Goal: Task Accomplishment & Management: Manage account settings

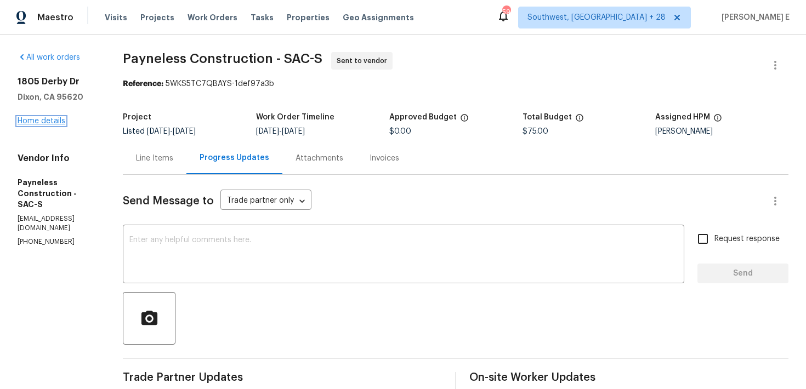
click at [52, 120] on link "Home details" at bounding box center [42, 121] width 48 height 8
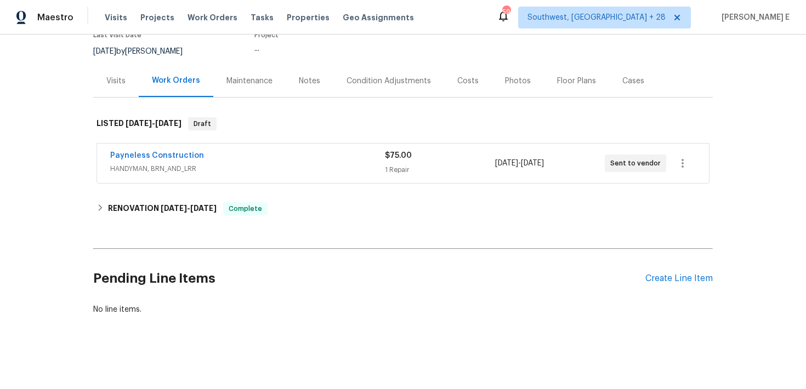
scroll to position [102, 0]
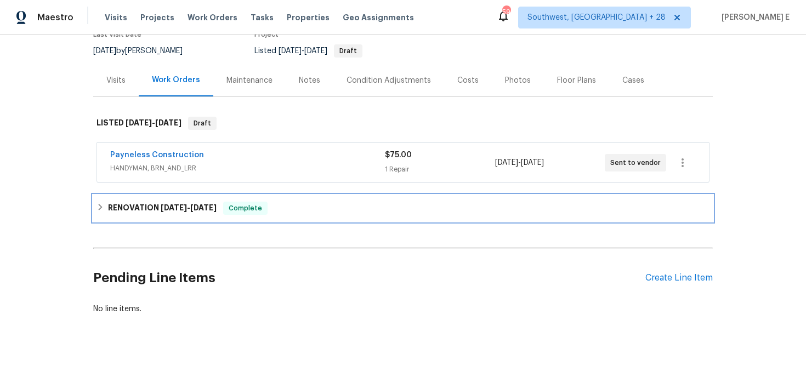
click at [134, 211] on h6 "RENOVATION 8/19/25 - 9/1/25" at bounding box center [162, 208] width 109 height 13
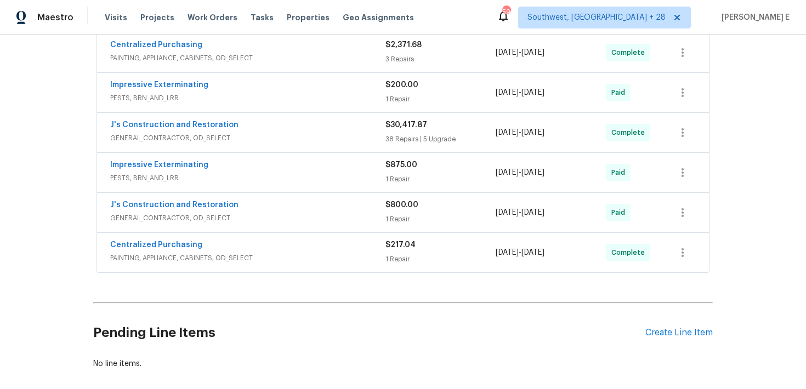
scroll to position [302, 0]
click at [210, 122] on link "J's Construction and Restoration" at bounding box center [174, 125] width 128 height 8
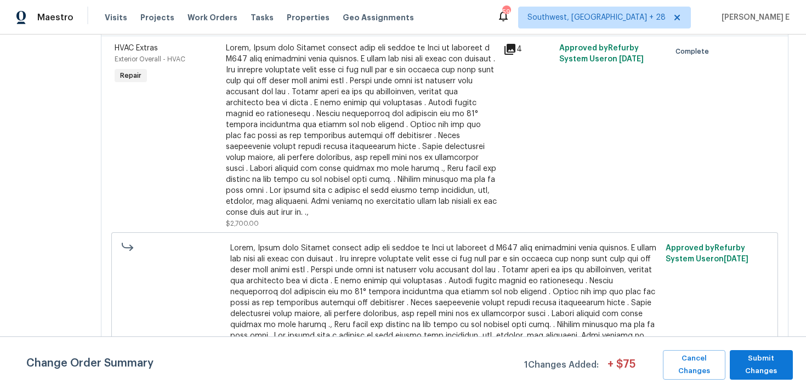
scroll to position [398, 0]
click at [340, 218] on div at bounding box center [361, 129] width 271 height 175
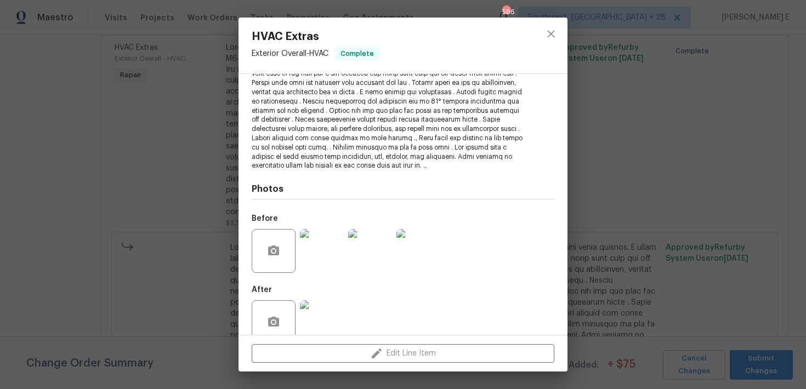
scroll to position [171, 0]
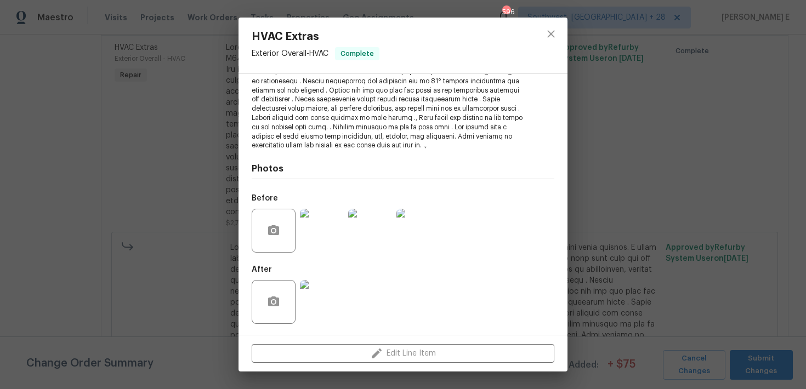
click at [315, 305] on img at bounding box center [322, 302] width 44 height 44
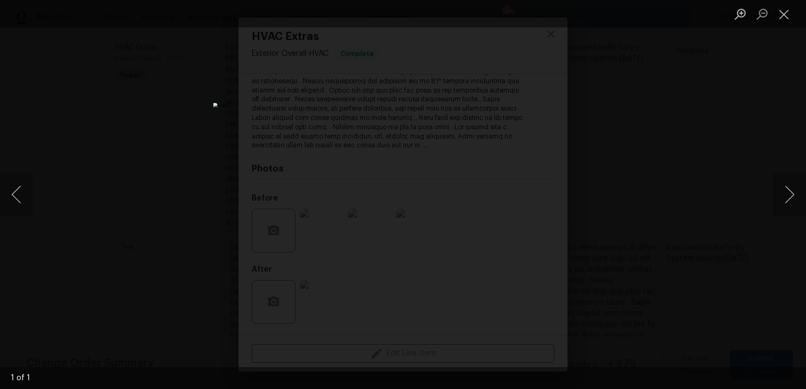
click at [634, 204] on div "Lightbox" at bounding box center [403, 194] width 806 height 389
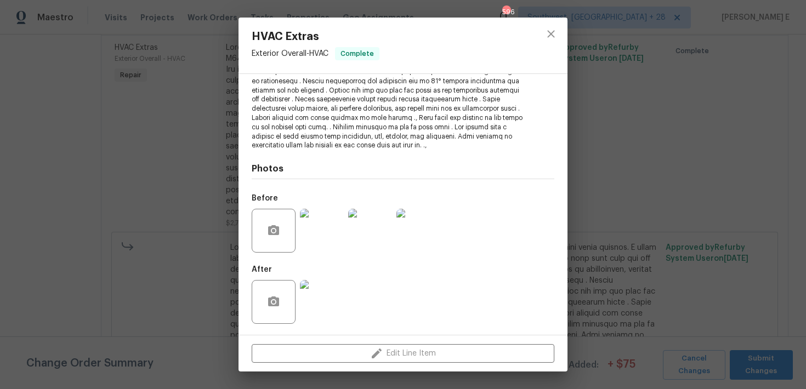
click at [319, 235] on img at bounding box center [322, 231] width 44 height 44
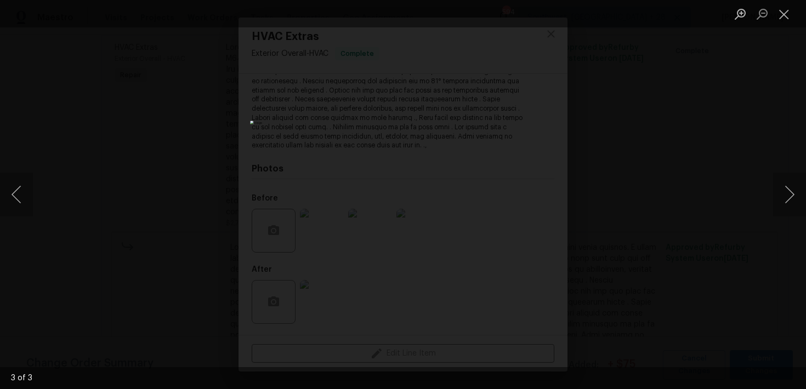
click at [608, 110] on div "Lightbox" at bounding box center [403, 194] width 806 height 389
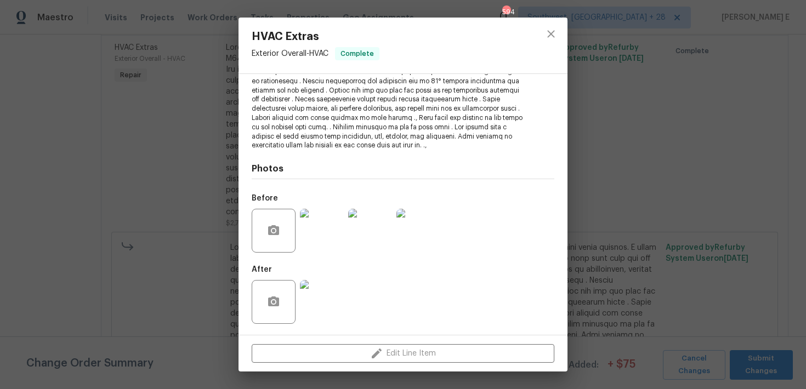
click at [608, 110] on div "HVAC Extras Exterior Overall - HVAC Complete Vendor J's Construction and Restor…" at bounding box center [403, 194] width 806 height 389
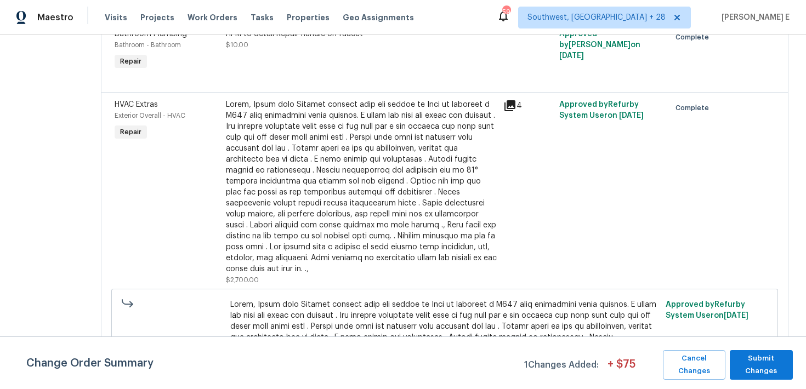
scroll to position [343, 0]
click at [309, 134] on div at bounding box center [361, 185] width 271 height 175
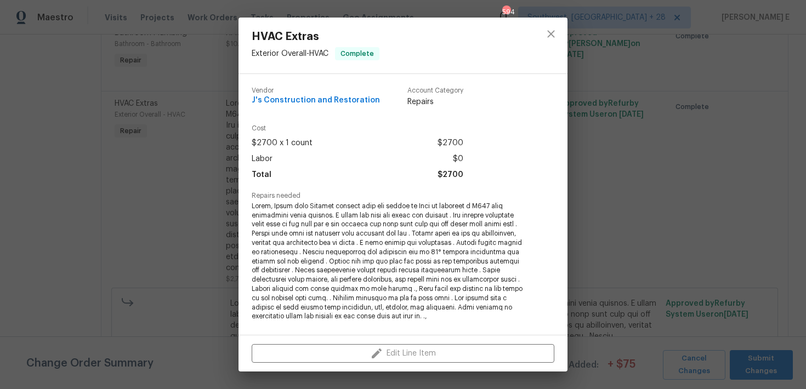
scroll to position [12, 0]
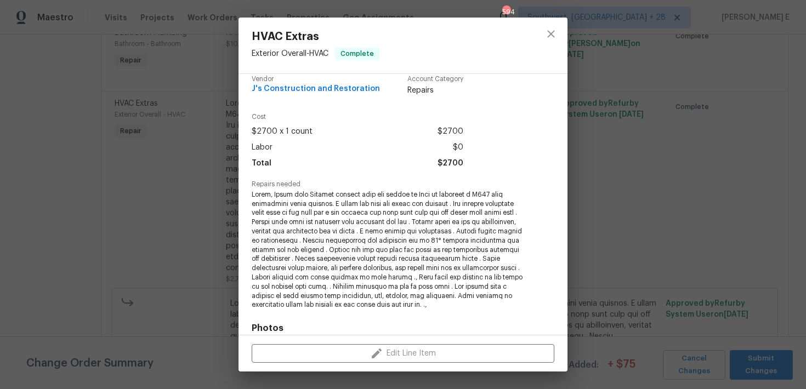
click at [139, 235] on div "HVAC Extras Exterior Overall - HVAC Complete Vendor J's Construction and Restor…" at bounding box center [403, 194] width 806 height 389
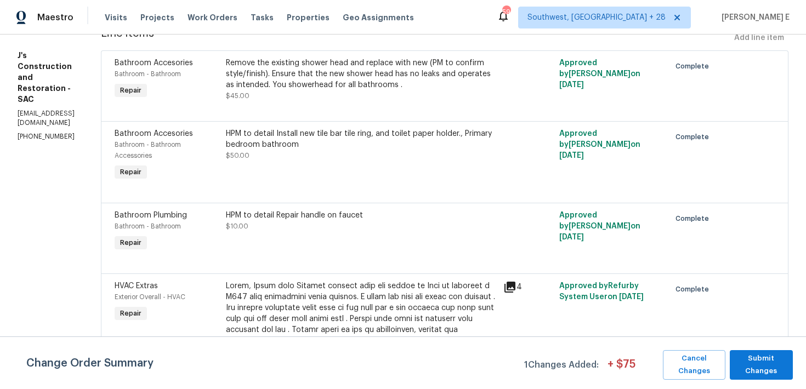
scroll to position [0, 0]
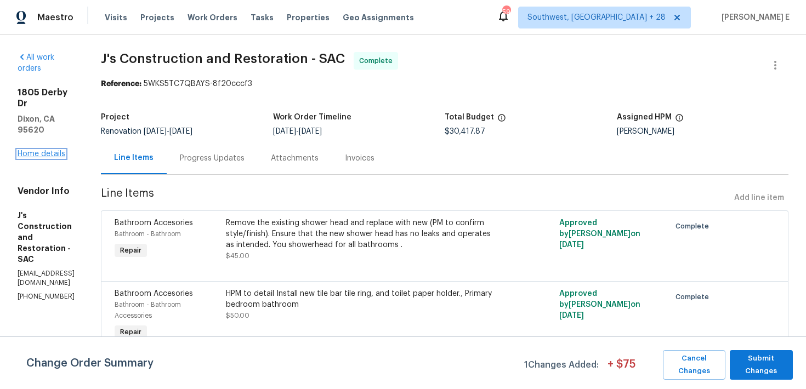
click at [42, 150] on link "Home details" at bounding box center [42, 154] width 48 height 8
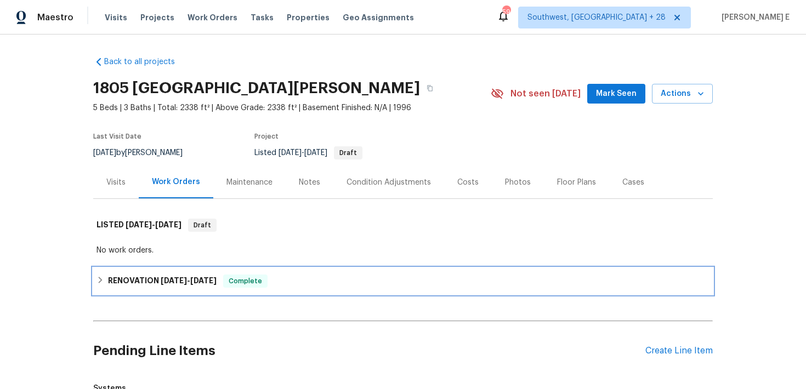
click at [145, 283] on h6 "RENOVATION 8/19/25 - 9/1/25" at bounding box center [162, 281] width 109 height 13
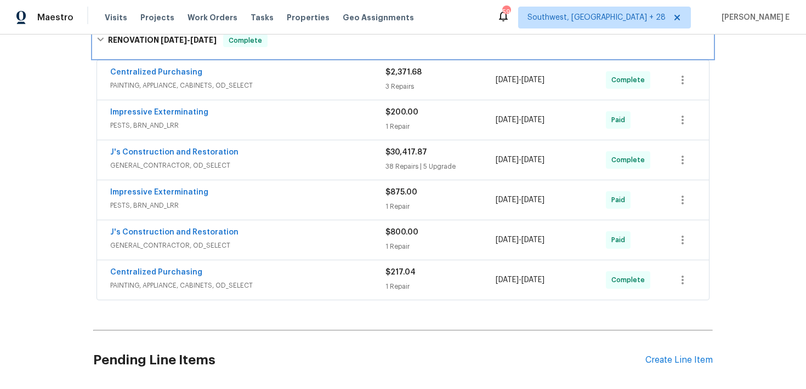
scroll to position [249, 0]
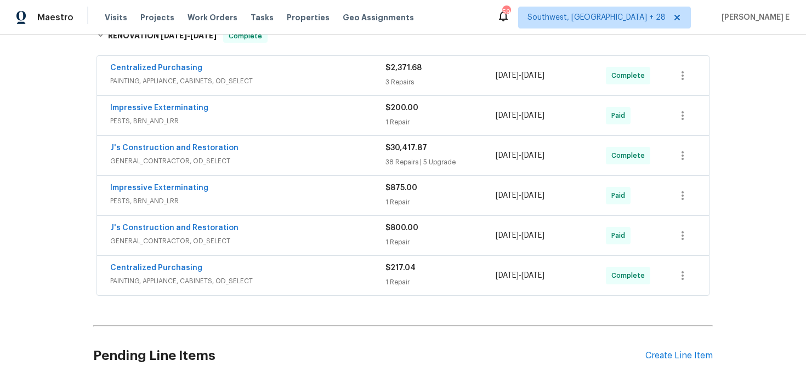
click at [239, 149] on div "J's Construction and Restoration" at bounding box center [247, 149] width 275 height 13
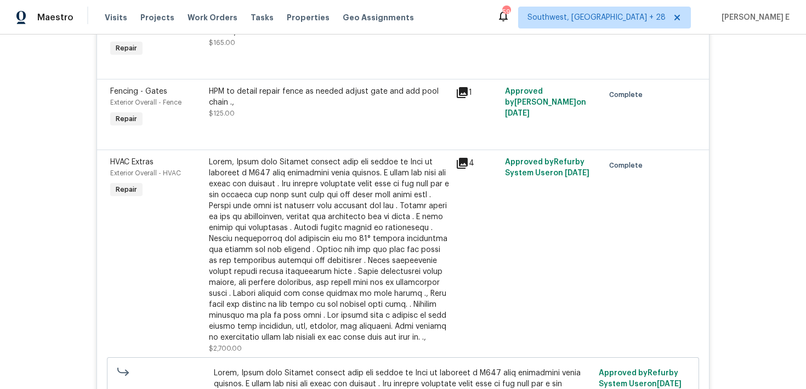
scroll to position [1406, 0]
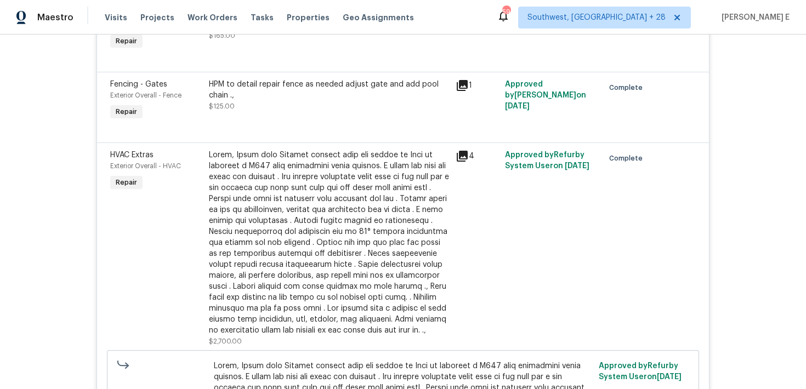
click at [356, 274] on div at bounding box center [329, 243] width 240 height 186
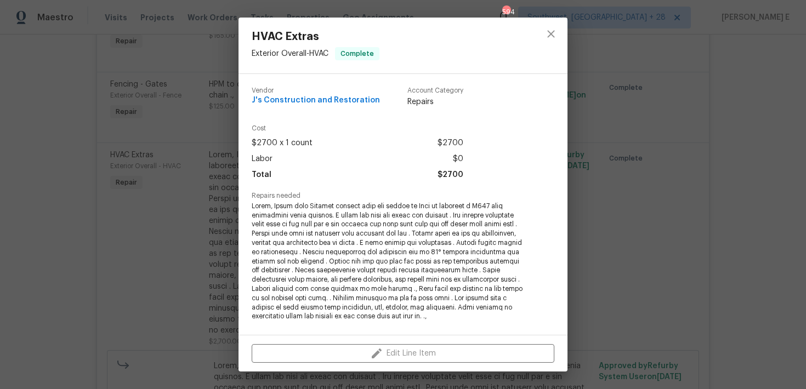
click at [138, 281] on div "HVAC Extras Exterior Overall - HVAC Complete Vendor J's Construction and Restor…" at bounding box center [403, 194] width 806 height 389
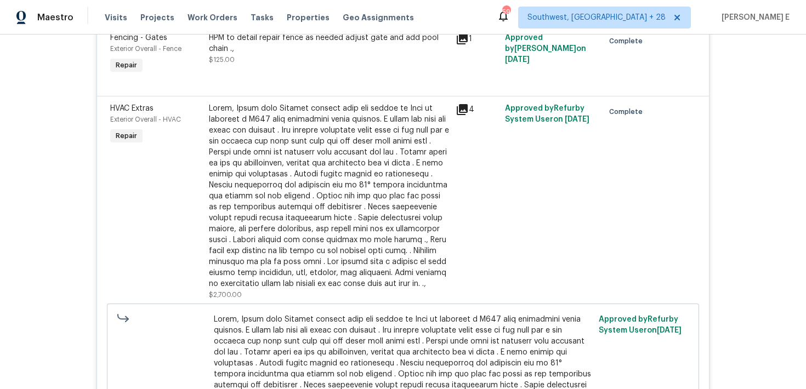
scroll to position [1463, 0]
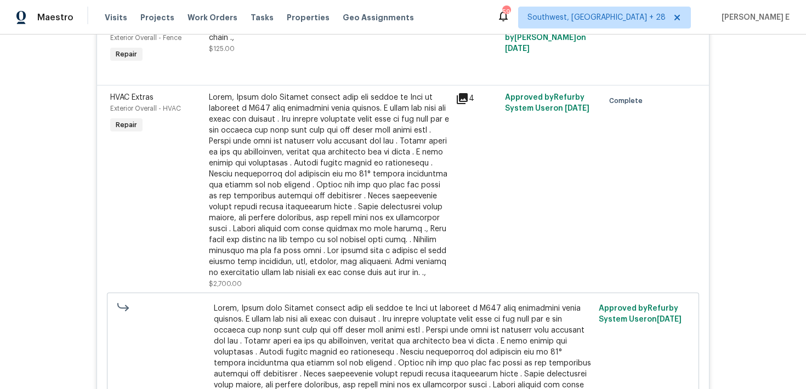
click at [325, 200] on div at bounding box center [329, 185] width 240 height 186
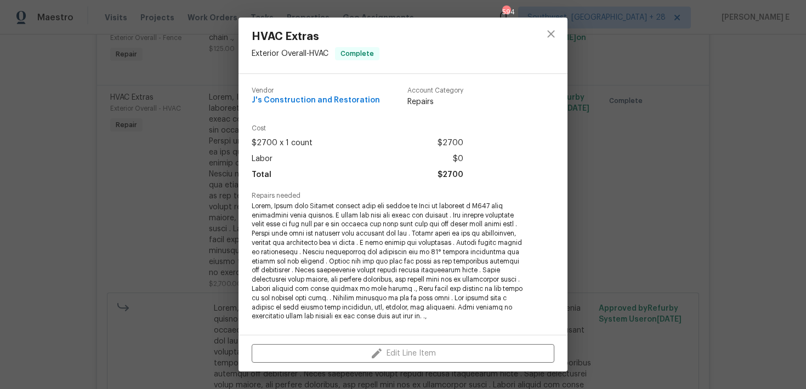
scroll to position [171, 0]
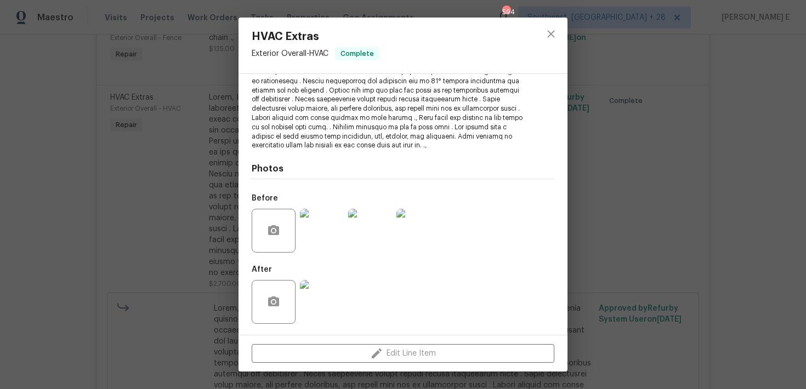
click at [320, 236] on img at bounding box center [322, 231] width 44 height 44
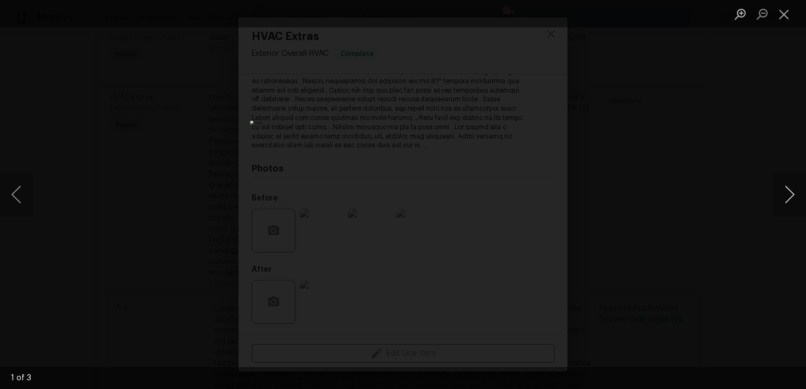
click at [786, 198] on button "Next image" at bounding box center [789, 195] width 33 height 44
click at [735, 96] on div "Lightbox" at bounding box center [403, 194] width 806 height 389
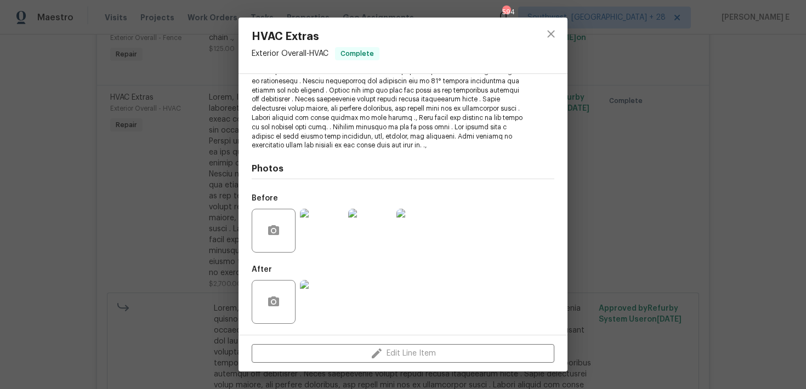
click at [324, 293] on img at bounding box center [322, 302] width 44 height 44
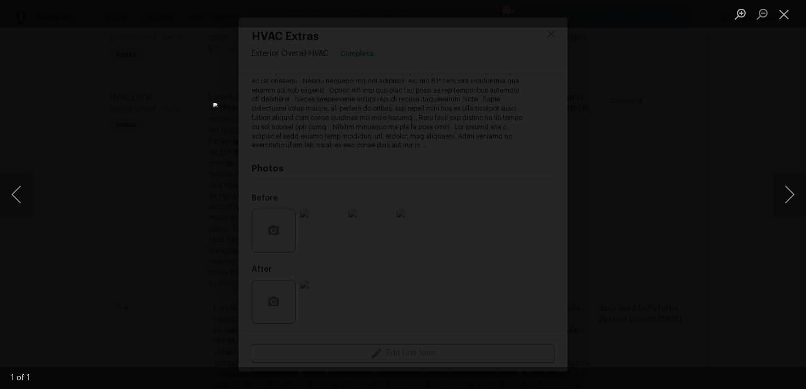
click at [729, 167] on div "Lightbox" at bounding box center [403, 194] width 806 height 389
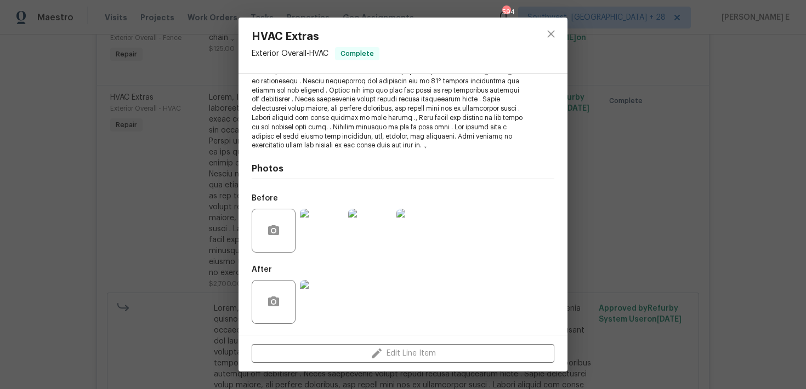
click at [252, 196] on h5 "Before" at bounding box center [265, 199] width 26 height 8
click at [165, 197] on div "HVAC Extras Exterior Overall - HVAC Complete Vendor J's Construction and Restor…" at bounding box center [403, 194] width 806 height 389
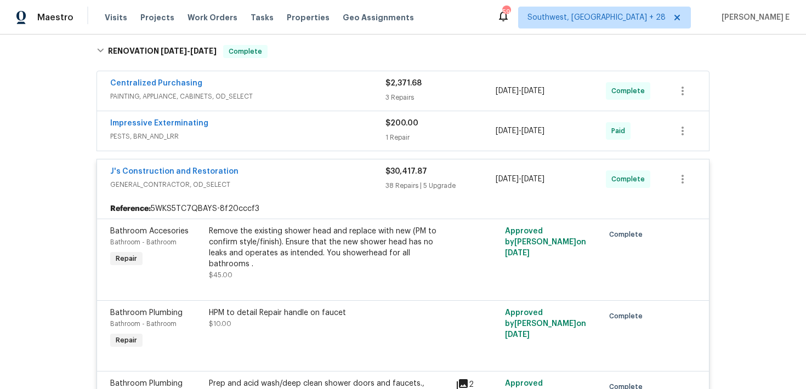
scroll to position [0, 0]
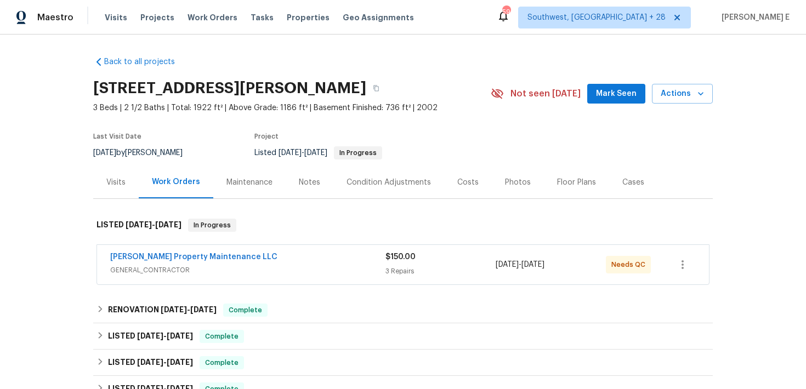
click at [265, 257] on div "[PERSON_NAME] Property Maintenance LLC" at bounding box center [247, 258] width 275 height 13
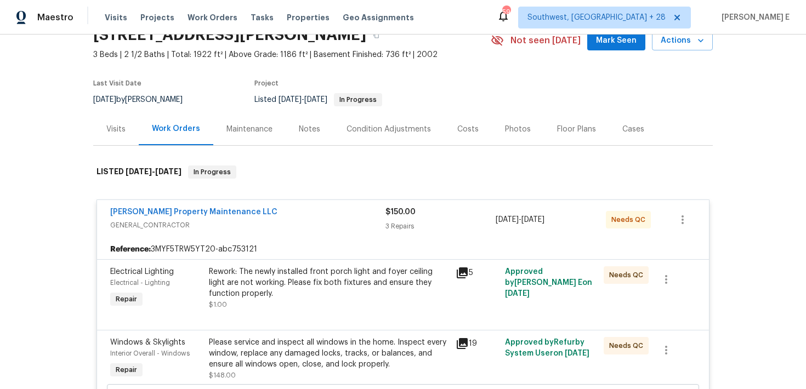
scroll to position [66, 0]
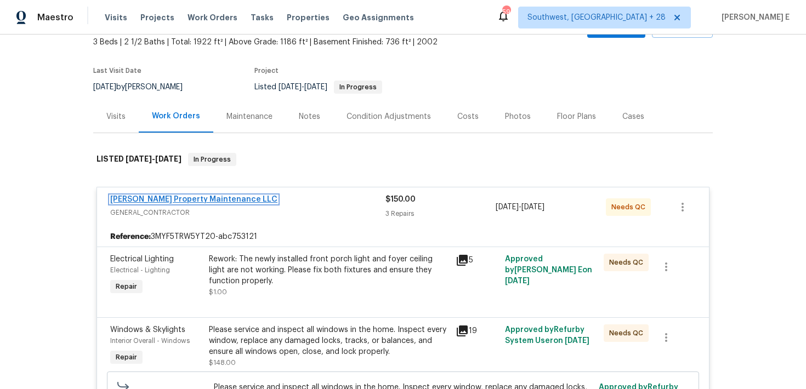
click at [180, 197] on link "[PERSON_NAME] Property Maintenance LLC" at bounding box center [193, 200] width 167 height 8
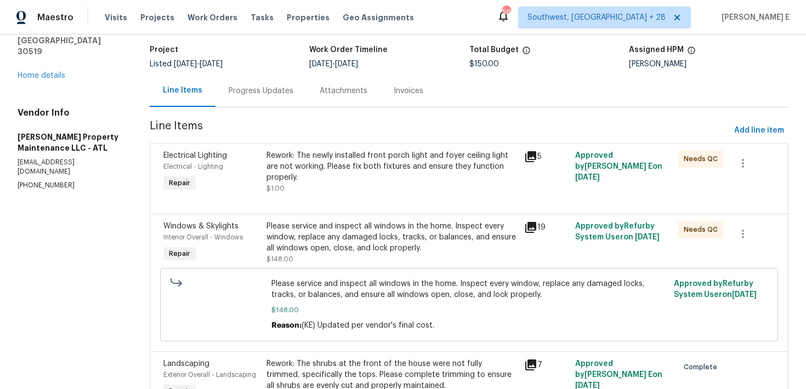
scroll to position [93, 0]
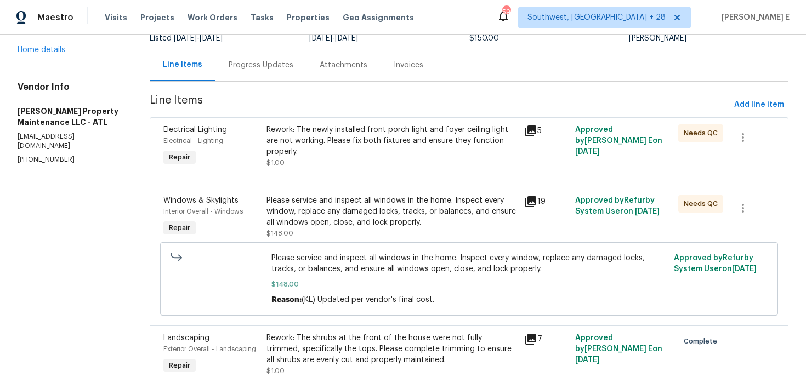
click at [361, 151] on div "Rework: The newly installed front porch light and foyer ceiling light are not w…" at bounding box center [391, 140] width 250 height 33
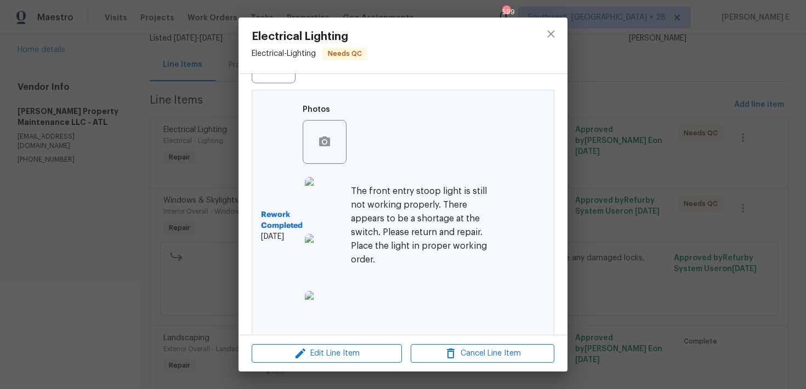
scroll to position [341, 0]
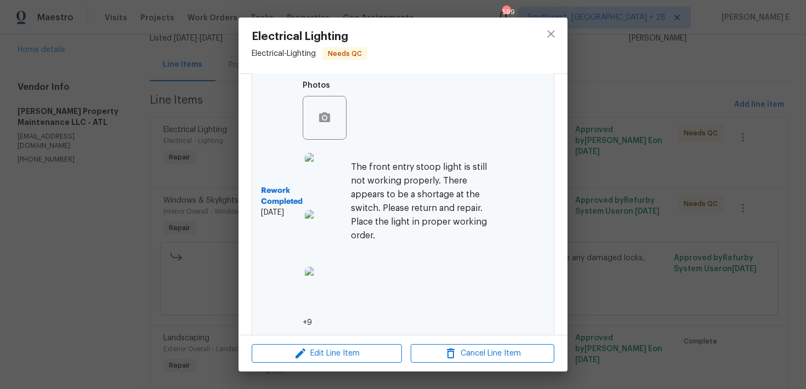
click at [305, 155] on div at bounding box center [327, 174] width 48 height 57
click at [314, 162] on img at bounding box center [327, 175] width 44 height 44
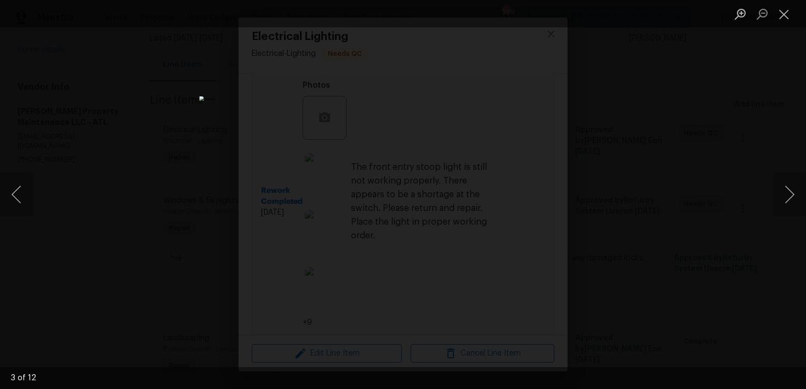
click at [708, 125] on div "Lightbox" at bounding box center [403, 194] width 806 height 389
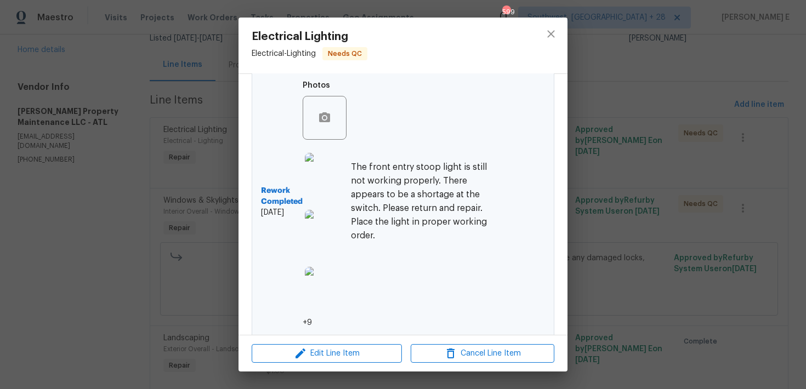
click at [708, 125] on div "Electrical Lighting Electrical - Lighting Needs QC Vendor Glen Property Mainten…" at bounding box center [403, 194] width 806 height 389
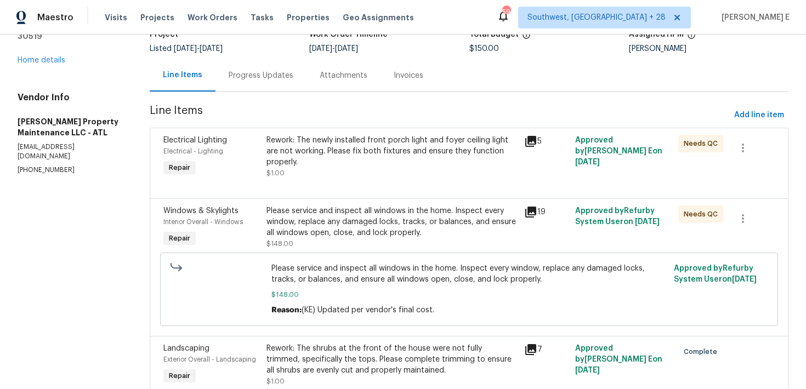
scroll to position [83, 0]
click at [392, 168] on div "Rework: The newly installed front porch light and foyer ceiling light are not w…" at bounding box center [391, 156] width 250 height 44
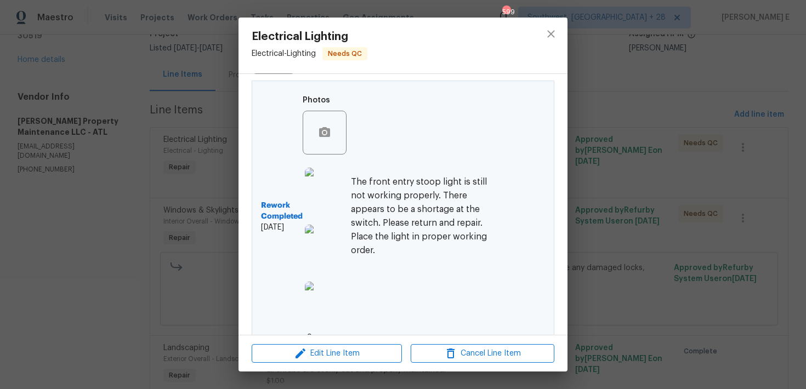
scroll to position [335, 0]
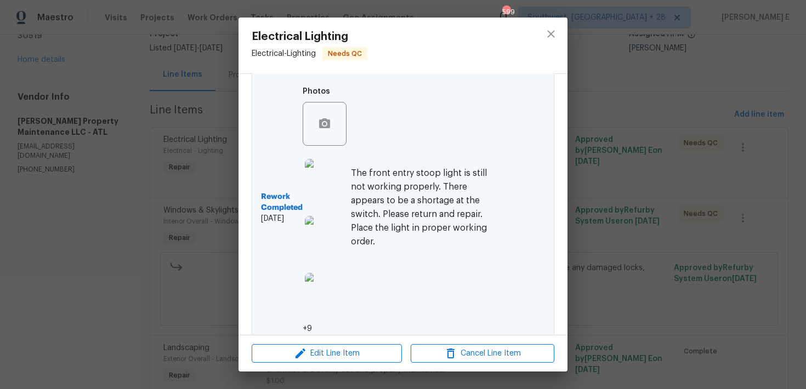
click at [331, 181] on img at bounding box center [327, 181] width 44 height 44
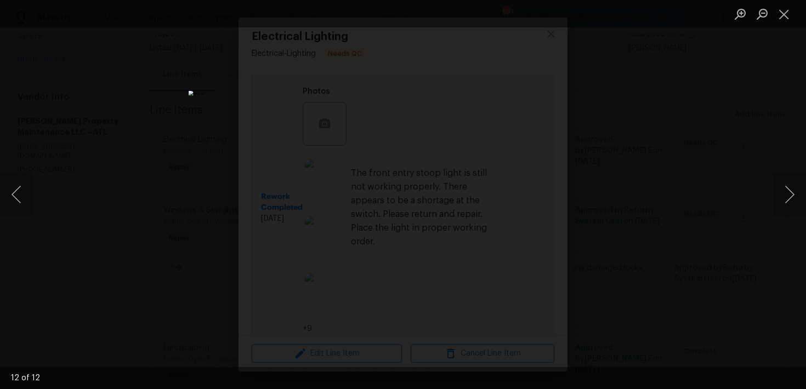
click at [597, 164] on div "Lightbox" at bounding box center [403, 194] width 806 height 389
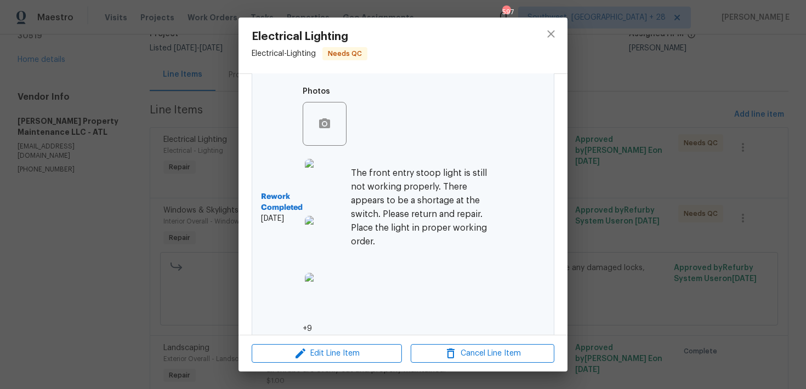
click at [597, 164] on div "Electrical Lighting Electrical - Lighting Needs QC Vendor Glen Property Mainten…" at bounding box center [403, 194] width 806 height 389
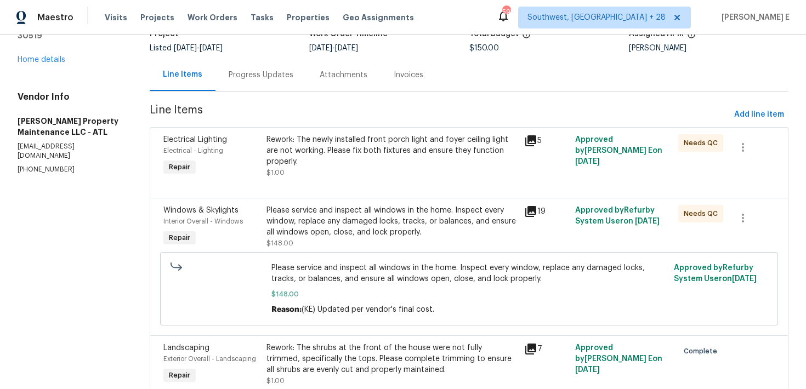
click at [333, 227] on div "Please service and inspect all windows in the home. Inspect every window, repla…" at bounding box center [391, 221] width 250 height 33
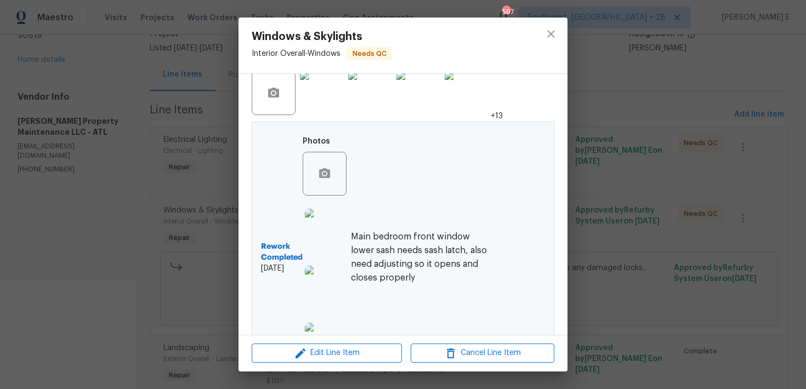
scroll to position [351, 0]
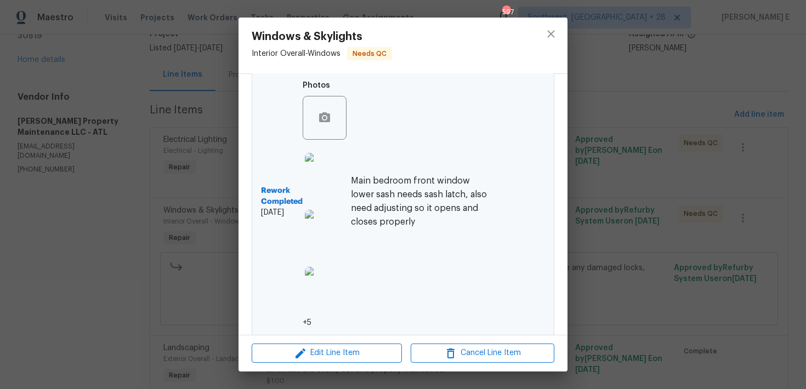
click at [322, 160] on img at bounding box center [327, 175] width 44 height 44
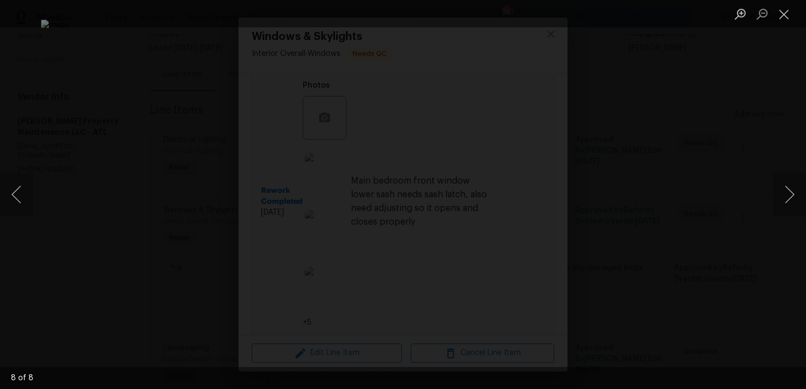
click at [738, 116] on div "Lightbox" at bounding box center [403, 194] width 806 height 389
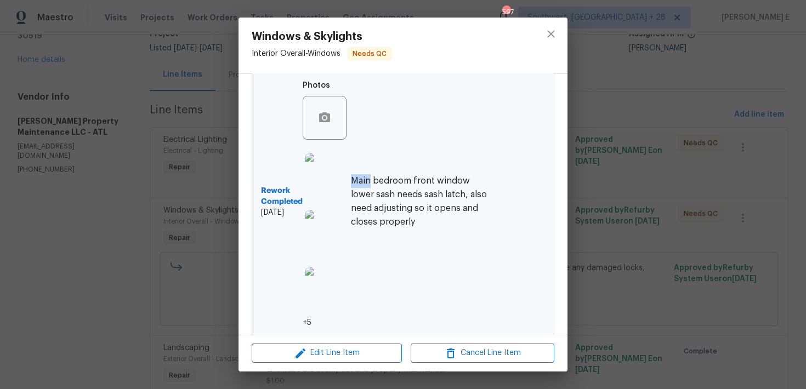
click at [738, 116] on div "Windows & Skylights Interior Overall - Windows Needs QC Vendor Glen Property Ma…" at bounding box center [403, 194] width 806 height 389
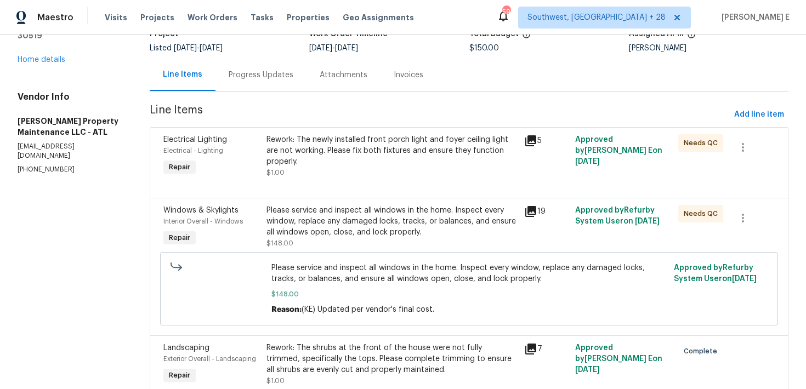
click at [689, 143] on span "Needs QC" at bounding box center [703, 143] width 38 height 11
click at [739, 150] on icon "button" at bounding box center [742, 147] width 13 height 13
click at [636, 81] on div at bounding box center [403, 194] width 806 height 389
click at [511, 78] on div "Line Items Progress Updates Attachments Invoices" at bounding box center [469, 75] width 639 height 33
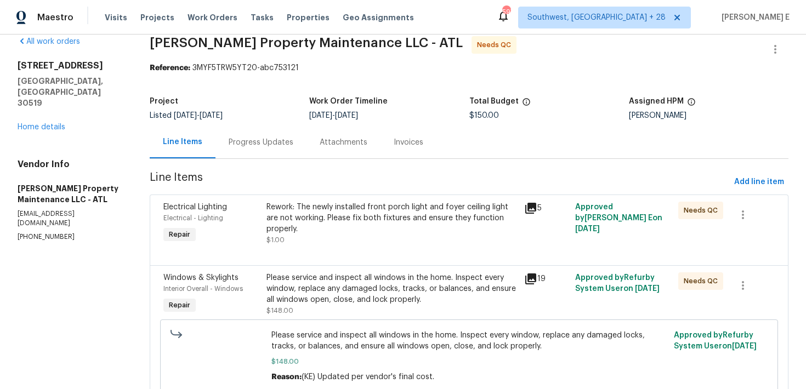
scroll to position [0, 0]
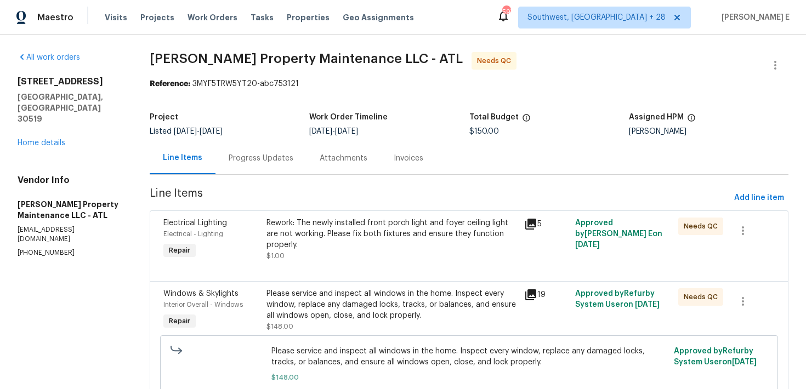
click at [268, 167] on div "Progress Updates" at bounding box center [260, 158] width 91 height 32
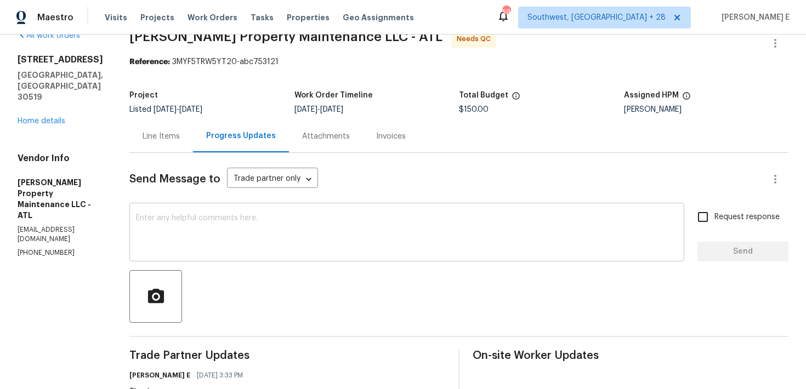
scroll to position [25, 0]
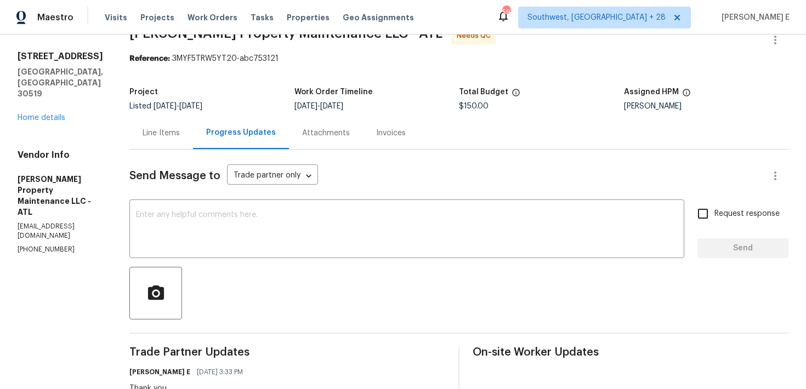
click at [176, 136] on div "Line Items" at bounding box center [161, 133] width 37 height 11
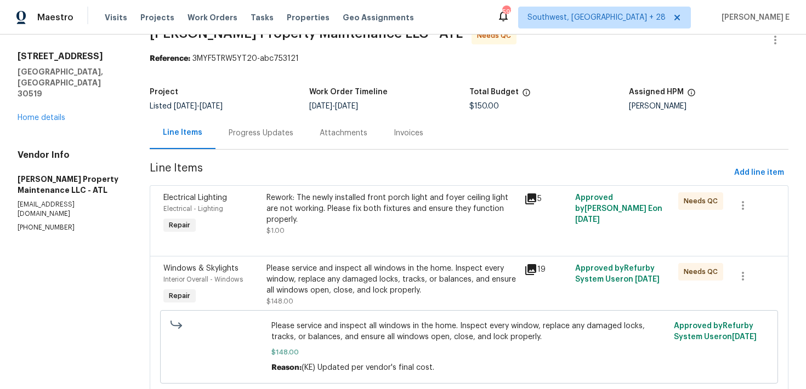
click at [384, 218] on div "Rework: The newly installed front porch light and foyer ceiling light are not w…" at bounding box center [391, 208] width 250 height 33
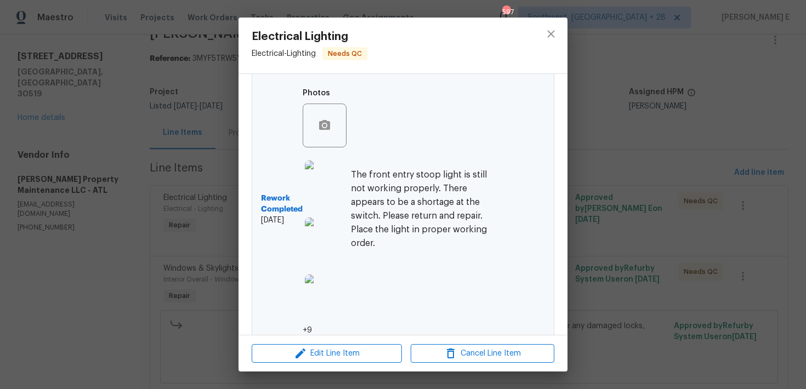
scroll to position [341, 0]
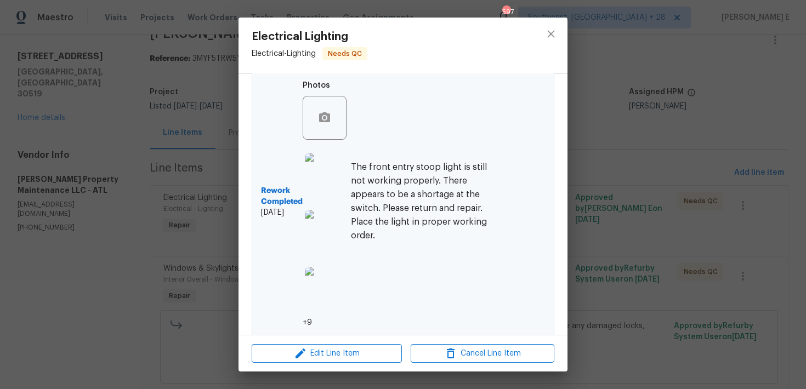
click at [136, 285] on div "Electrical Lighting Electrical - Lighting Needs QC Vendor Glen Property Mainten…" at bounding box center [403, 194] width 806 height 389
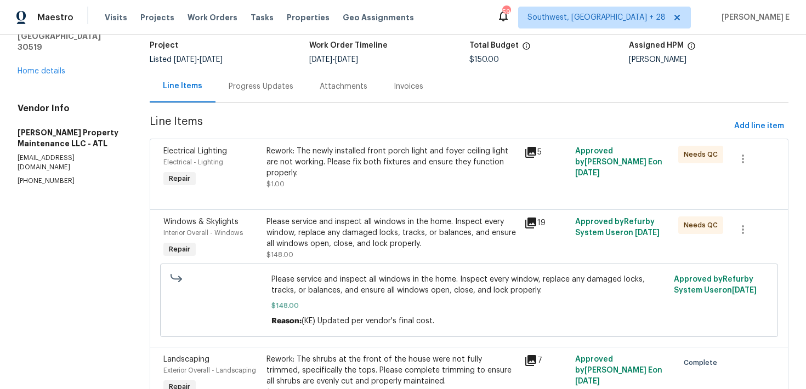
scroll to position [0, 0]
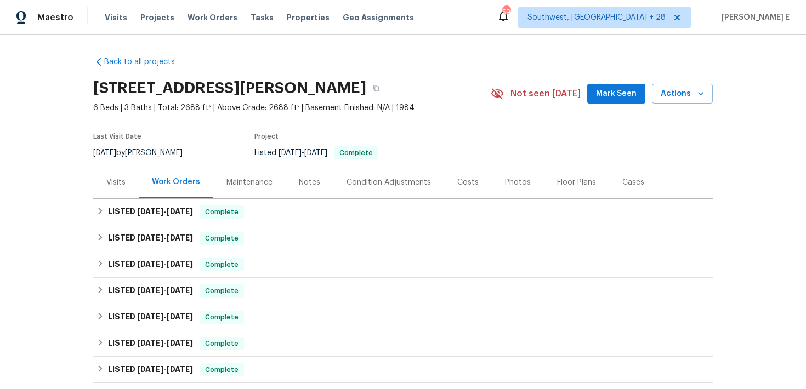
scroll to position [26, 0]
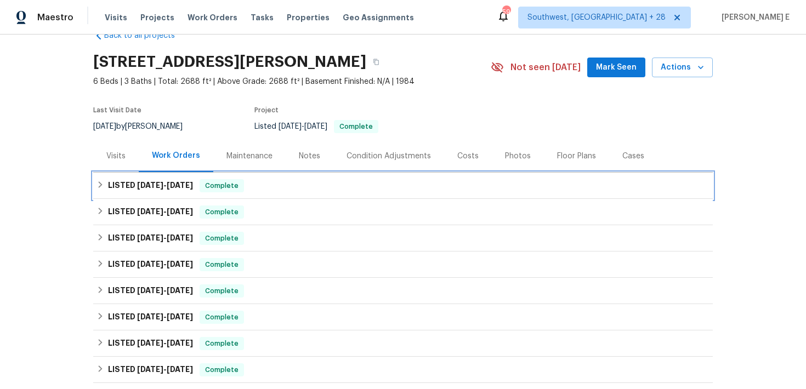
click at [181, 192] on h6 "LISTED [DATE] - [DATE]" at bounding box center [150, 185] width 85 height 13
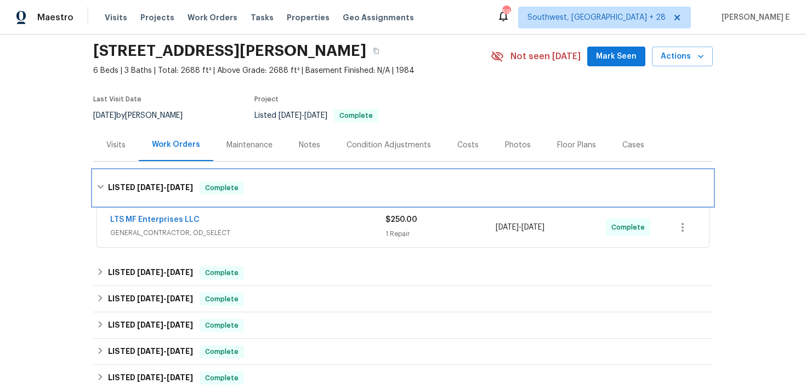
scroll to position [38, 0]
click at [263, 199] on div "LISTED [DATE] - [DATE] Complete" at bounding box center [402, 187] width 619 height 35
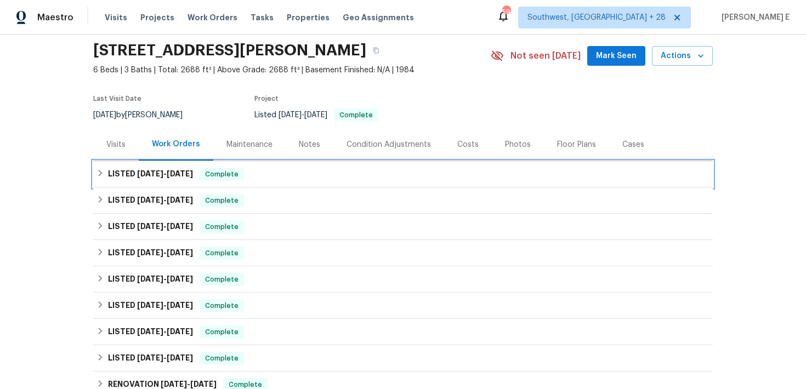
click at [187, 180] on h6 "LISTED [DATE] - [DATE]" at bounding box center [150, 174] width 85 height 13
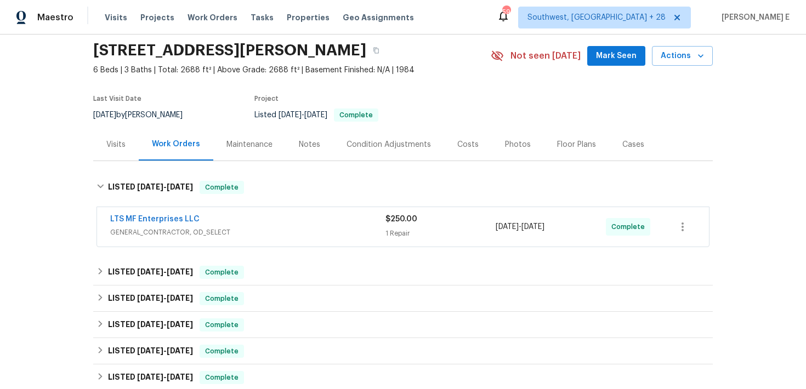
click at [236, 220] on div "LTS MF Enterprises LLC" at bounding box center [247, 220] width 275 height 13
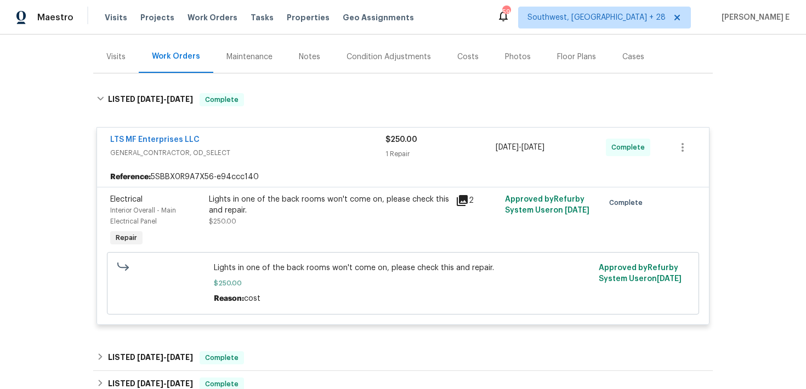
scroll to position [126, 0]
click at [159, 136] on link "LTS MF Enterprises LLC" at bounding box center [154, 139] width 89 height 8
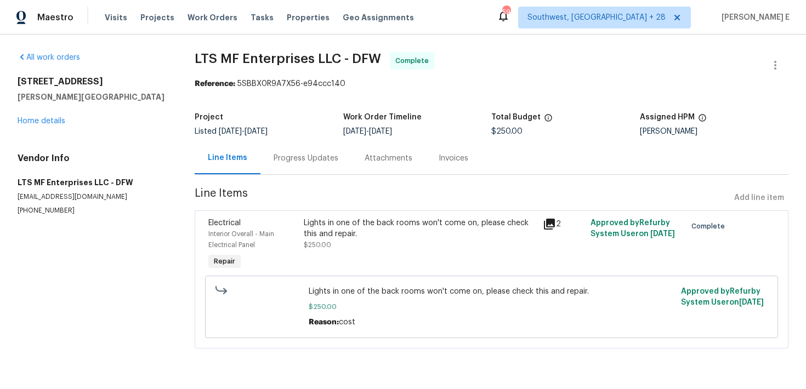
click at [276, 162] on div "Progress Updates" at bounding box center [306, 158] width 65 height 11
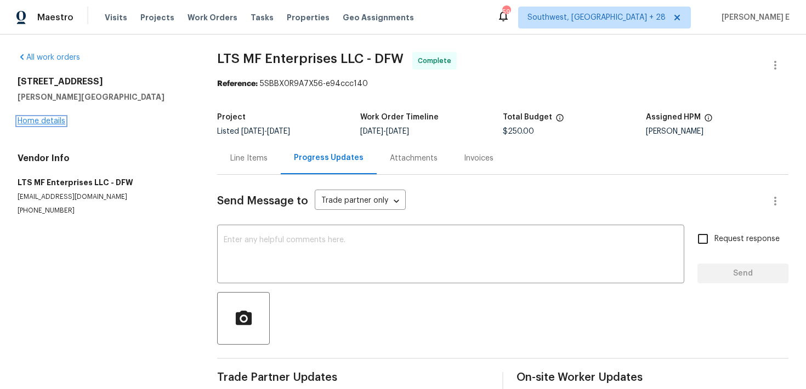
click at [44, 120] on link "Home details" at bounding box center [42, 121] width 48 height 8
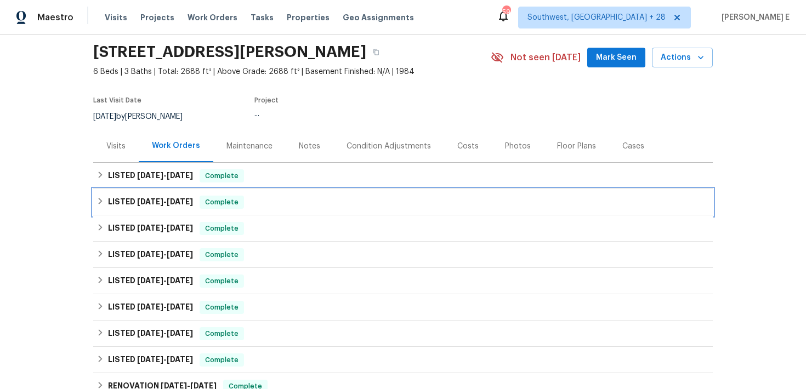
click at [162, 197] on h6 "LISTED 9/10/25 - 9/17/25" at bounding box center [150, 202] width 85 height 13
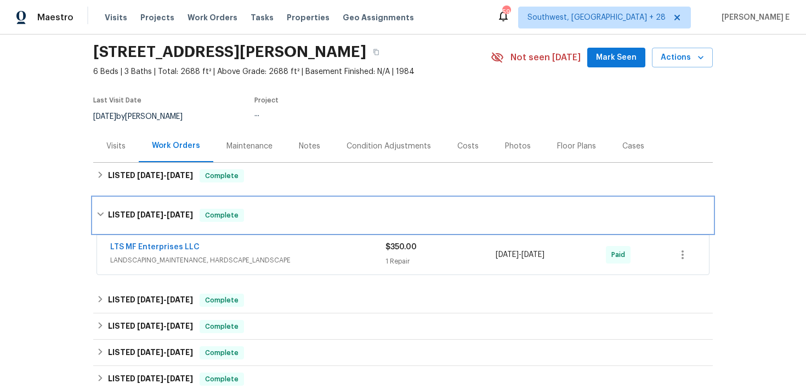
scroll to position [79, 0]
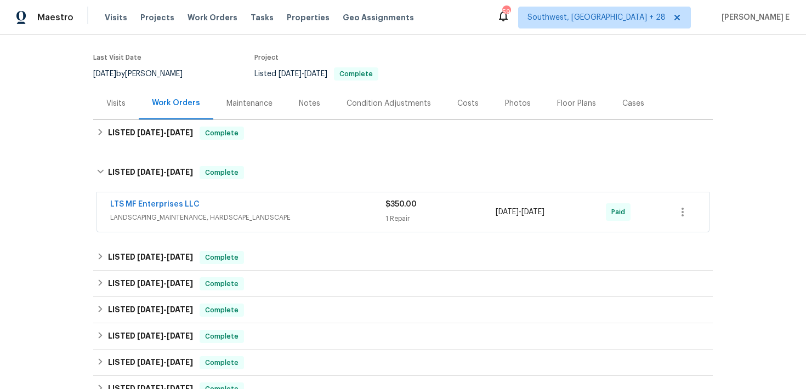
click at [232, 203] on div "LTS MF Enterprises LLC" at bounding box center [247, 205] width 275 height 13
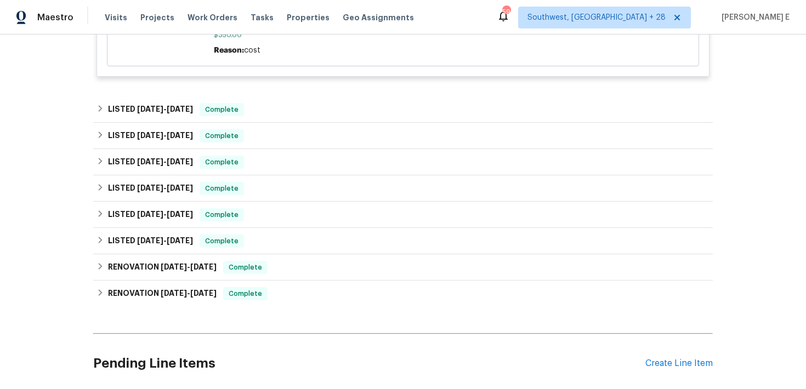
scroll to position [428, 0]
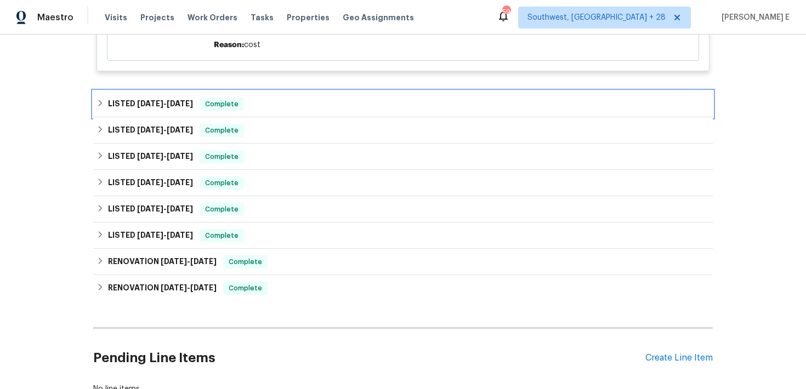
click at [145, 109] on h6 "LISTED 9/2/25 - 9/4/25" at bounding box center [150, 104] width 85 height 13
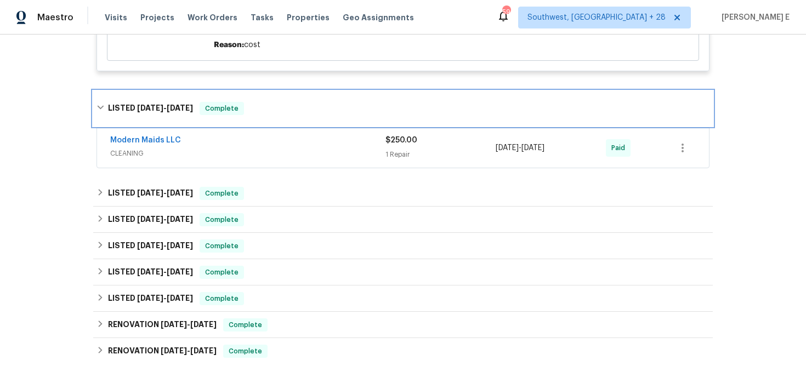
scroll to position [438, 0]
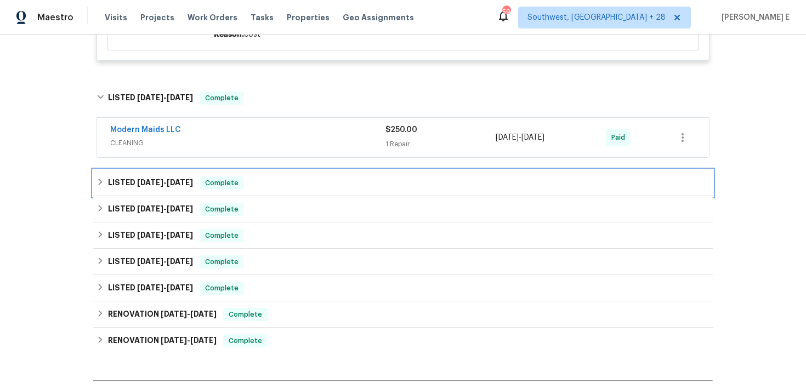
click at [192, 171] on div "LISTED 8/25/25 - 9/2/25 Complete" at bounding box center [402, 183] width 619 height 26
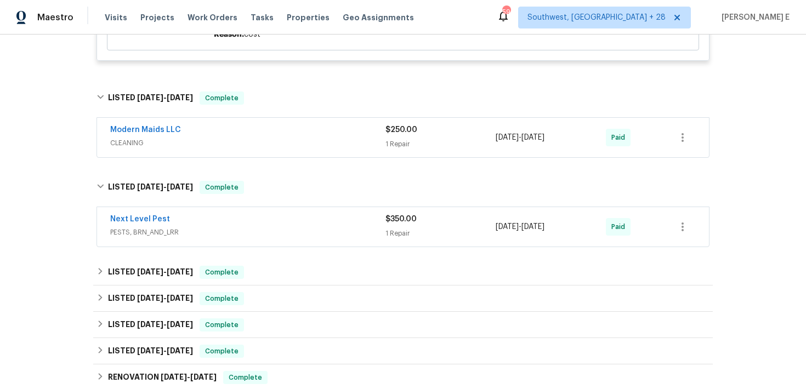
click at [233, 124] on div "Modern Maids LLC CLEANING $250.00 1 Repair 9/2/2025 - 9/4/2025 Paid" at bounding box center [403, 137] width 612 height 39
click at [201, 144] on span "CLEANING" at bounding box center [247, 143] width 275 height 11
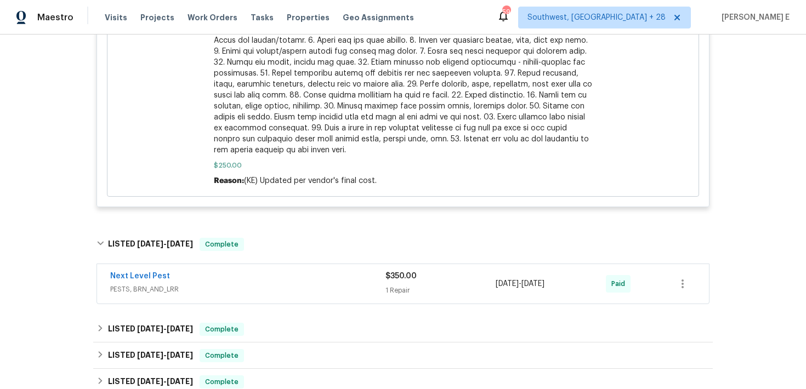
scroll to position [925, 0]
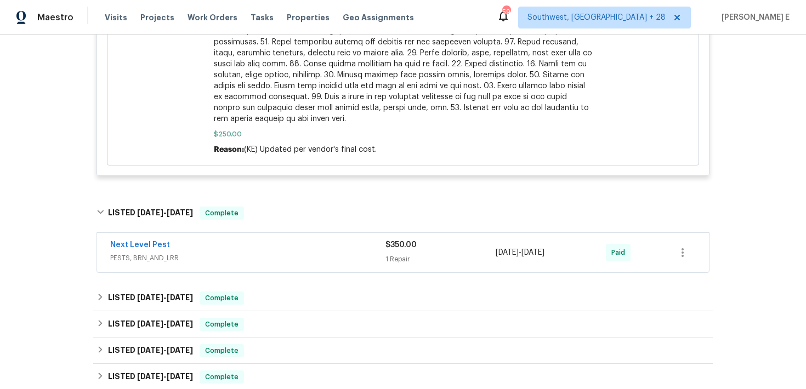
click at [193, 246] on div "Next Level Pest" at bounding box center [247, 246] width 275 height 13
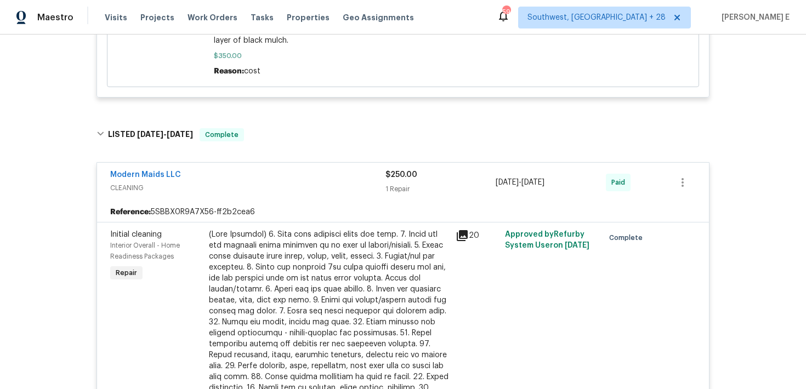
scroll to position [401, 0]
click at [143, 175] on link "Modern Maids LLC" at bounding box center [145, 176] width 71 height 8
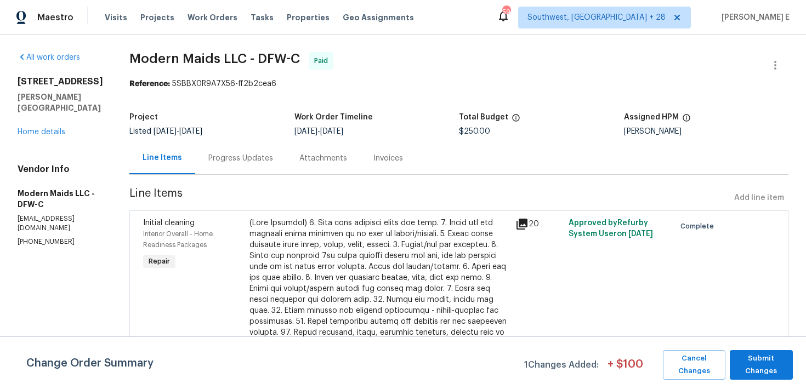
click at [238, 155] on div "Progress Updates" at bounding box center [240, 158] width 65 height 11
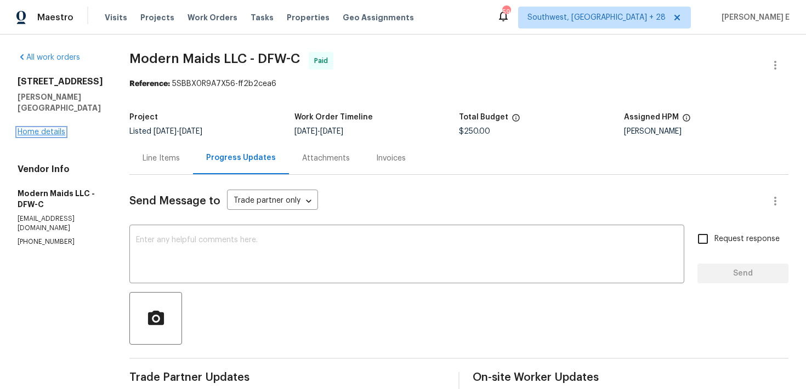
click at [58, 128] on link "Home details" at bounding box center [42, 132] width 48 height 8
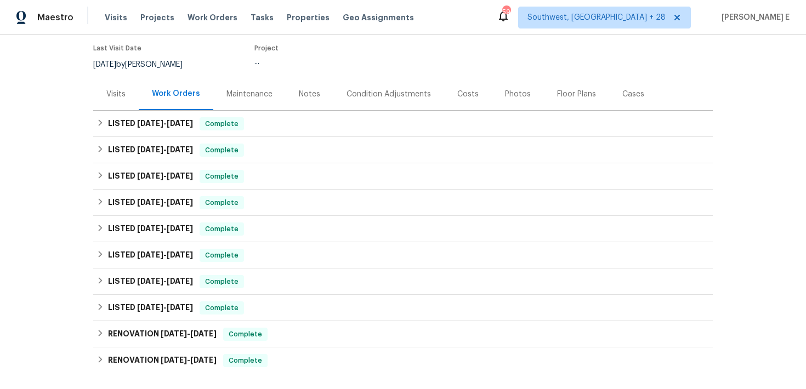
scroll to position [89, 0]
click at [138, 196] on h6 "LISTED 8/25/25 - 9/2/25" at bounding box center [150, 202] width 85 height 13
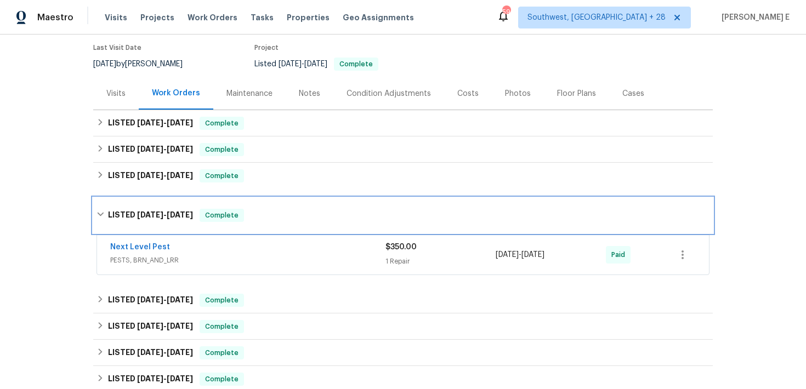
scroll to position [114, 0]
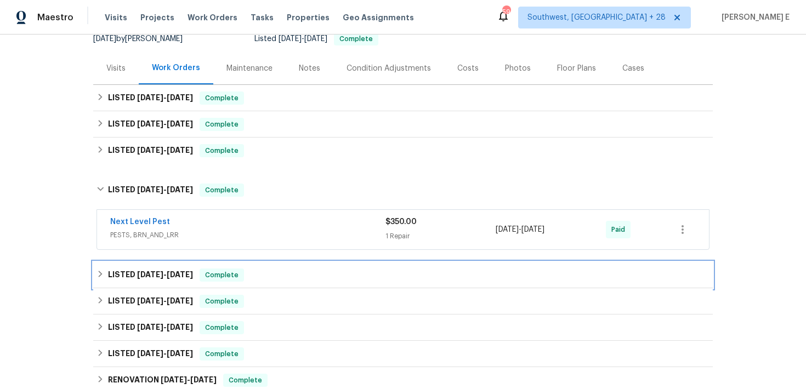
click at [166, 266] on div "LISTED 6/19/25 - 6/26/25 Complete" at bounding box center [402, 275] width 619 height 26
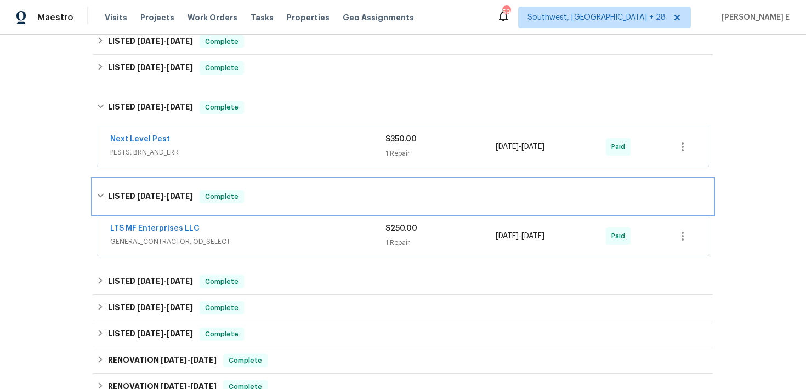
scroll to position [198, 0]
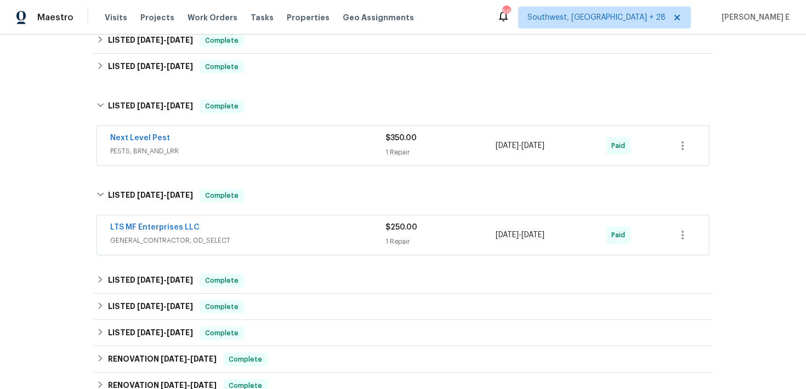
click at [258, 231] on div "LTS MF Enterprises LLC" at bounding box center [247, 228] width 275 height 13
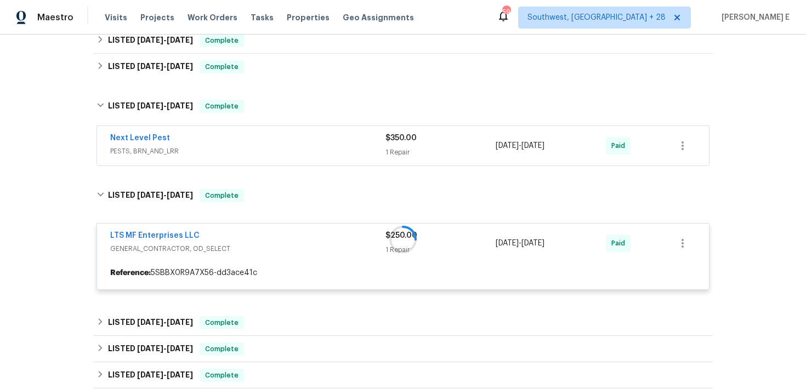
scroll to position [215, 0]
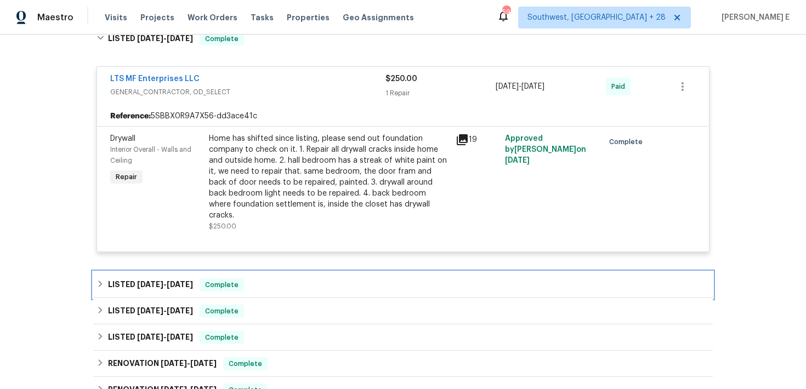
click at [170, 281] on span "5/23/25 - 5/30/25" at bounding box center [165, 285] width 56 height 8
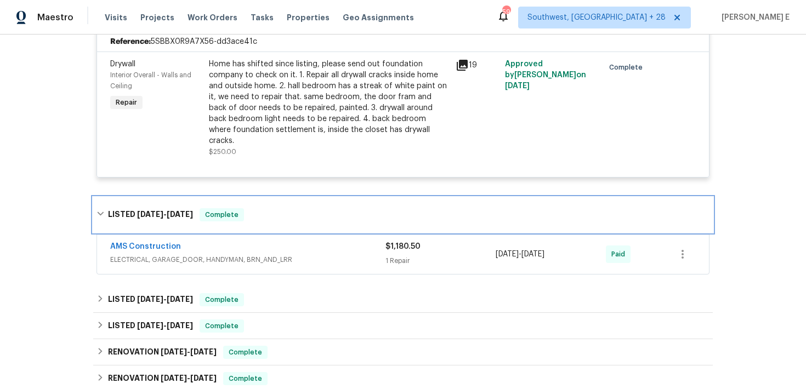
scroll to position [431, 0]
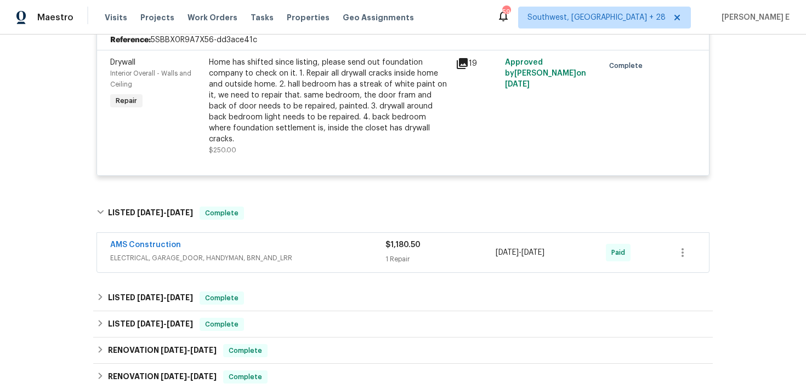
click at [192, 240] on div "AMS Construction" at bounding box center [247, 246] width 275 height 13
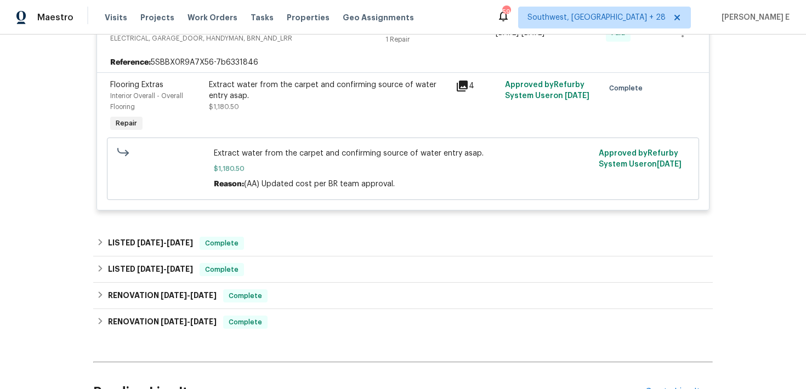
scroll to position [658, 0]
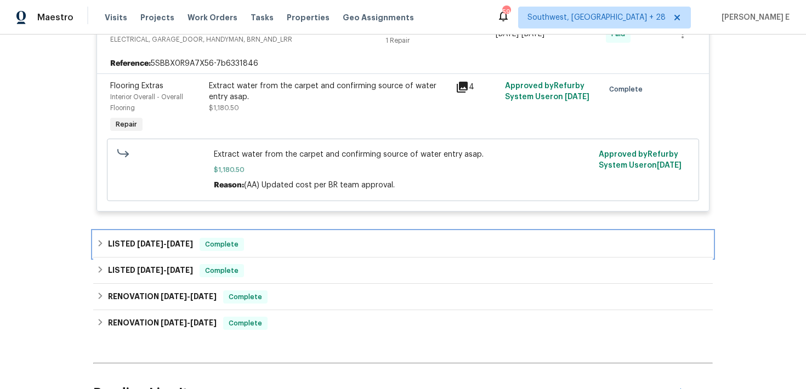
click at [161, 231] on div "LISTED 5/13/25 - 5/16/25 Complete" at bounding box center [402, 244] width 619 height 26
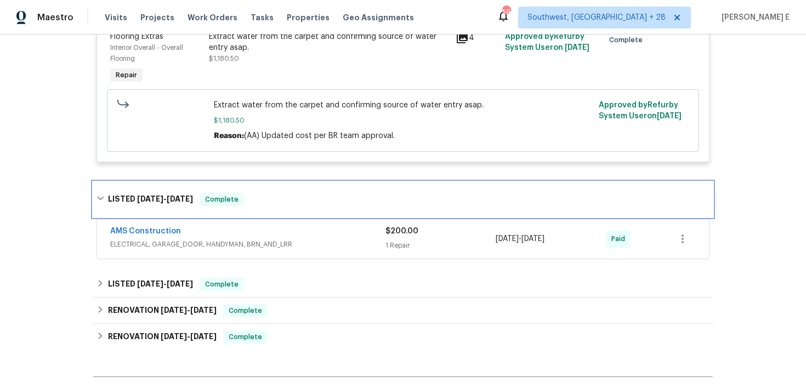
scroll to position [732, 0]
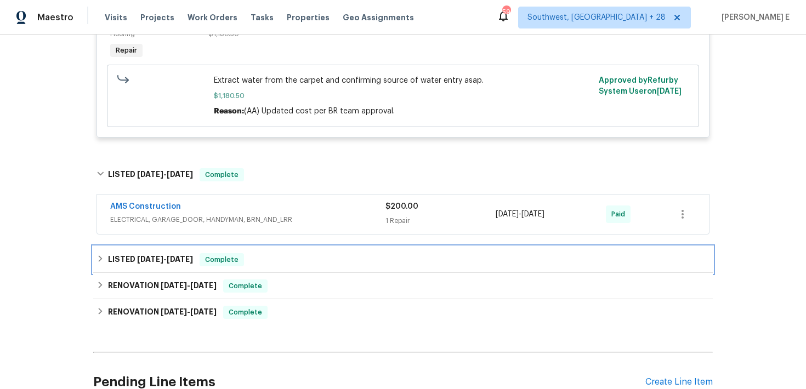
click at [164, 255] on span "4/8/25 - 4/9/25" at bounding box center [165, 259] width 56 height 8
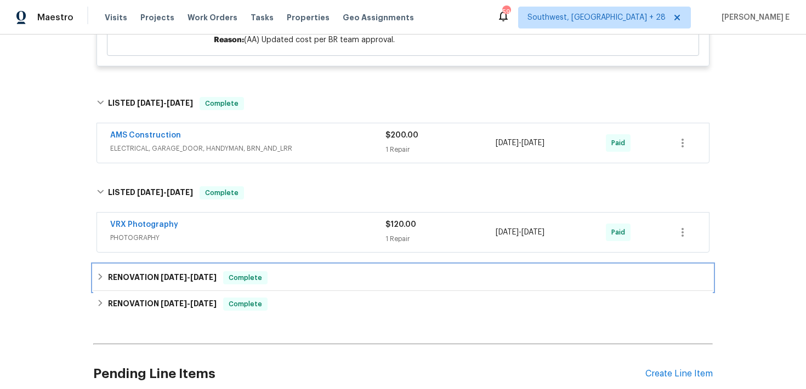
click at [159, 280] on div "RENOVATION 3/26/25 - 3/26/25 Complete" at bounding box center [402, 278] width 619 height 26
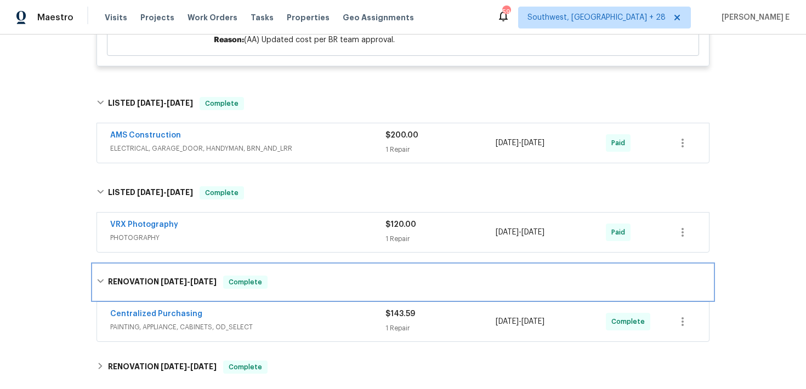
scroll to position [952, 0]
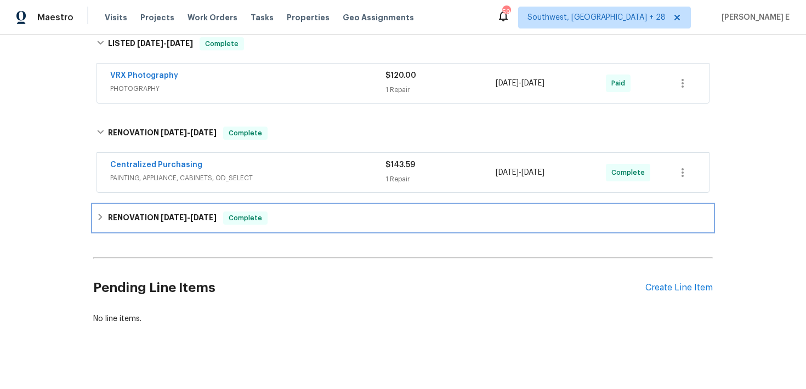
click at [193, 217] on div "RENOVATION 1/31/25 - 4/17/25 Complete" at bounding box center [402, 218] width 619 height 26
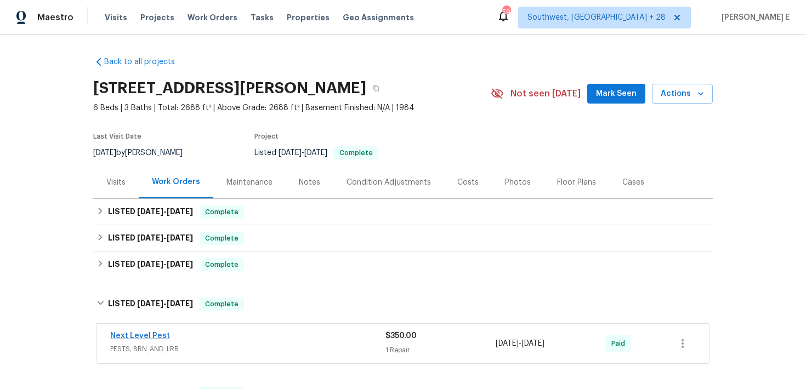
scroll to position [18, 0]
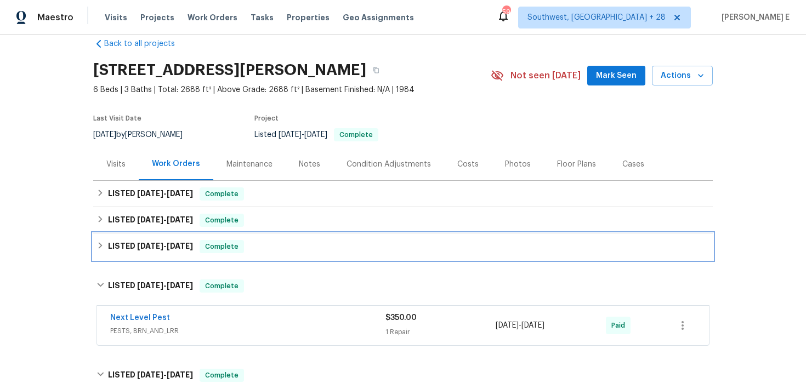
click at [155, 239] on div "LISTED 9/2/25 - 9/4/25 Complete" at bounding box center [402, 246] width 619 height 26
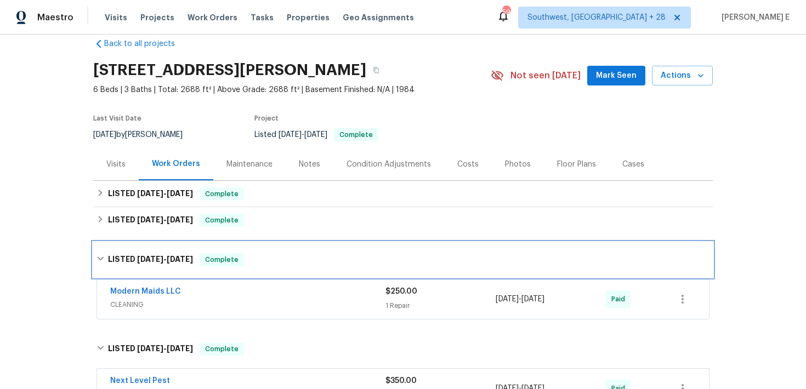
scroll to position [52, 0]
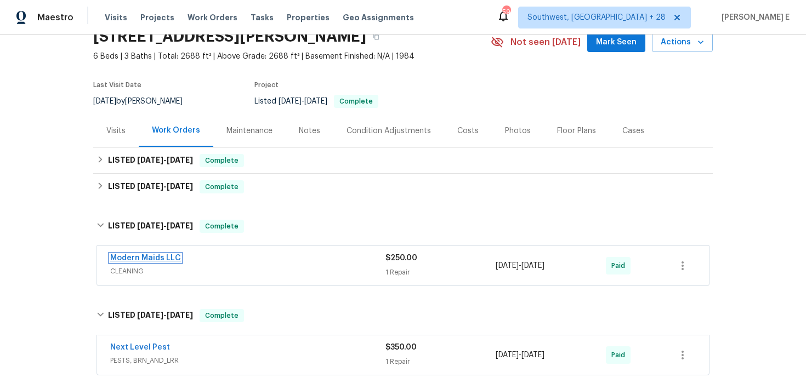
click at [165, 261] on link "Modern Maids LLC" at bounding box center [145, 258] width 71 height 8
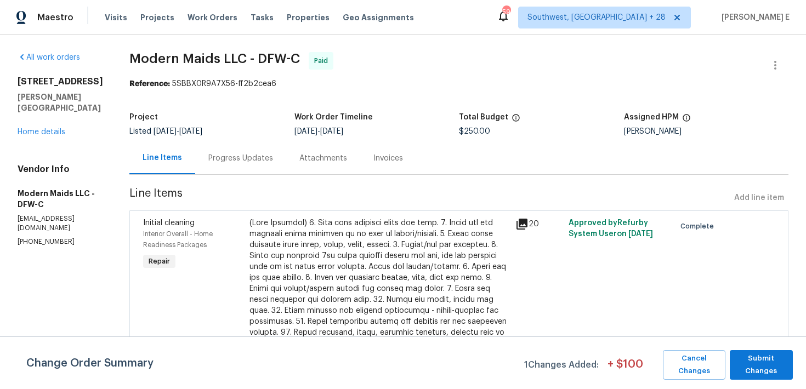
click at [286, 161] on div "Progress Updates" at bounding box center [240, 158] width 91 height 32
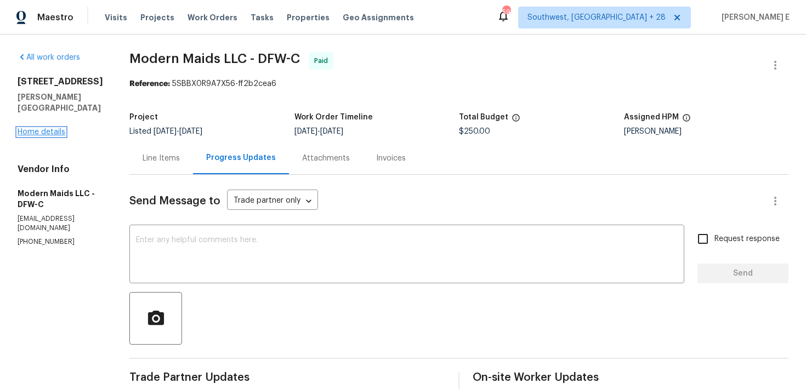
click at [36, 128] on link "Home details" at bounding box center [42, 132] width 48 height 8
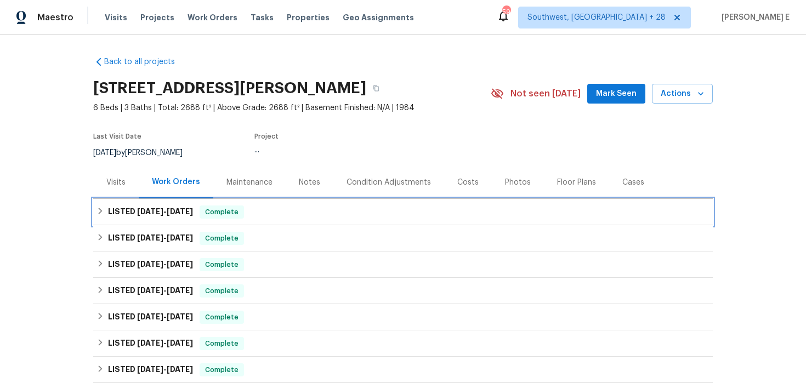
click at [134, 210] on h6 "LISTED 9/25/25 - 9/29/25" at bounding box center [150, 212] width 85 height 13
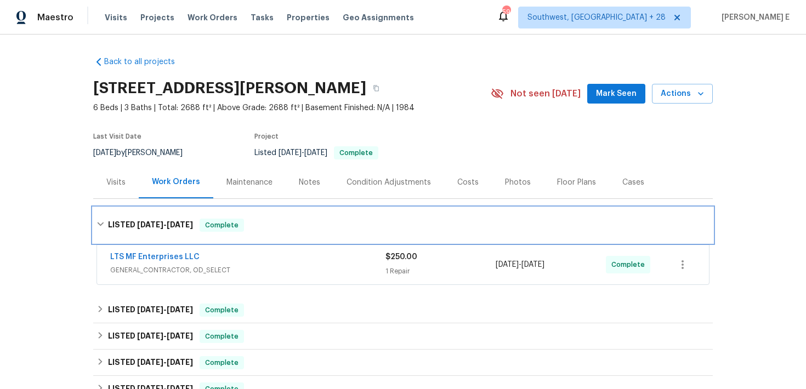
scroll to position [66, 0]
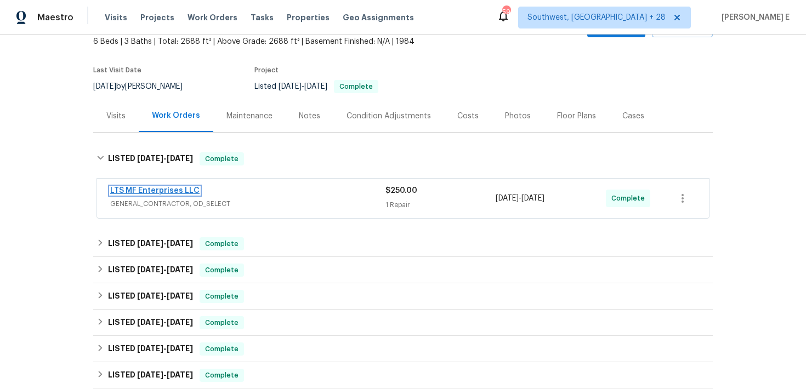
click at [156, 192] on link "LTS MF Enterprises LLC" at bounding box center [154, 191] width 89 height 8
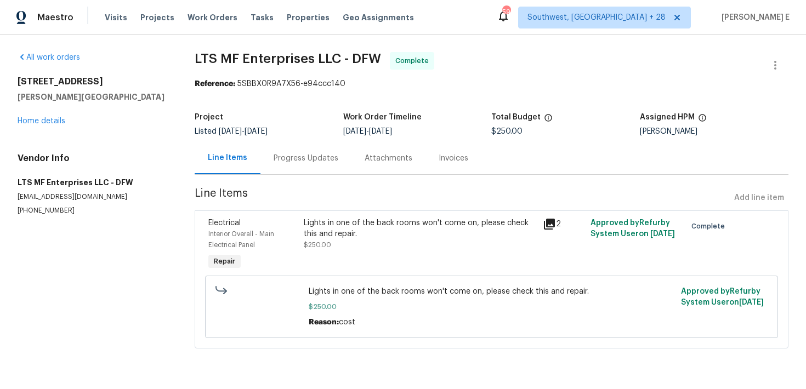
click at [278, 173] on div "Progress Updates" at bounding box center [305, 158] width 91 height 32
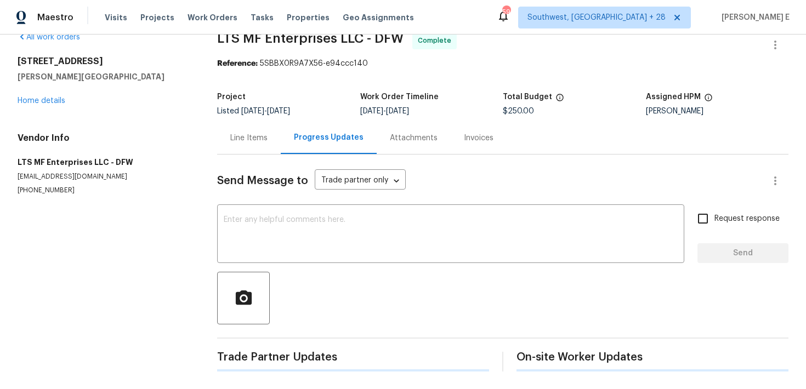
scroll to position [61, 0]
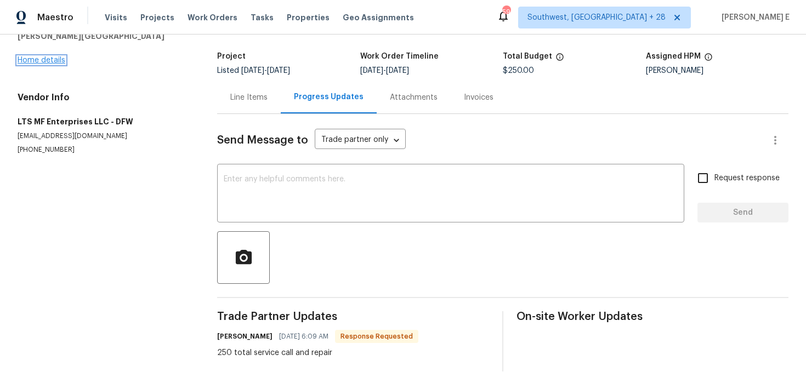
click at [50, 59] on link "Home details" at bounding box center [42, 60] width 48 height 8
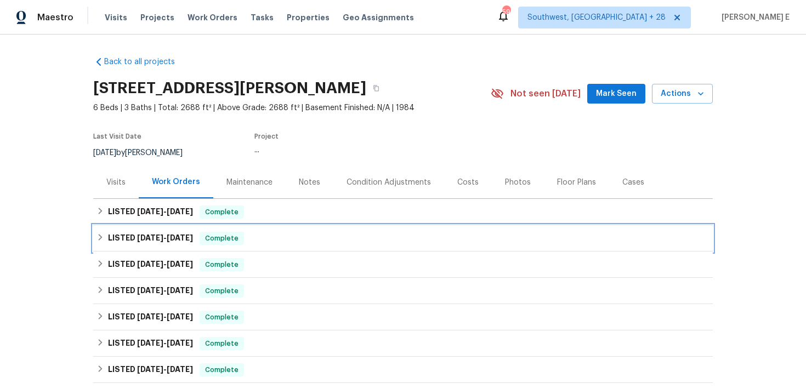
click at [139, 230] on div "LISTED 9/10/25 - 9/17/25 Complete" at bounding box center [402, 238] width 619 height 26
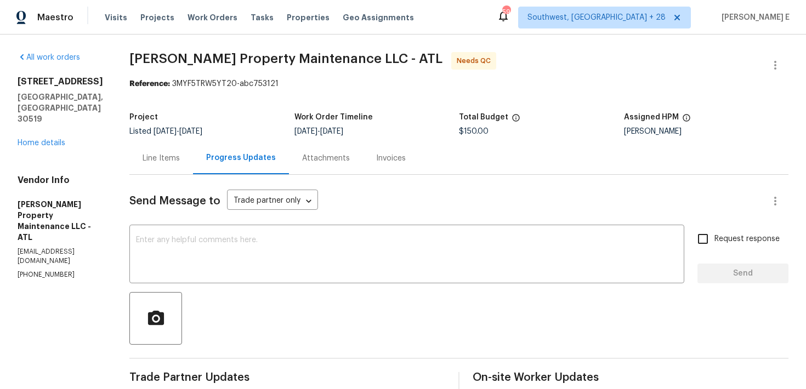
click at [167, 170] on div "Line Items" at bounding box center [161, 158] width 64 height 32
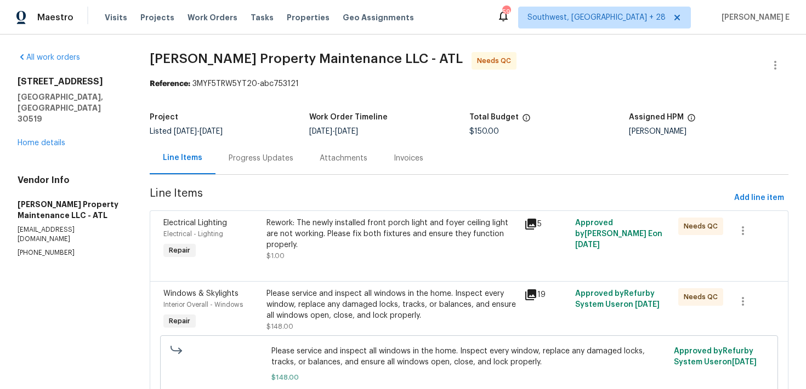
click at [344, 116] on h5 "Work Order Timeline" at bounding box center [348, 117] width 78 height 8
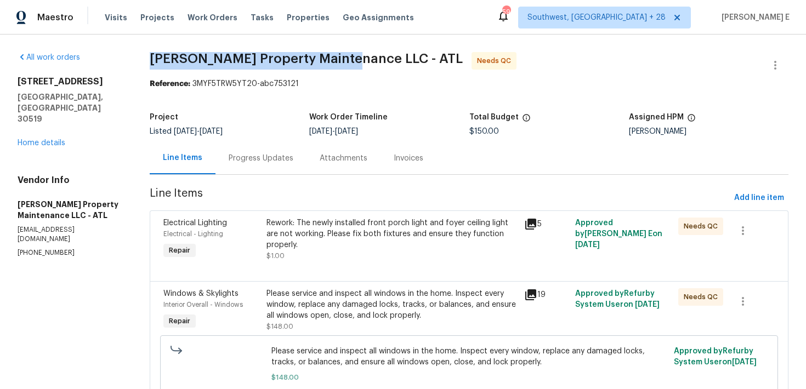
drag, startPoint x: 151, startPoint y: 62, endPoint x: 345, endPoint y: 63, distance: 193.5
click at [345, 63] on span "Glen Property Maintenance LLC - ATL" at bounding box center [306, 58] width 313 height 13
copy span "Glen Property Maintenance LLC"
click at [128, 96] on div "All work orders 3519 Cast Palm Dr Buford, GA 30519 Home details Vendor Info Gle…" at bounding box center [403, 278] width 806 height 486
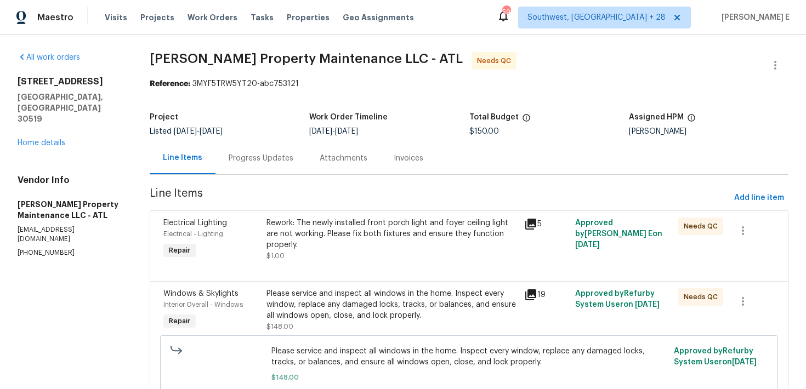
click at [257, 252] on div "Electrical Lighting Electrical - Lighting Repair" at bounding box center [211, 239] width 103 height 50
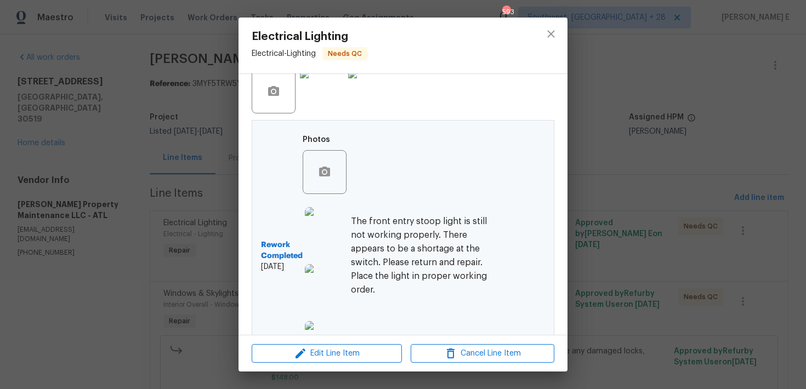
scroll to position [341, 0]
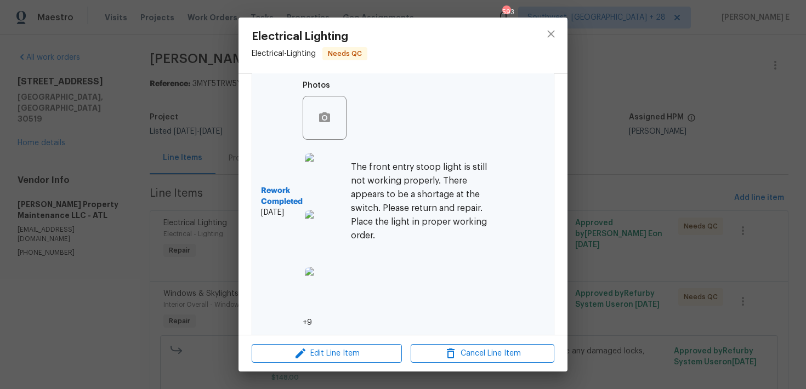
click at [329, 173] on img at bounding box center [327, 175] width 44 height 44
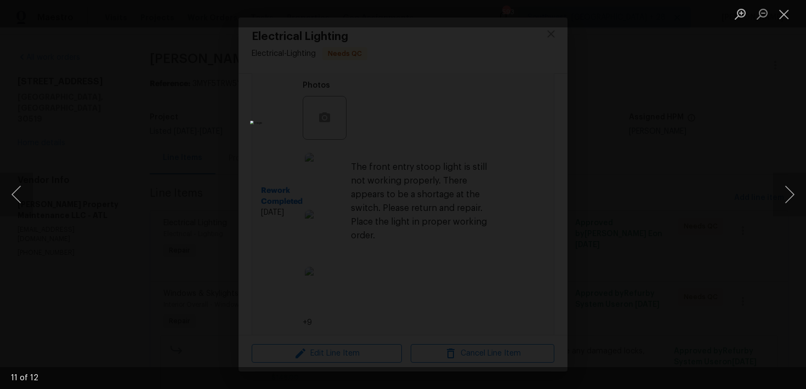
click at [601, 142] on div "Lightbox" at bounding box center [403, 194] width 806 height 389
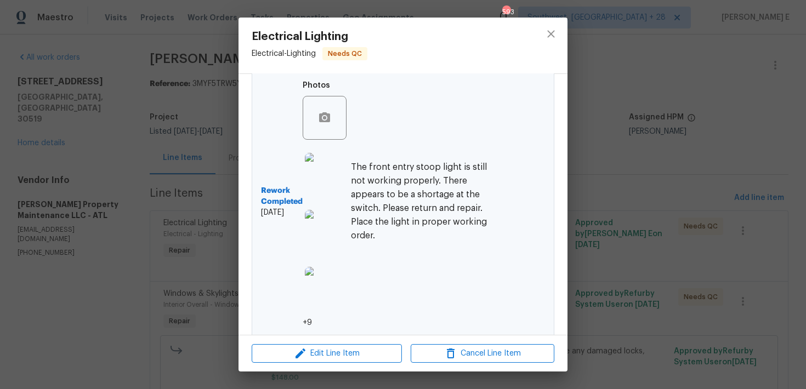
click at [601, 142] on div "Electrical Lighting Electrical - Lighting Needs QC Vendor Glen Property Mainten…" at bounding box center [403, 194] width 806 height 389
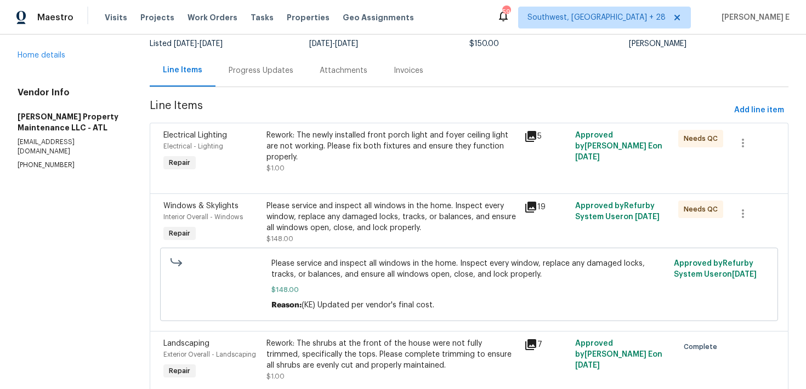
scroll to position [133, 0]
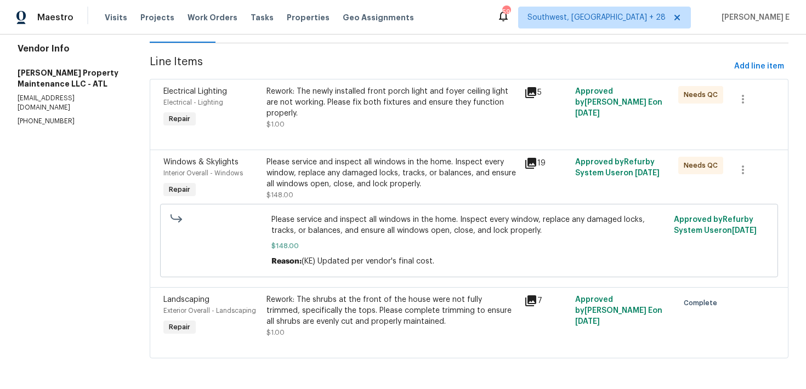
click at [392, 173] on div "Please service and inspect all windows in the home. Inspect every window, repla…" at bounding box center [391, 173] width 250 height 33
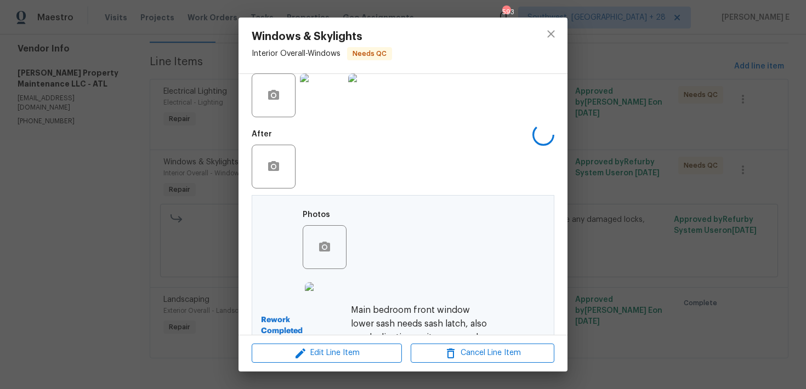
scroll to position [351, 0]
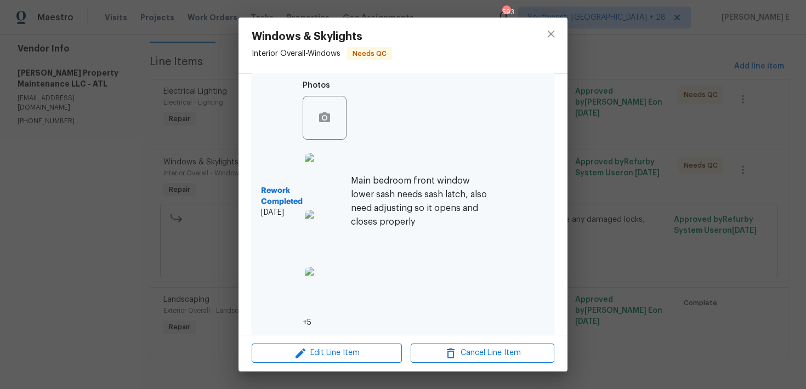
click at [333, 169] on img at bounding box center [327, 175] width 44 height 44
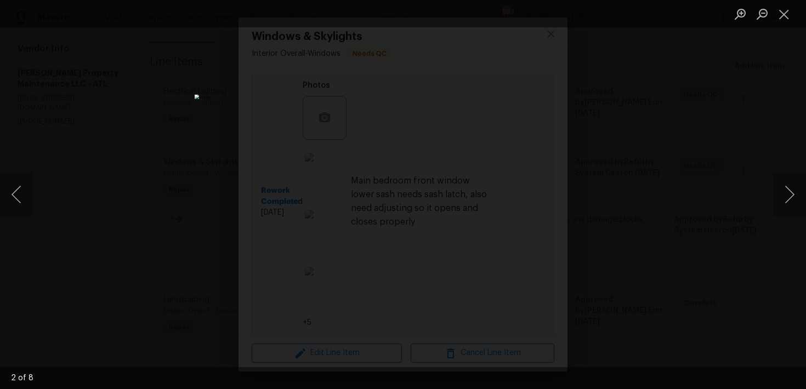
click at [670, 120] on div "Lightbox" at bounding box center [403, 194] width 806 height 389
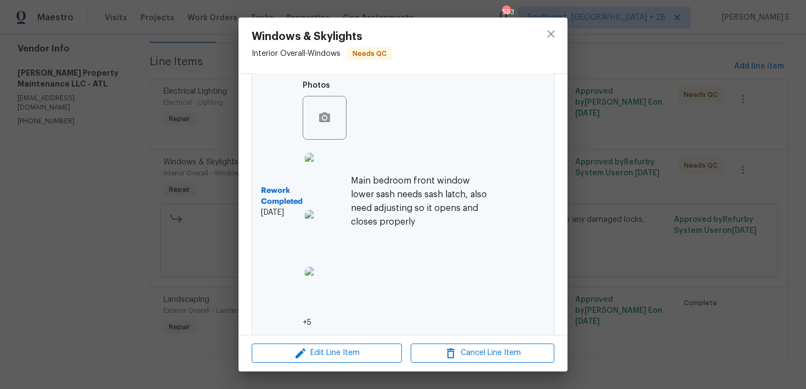
click at [670, 120] on div "Windows & Skylights Interior Overall - Windows Needs QC Vendor Glen Property Ma…" at bounding box center [403, 194] width 806 height 389
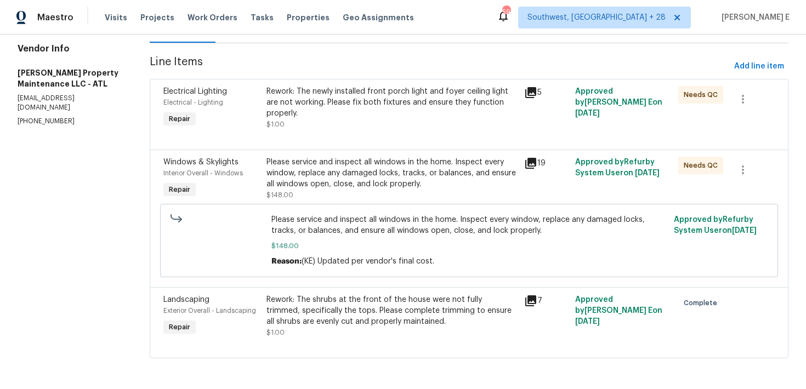
scroll to position [0, 0]
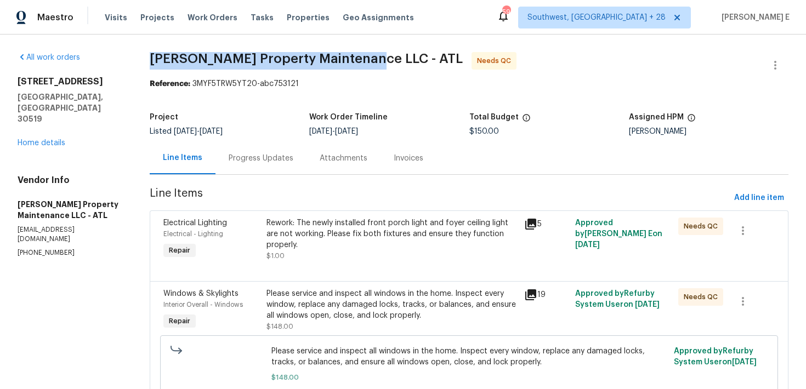
drag, startPoint x: 151, startPoint y: 56, endPoint x: 358, endPoint y: 59, distance: 207.2
click at [358, 59] on div "All work orders 3519 Cast Palm Dr Buford, GA 30519 Home details Vendor Info Gle…" at bounding box center [403, 278] width 806 height 486
copy span "Glen Property Maintenance LLC -"
click at [259, 163] on div "Progress Updates" at bounding box center [261, 158] width 65 height 11
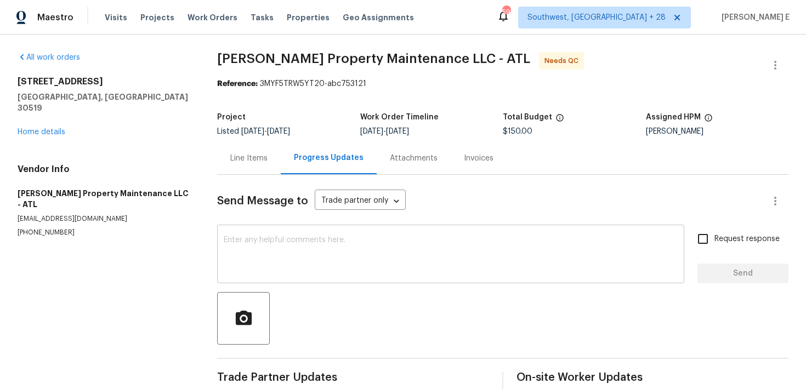
scroll to position [20, 0]
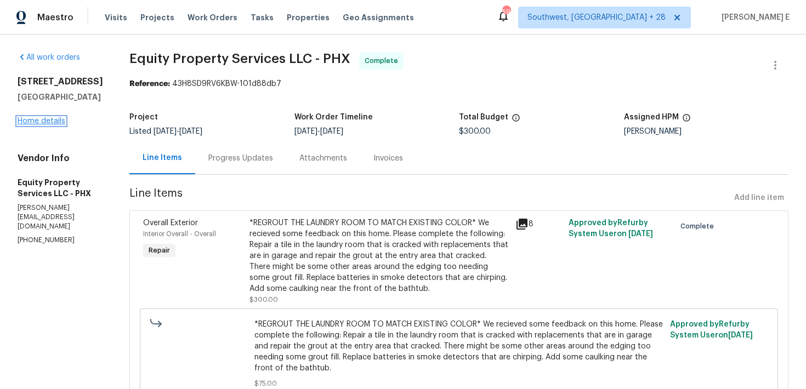
click at [27, 125] on link "Home details" at bounding box center [42, 121] width 48 height 8
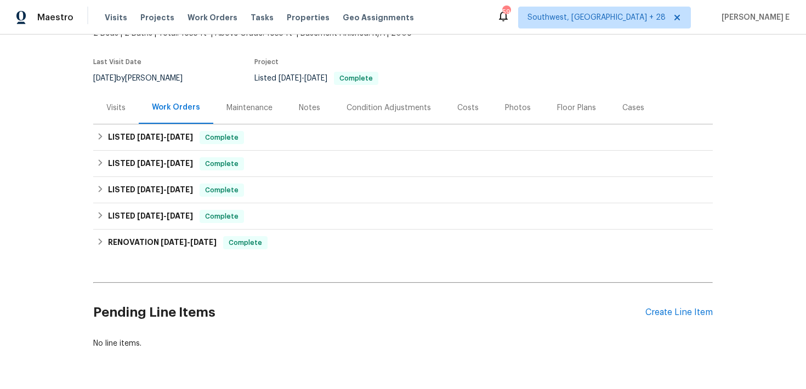
scroll to position [90, 0]
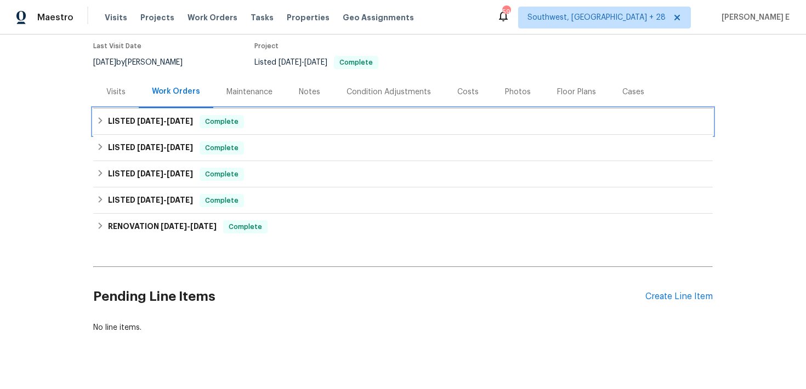
click at [184, 127] on h6 "LISTED 9/12/25 - 9/15/25" at bounding box center [150, 121] width 85 height 13
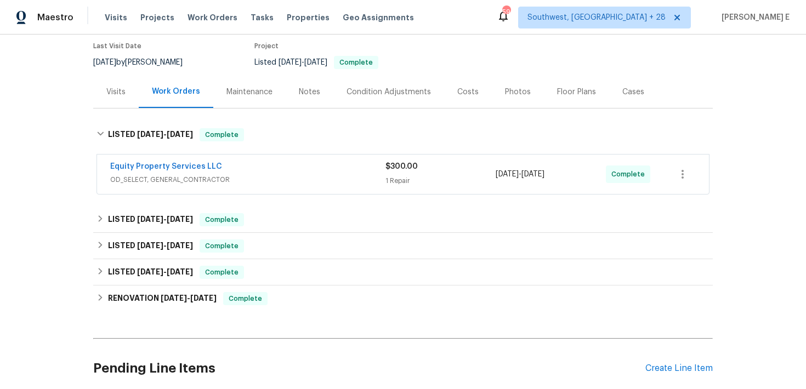
click at [283, 165] on div "Equity Property Services LLC" at bounding box center [247, 167] width 275 height 13
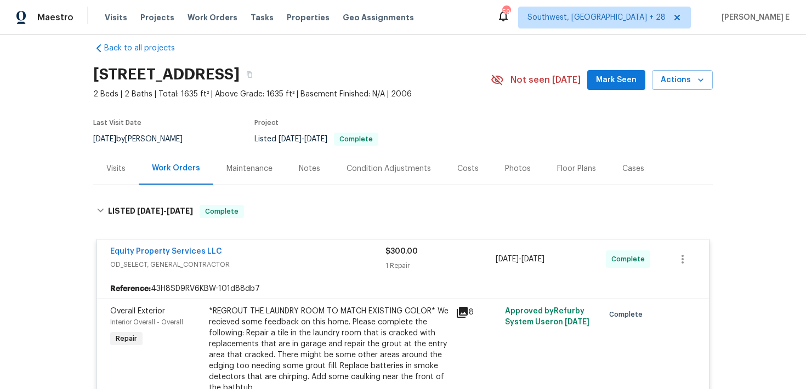
scroll to position [0, 0]
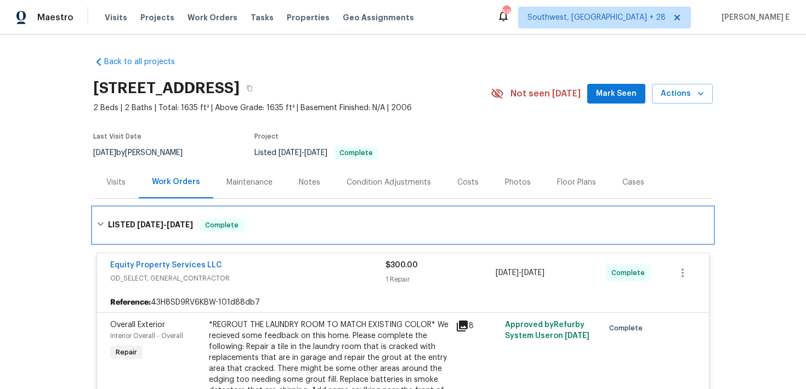
click at [130, 231] on h6 "LISTED 9/12/25 - 9/15/25" at bounding box center [150, 225] width 85 height 13
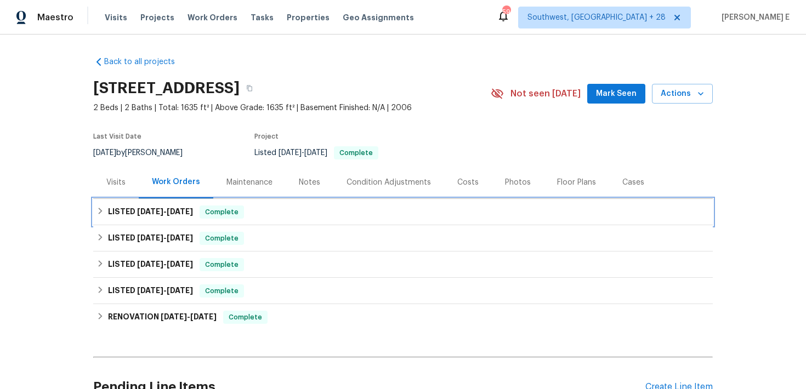
scroll to position [43, 0]
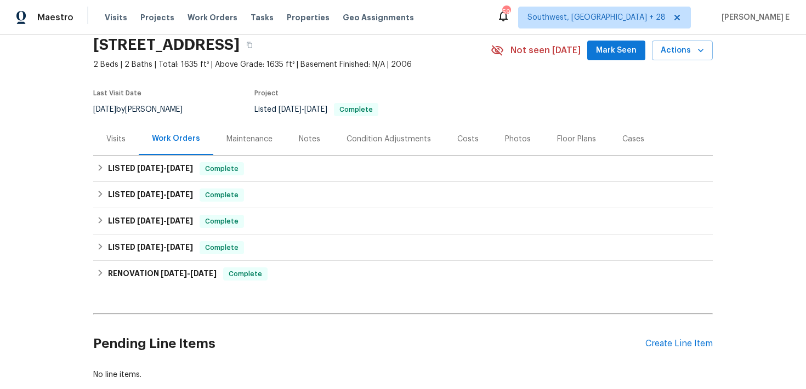
click at [265, 134] on div "Maintenance" at bounding box center [249, 139] width 46 height 11
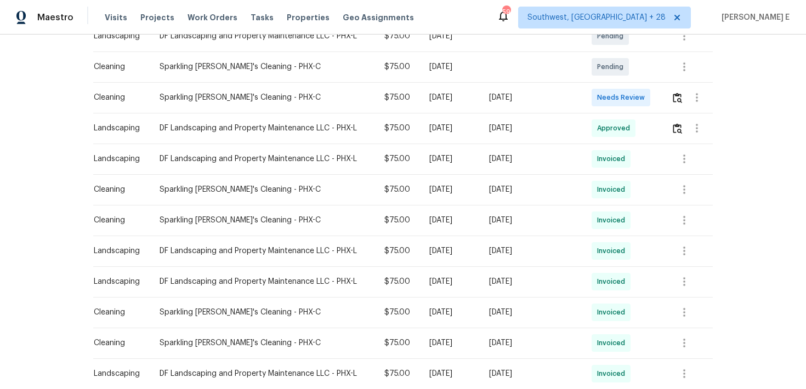
scroll to position [204, 0]
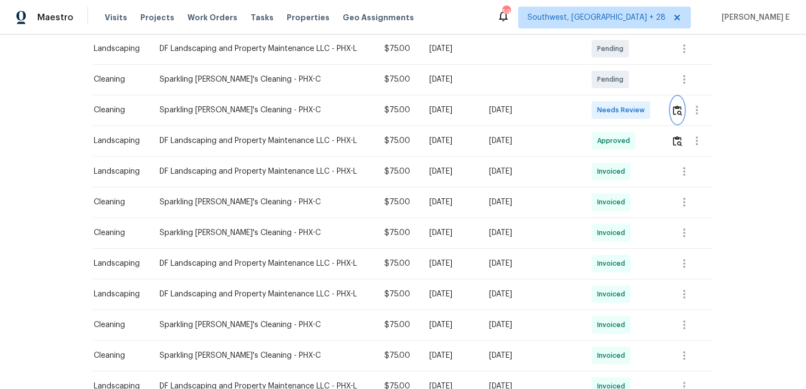
click at [679, 110] on img "button" at bounding box center [677, 110] width 9 height 10
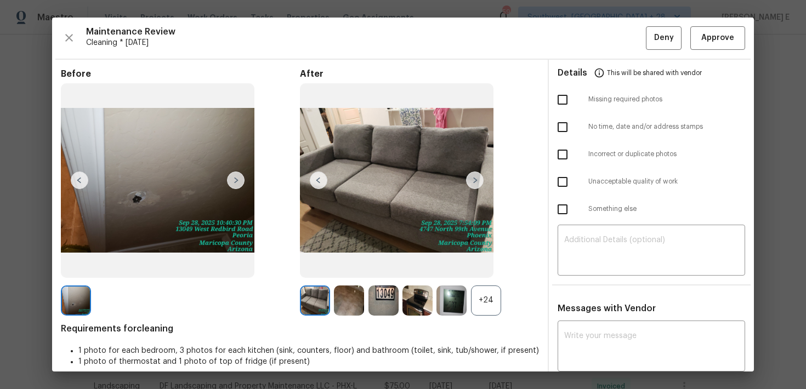
click at [77, 303] on img at bounding box center [76, 301] width 30 height 30
click at [151, 196] on img at bounding box center [157, 180] width 193 height 195
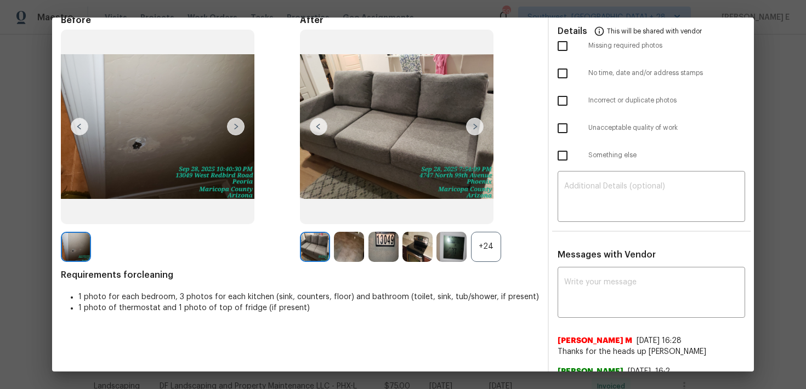
scroll to position [67, 0]
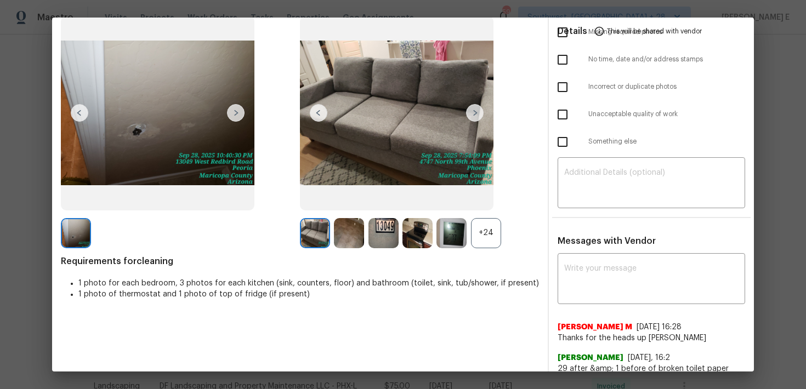
click at [475, 221] on div "+24" at bounding box center [486, 233] width 30 height 30
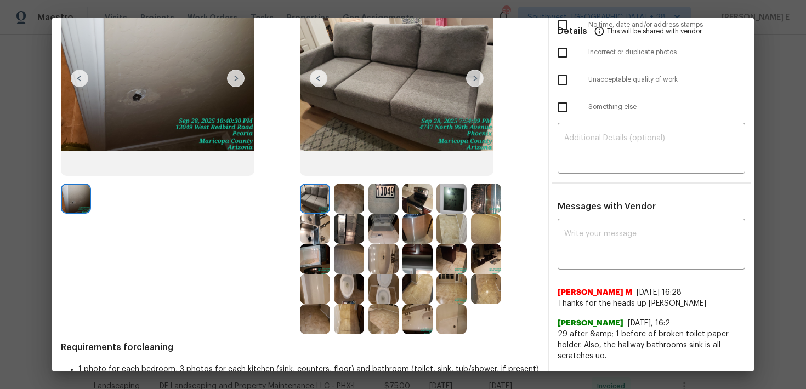
scroll to position [104, 0]
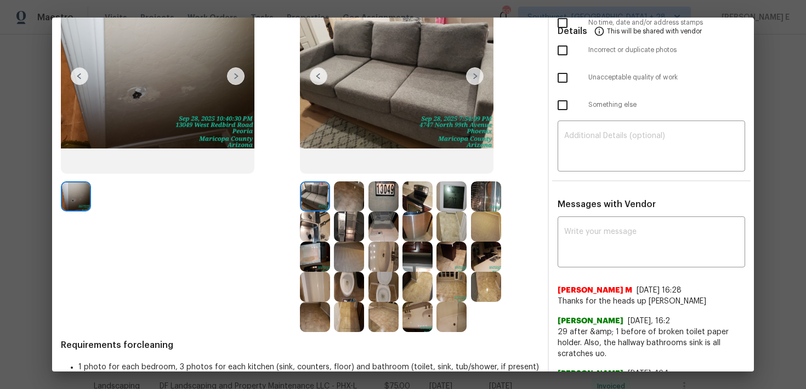
click at [381, 223] on img at bounding box center [383, 227] width 30 height 30
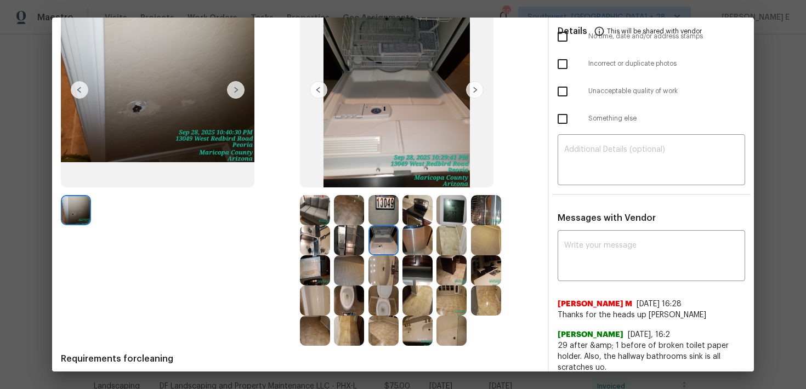
scroll to position [93, 0]
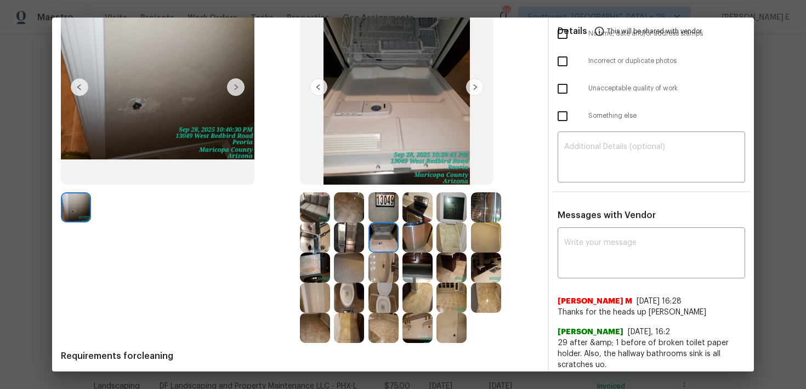
click at [381, 265] on img at bounding box center [383, 268] width 30 height 30
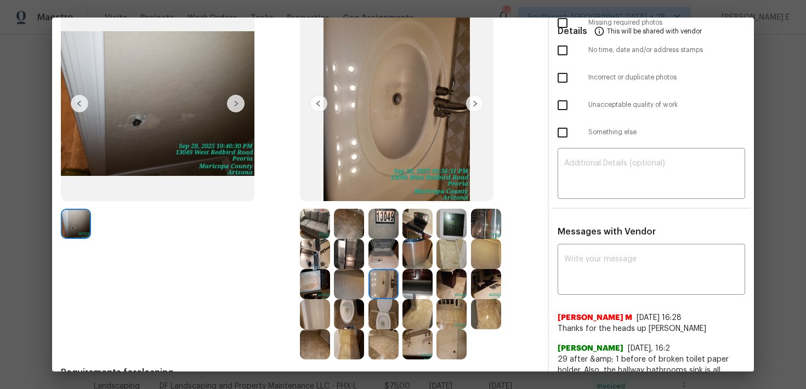
scroll to position [66, 0]
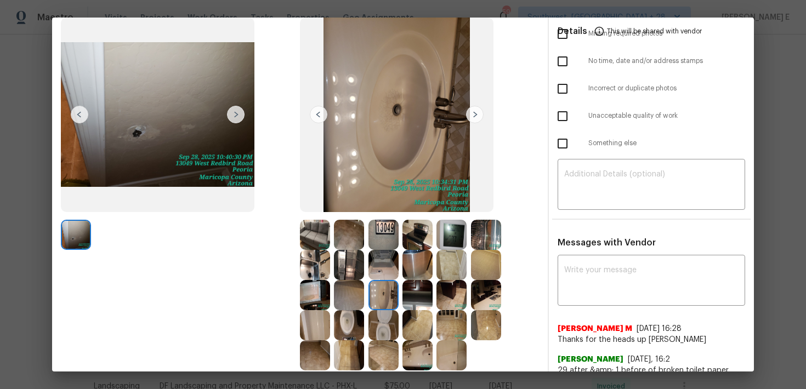
click at [176, 93] on img at bounding box center [157, 115] width 193 height 195
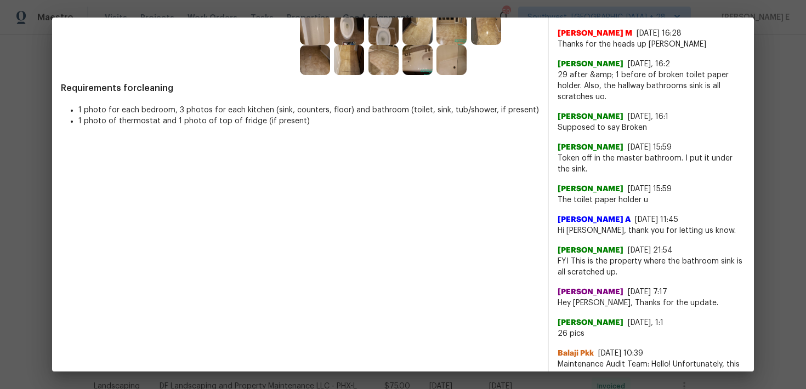
scroll to position [361, 0]
drag, startPoint x: 556, startPoint y: 274, endPoint x: 611, endPoint y: 274, distance: 54.8
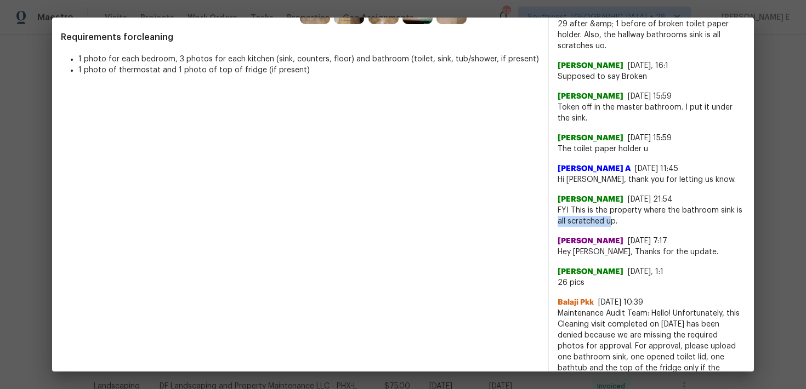
scroll to position [413, 0]
drag, startPoint x: 669, startPoint y: 212, endPoint x: 571, endPoint y: 217, distance: 98.2
click at [571, 218] on span "FYI This is the property where the bathroom sink is all scratched up." at bounding box center [650, 215] width 187 height 22
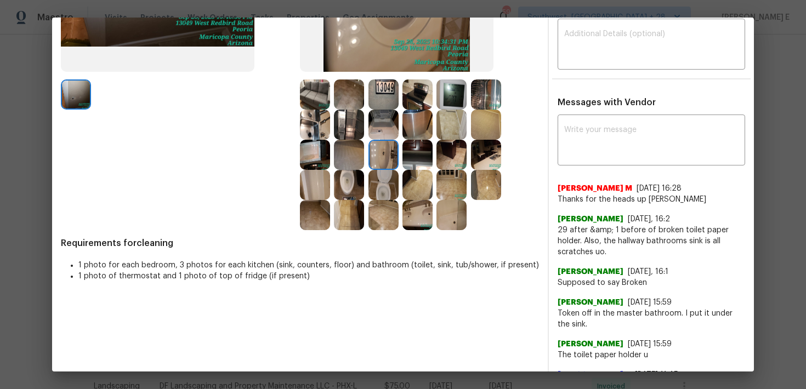
scroll to position [206, 0]
click at [460, 145] on img at bounding box center [451, 155] width 30 height 30
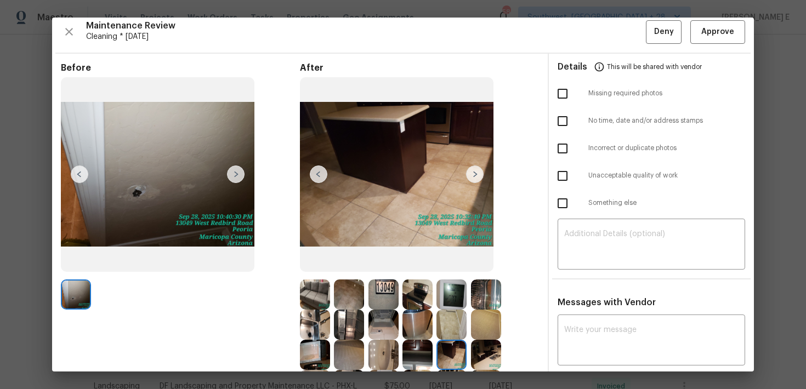
scroll to position [0, 0]
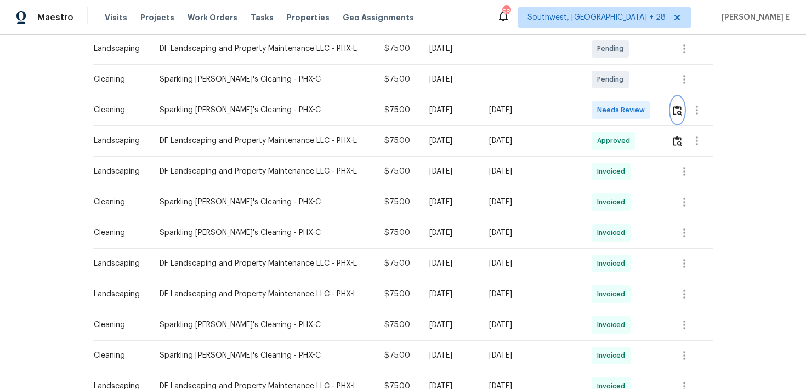
click at [675, 101] on button "button" at bounding box center [677, 110] width 13 height 26
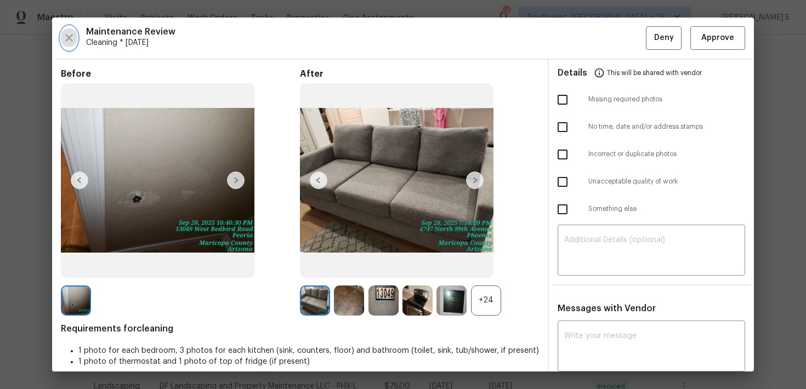
click at [73, 36] on icon "button" at bounding box center [68, 37] width 13 height 13
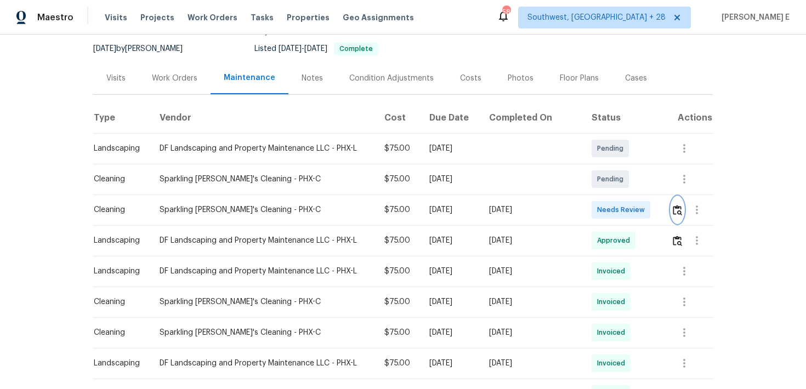
scroll to position [103, 0]
drag, startPoint x: 155, startPoint y: 213, endPoint x: 324, endPoint y: 212, distance: 169.4
click at [324, 212] on td "Sparkling Amanda's Cleaning - PHX-C" at bounding box center [263, 211] width 224 height 31
copy div "Sparkling Amanda's Cleaning - PHX-C"
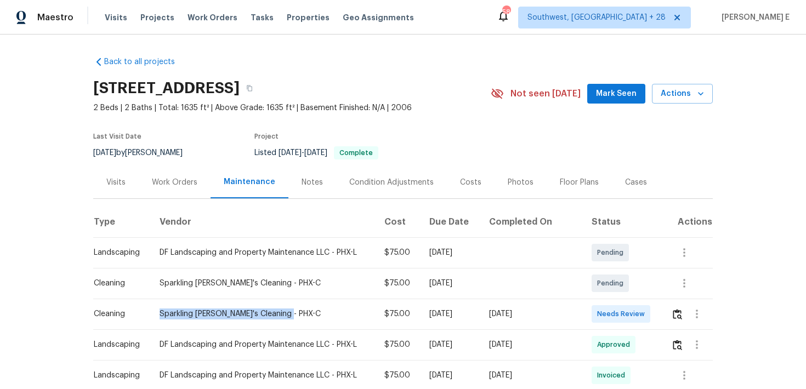
click at [178, 185] on div "Work Orders" at bounding box center [174, 182] width 45 height 11
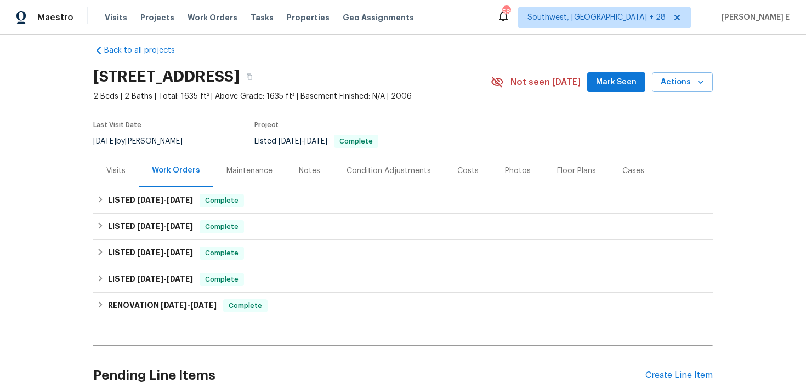
scroll to position [109, 0]
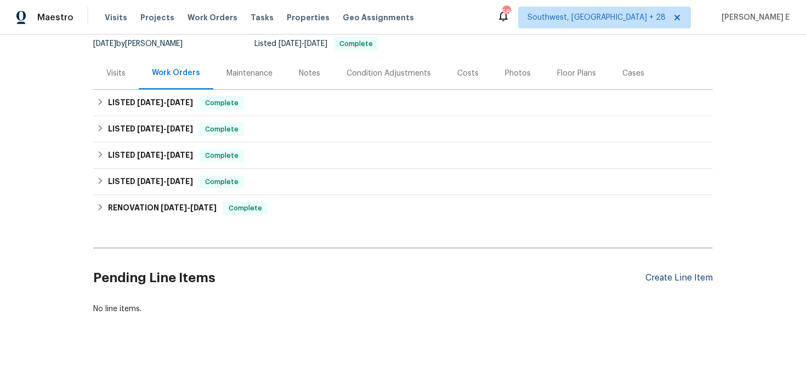
click at [663, 283] on div "Create Line Item" at bounding box center [678, 278] width 67 height 10
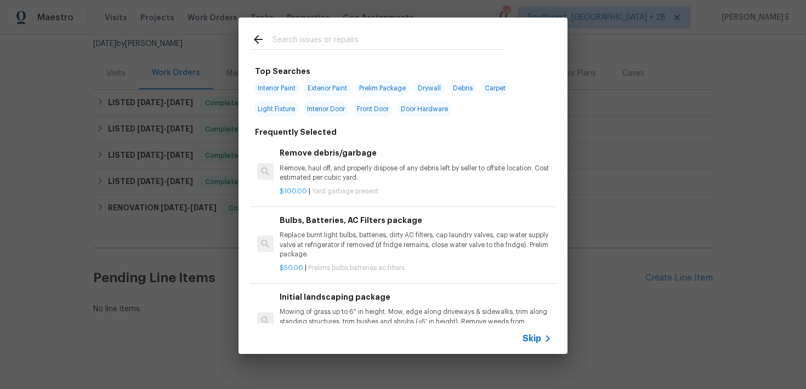
click at [537, 337] on span "Skip" at bounding box center [531, 338] width 19 height 11
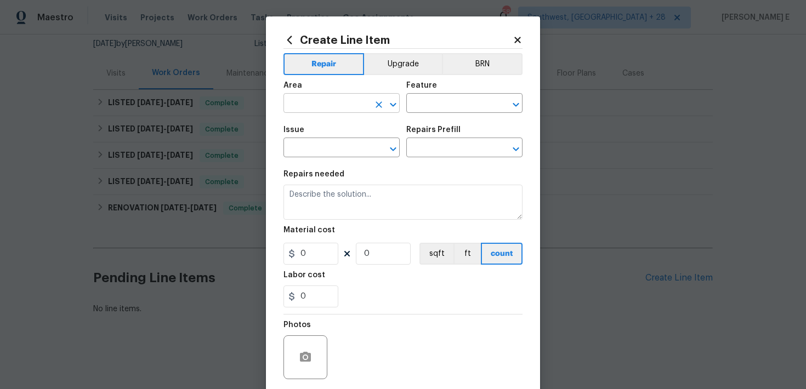
click at [321, 99] on input "text" at bounding box center [326, 104] width 86 height 17
type input "Bathroom"
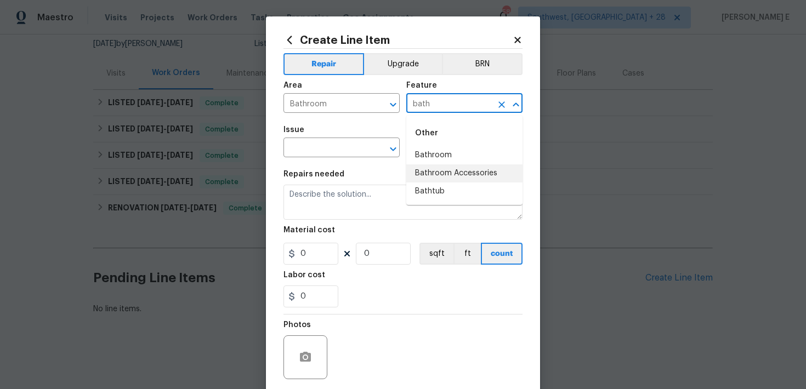
click at [423, 174] on li "Bathroom Accessories" at bounding box center [464, 173] width 116 height 18
type input "Bathroom Accessories"
click at [324, 149] on input "text" at bounding box center [326, 148] width 86 height 17
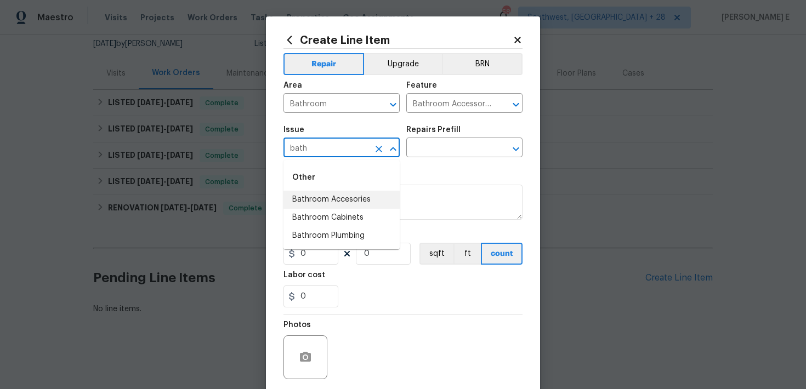
click at [310, 206] on li "Bathroom Accesories" at bounding box center [341, 200] width 116 height 18
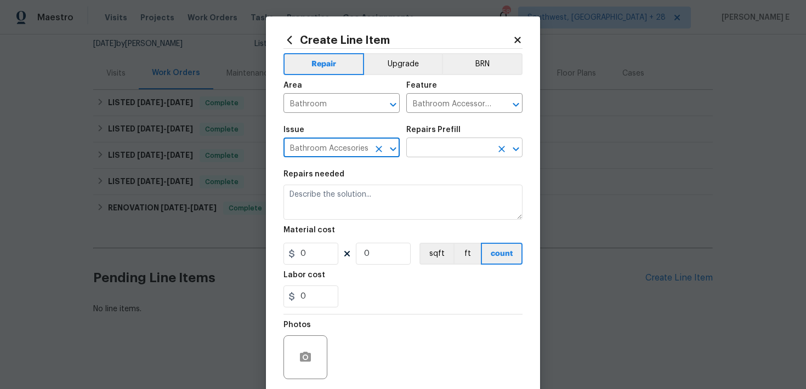
type input "Bathroom Accesories"
click at [461, 155] on input "text" at bounding box center [449, 148] width 86 height 17
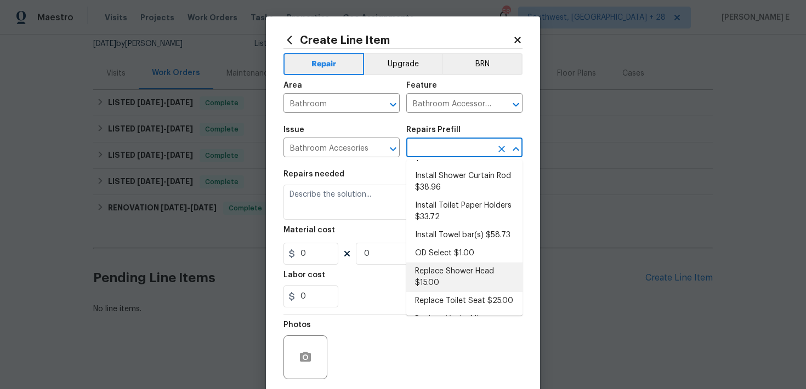
scroll to position [79, 0]
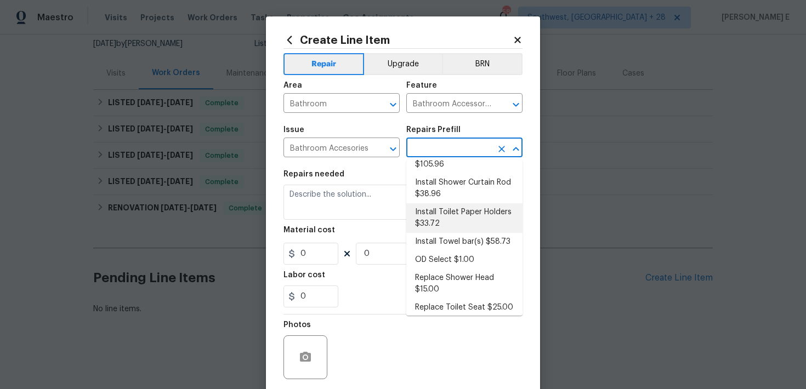
click at [443, 205] on li "Install Toilet Paper Holders $33.72" at bounding box center [464, 218] width 116 height 30
type input "Interior Trim"
type input "Install Toilet Paper Holders $33.72"
type textarea "Remove the existing toilet paper holder (if present) and install a new toilet p…"
type input "33.72"
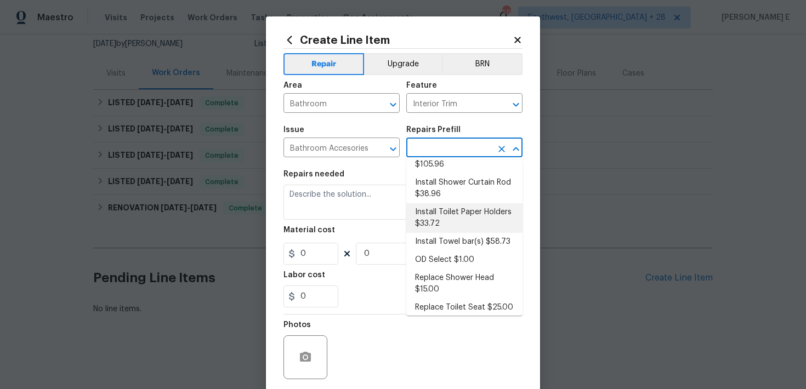
type input "1"
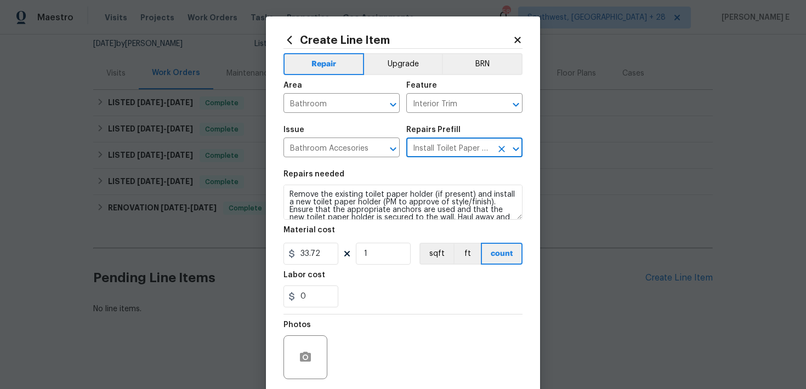
click at [340, 225] on section "Repairs needed Remove the existing toilet paper holder (if present) and install…" at bounding box center [402, 239] width 239 height 150
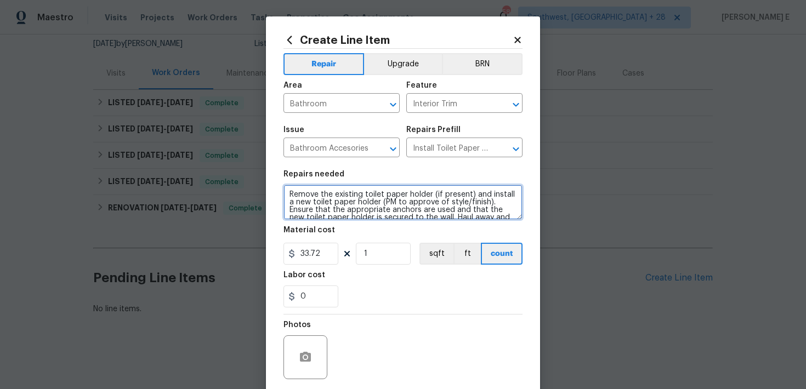
click at [358, 200] on textarea "Remove the existing toilet paper holder (if present) and install a new toilet p…" at bounding box center [402, 202] width 239 height 35
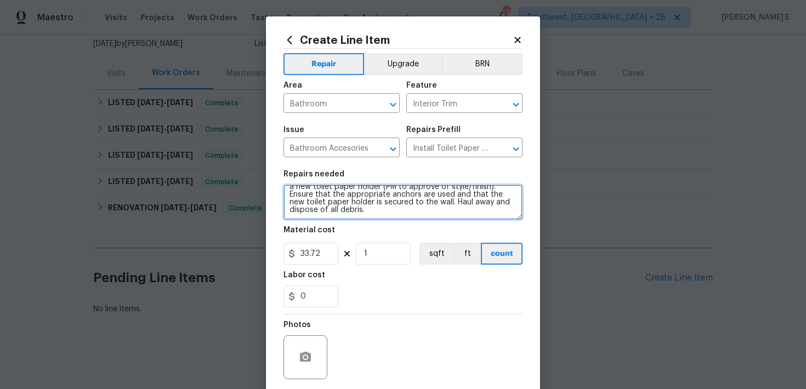
scroll to position [0, 0]
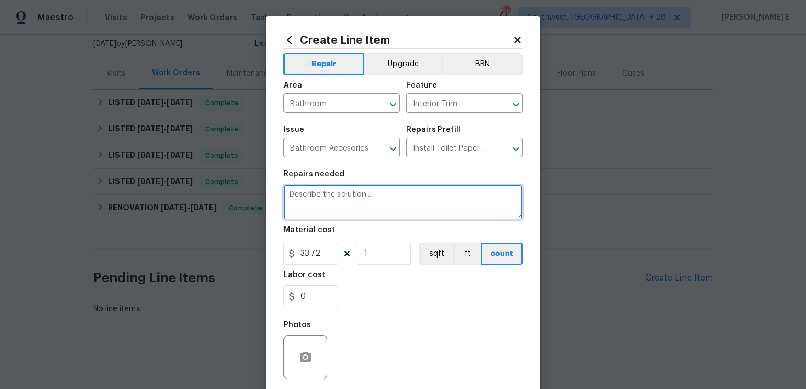
paste textarea "toilet paper holder, shower towel bar, vanity towel bar), ensure secure install…"
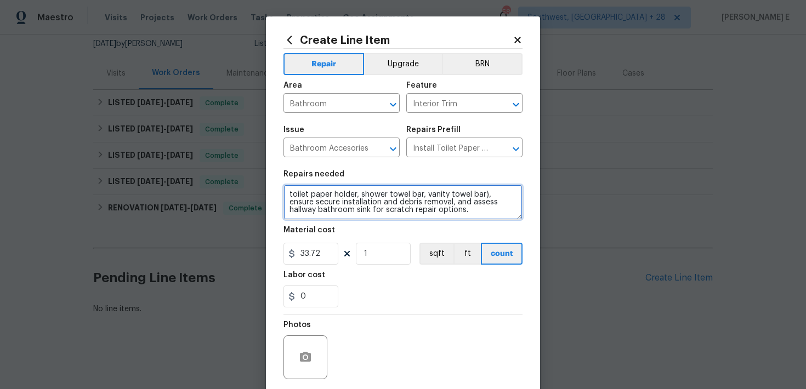
drag, startPoint x: 287, startPoint y: 193, endPoint x: 288, endPoint y: 299, distance: 105.8
click at [288, 195] on textarea "toilet paper holder, shower towel bar, vanity towel bar), ensure secure install…" at bounding box center [402, 202] width 239 height 35
click at [508, 196] on textarea "Install toilet paper holder, shower towel bar, vanity towel bar), ensure secure…" at bounding box center [402, 202] width 239 height 35
click at [464, 203] on textarea "Install toilet paper holder, shower towel bar, vanity towel bar, ensure secure …" at bounding box center [402, 202] width 239 height 35
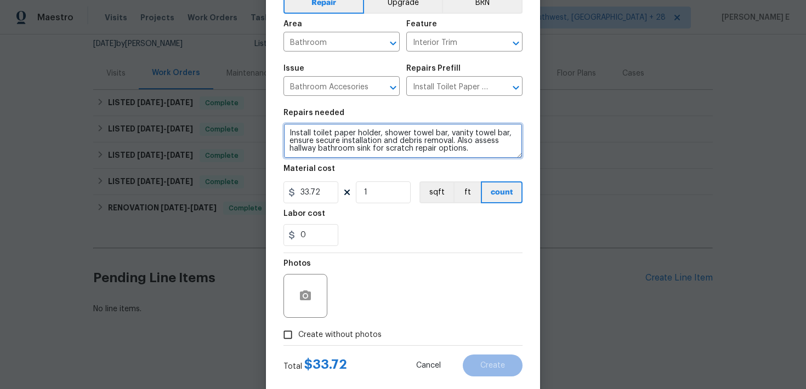
scroll to position [83, 0]
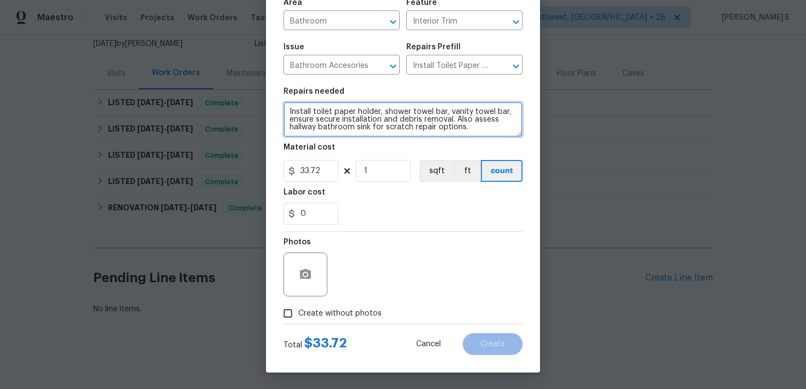
type textarea "Install toilet paper holder, shower towel bar, vanity towel bar, ensure secure …"
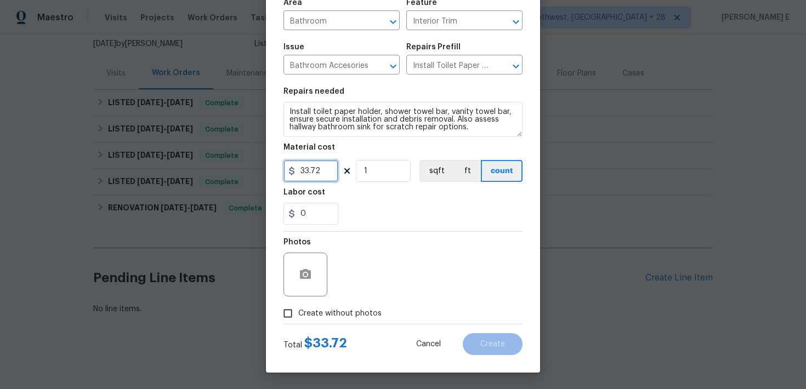
click at [312, 173] on input "33.72" at bounding box center [310, 171] width 55 height 22
type input "75"
click at [291, 314] on input "Create without photos" at bounding box center [287, 313] width 21 height 21
checkbox input "true"
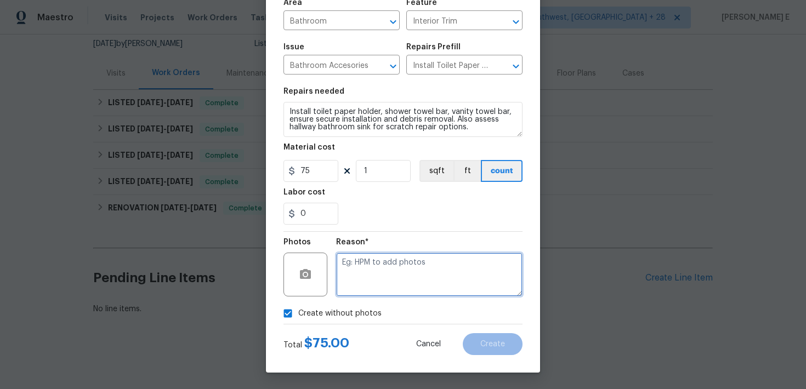
click at [369, 288] on textarea at bounding box center [429, 275] width 186 height 44
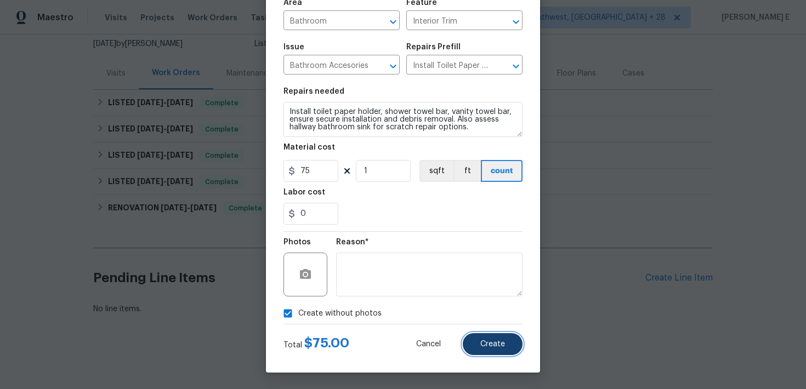
click at [521, 341] on button "Create" at bounding box center [493, 344] width 60 height 22
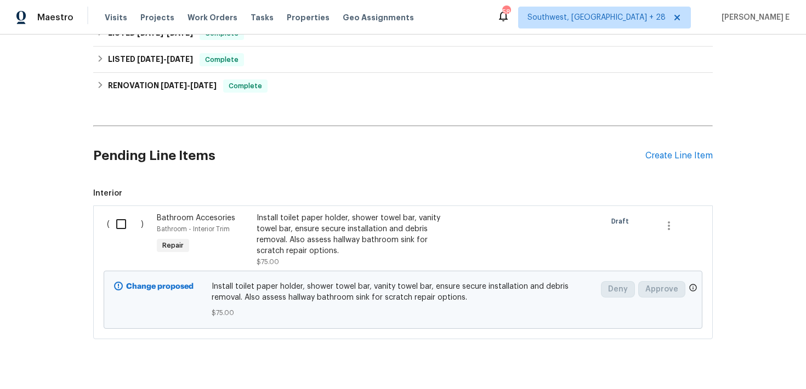
scroll to position [256, 0]
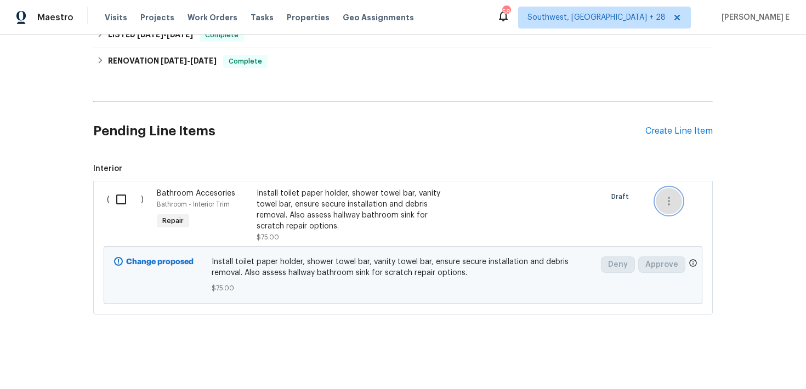
click at [667, 211] on button "button" at bounding box center [669, 201] width 26 height 26
click at [669, 213] on ul "Cancel" at bounding box center [677, 200] width 42 height 27
click at [672, 210] on ul "Cancel" at bounding box center [677, 200] width 42 height 27
click at [675, 198] on li "Cancel" at bounding box center [677, 201] width 42 height 18
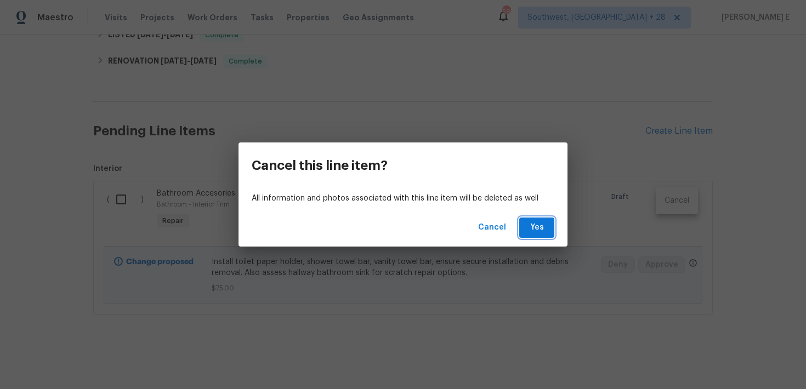
click at [536, 224] on span "Yes" at bounding box center [537, 228] width 18 height 14
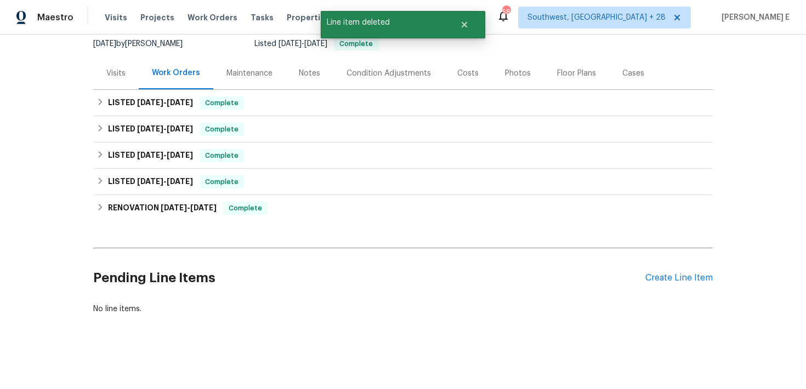
scroll to position [109, 0]
click at [671, 278] on div "Create Line Item" at bounding box center [678, 278] width 67 height 10
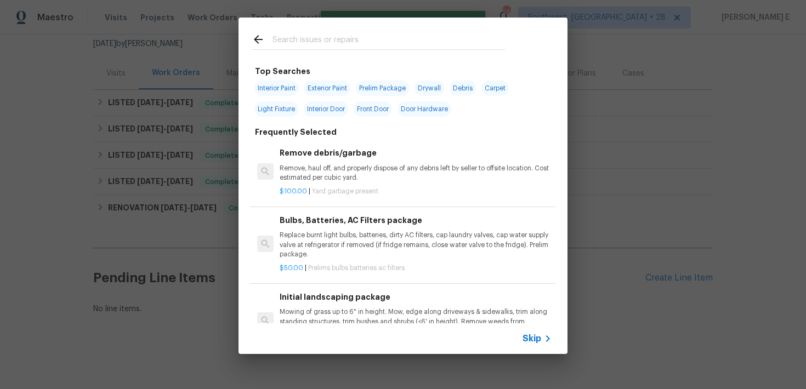
click at [526, 339] on span "Skip" at bounding box center [531, 338] width 19 height 11
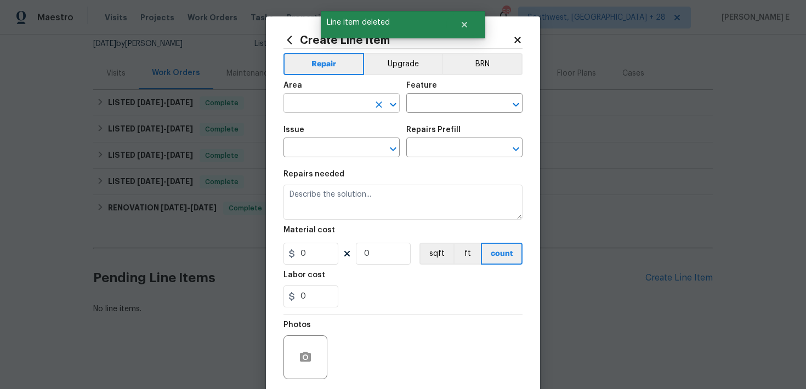
click at [313, 106] on input "text" at bounding box center [326, 104] width 86 height 17
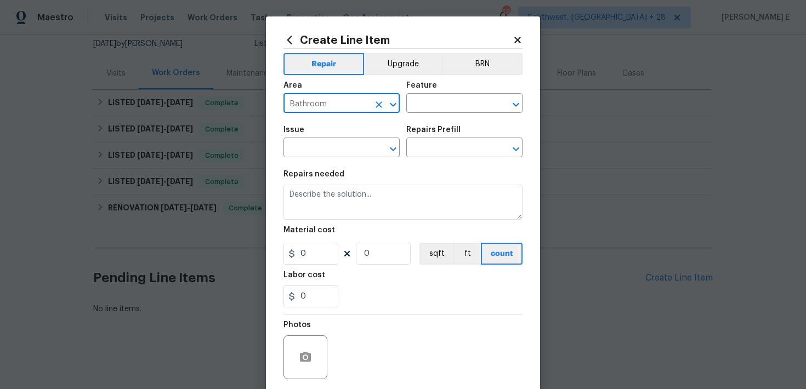
type input "Bathroom"
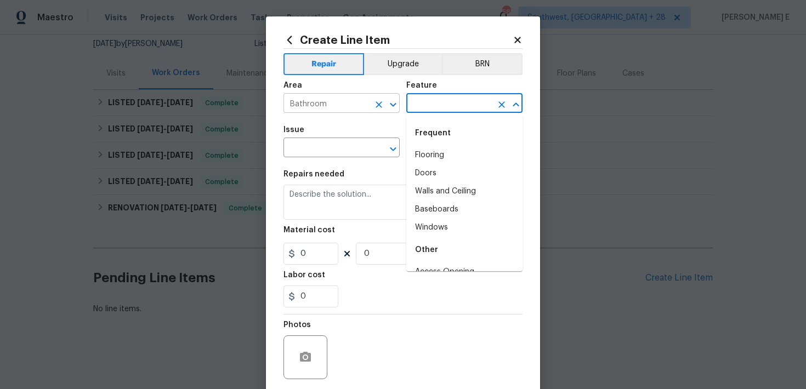
type input "n"
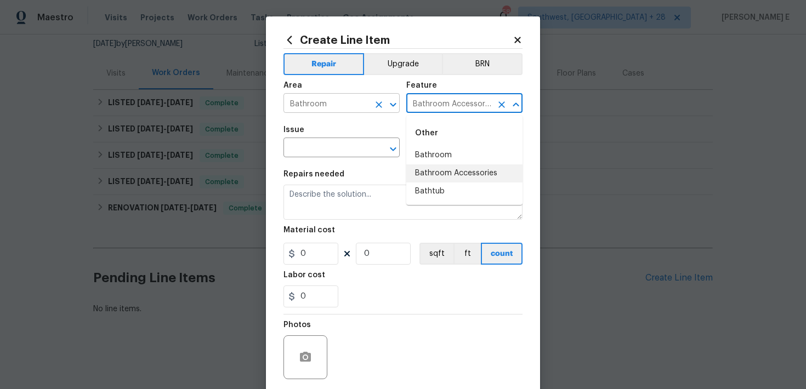
type input "Bathroom Accessories"
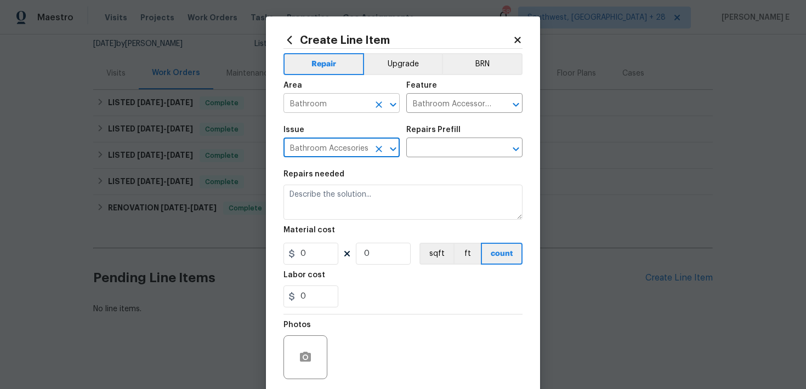
type input "Bathroom Accesories"
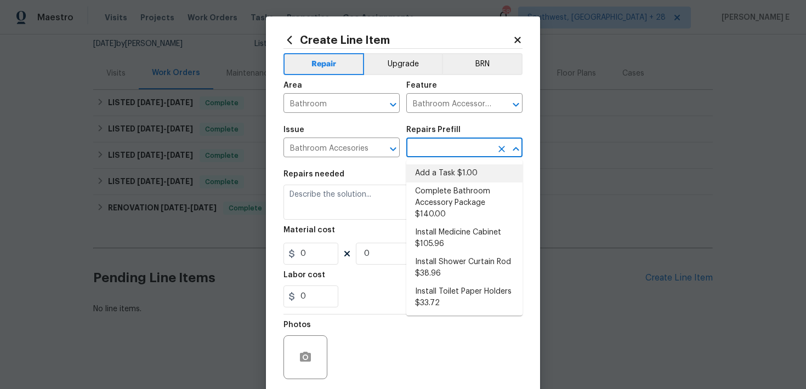
click at [425, 181] on li "Add a Task $1.00" at bounding box center [464, 173] width 116 height 18
type input "Interior Trim"
type input "Add a Task $1.00"
type textarea "HPM to detail"
type input "1"
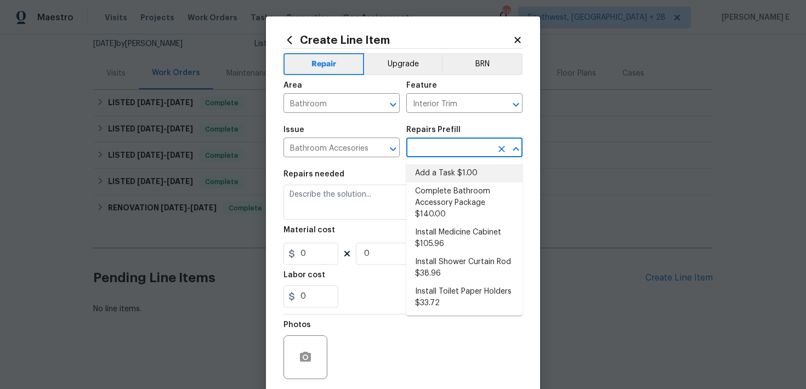
type input "1"
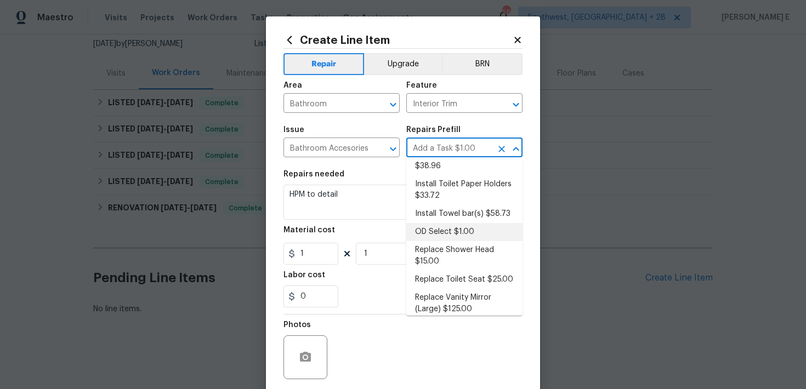
scroll to position [99, 0]
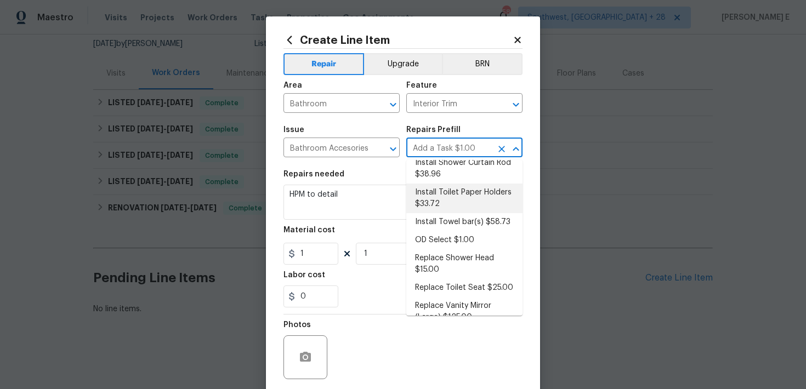
click at [441, 194] on li "Install Toilet Paper Holders $33.72" at bounding box center [464, 199] width 116 height 30
type input "Install Toilet Paper Holders $33.72"
type textarea "Remove the existing toilet paper holder (if present) and install a new toilet p…"
type input "33.72"
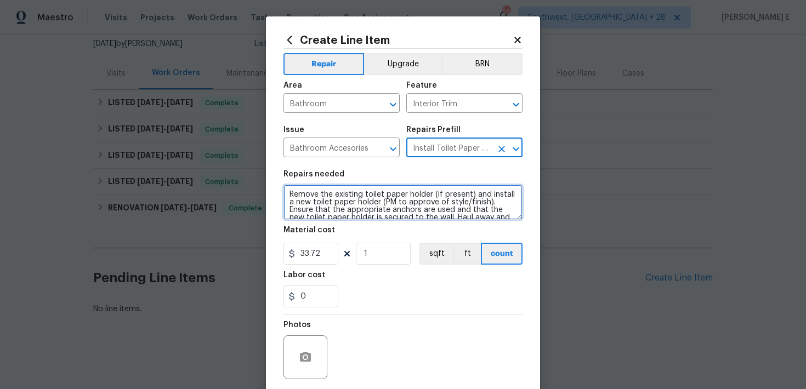
click at [302, 202] on textarea "Remove the existing toilet paper holder (if present) and install a new toilet p…" at bounding box center [402, 202] width 239 height 35
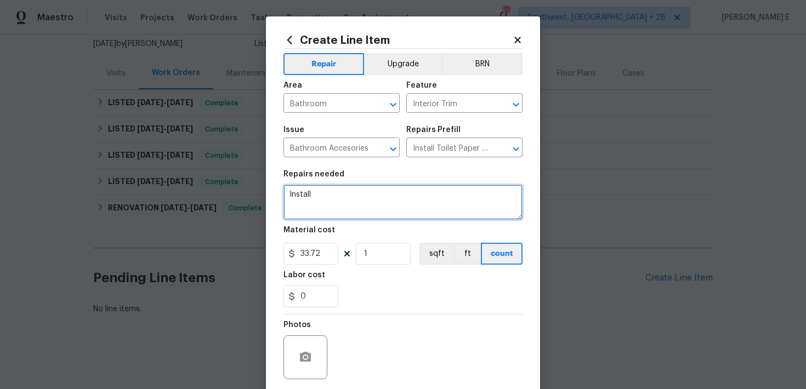
paste textarea "new TP holder, shower towel bar and vanity towel bar in the bathroom. Ensure th…"
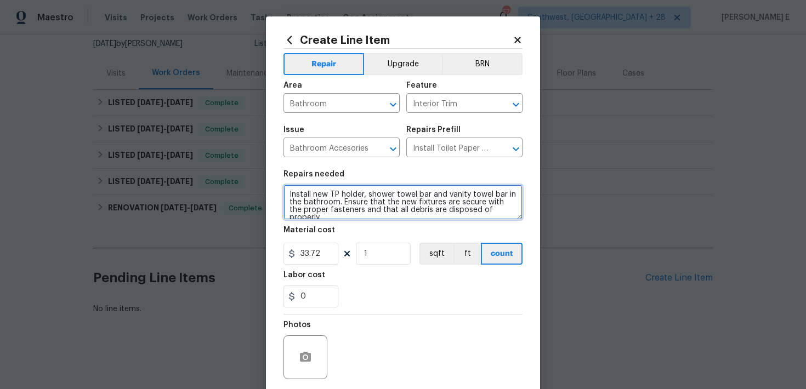
click at [337, 193] on textarea "Install new TP holder, shower towel bar and vanity towel bar in the bathroom. E…" at bounding box center [402, 202] width 239 height 35
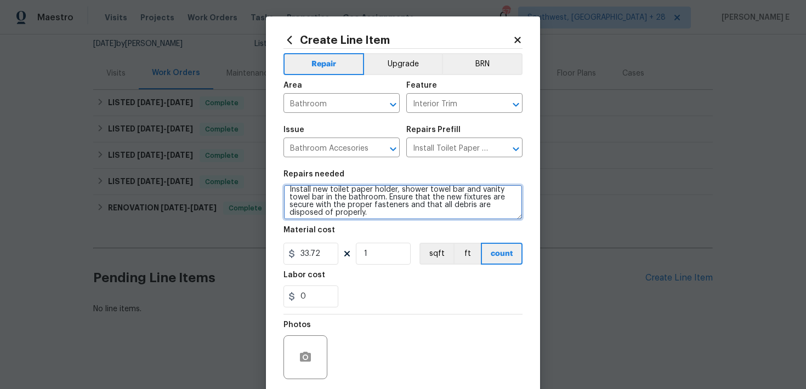
scroll to position [8, 0]
click at [448, 215] on textarea "Install new toilet paper holder, shower towel bar and vanity towel bar in the b…" at bounding box center [402, 202] width 239 height 35
paste textarea "assess hallway bathroom sink for scratch repair options."
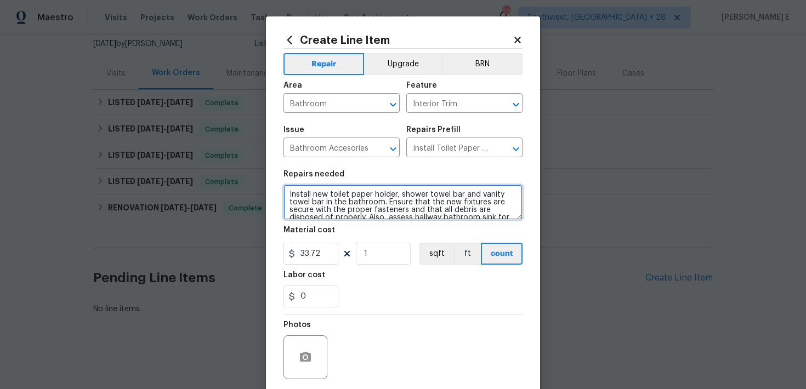
type textarea "Install new toilet paper holder, shower towel bar and vanity towel bar in the b…"
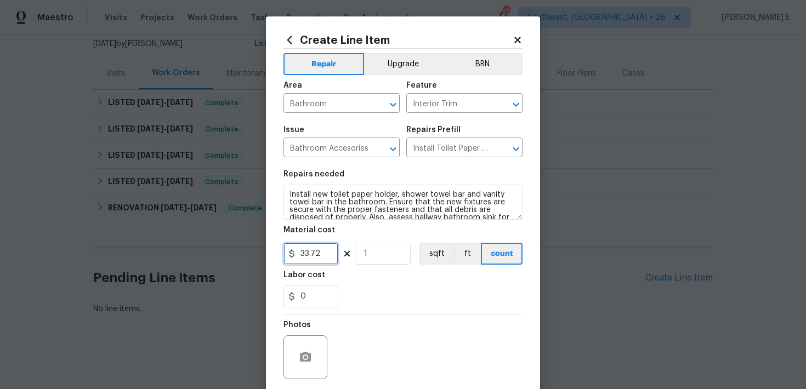
click at [312, 258] on input "33.72" at bounding box center [310, 254] width 55 height 22
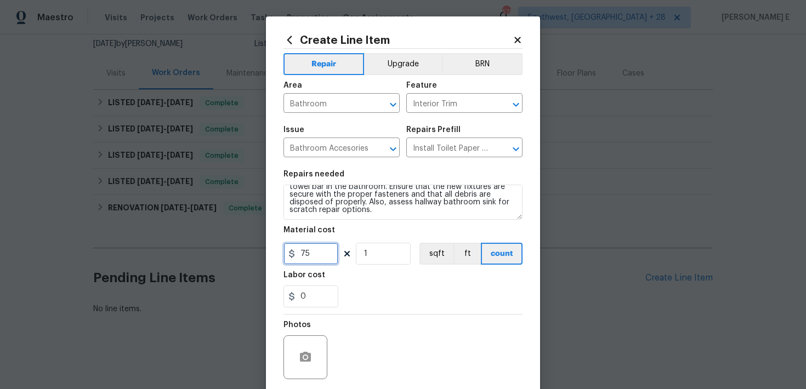
scroll to position [83, 0]
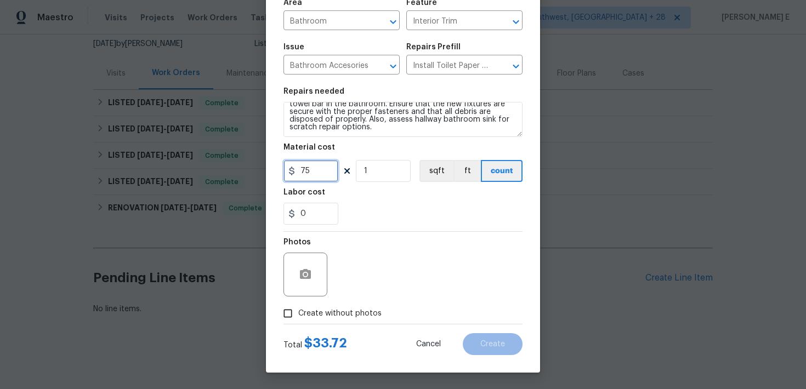
type input "75"
click at [314, 310] on span "Create without photos" at bounding box center [339, 314] width 83 height 12
click at [298, 310] on input "Create without photos" at bounding box center [287, 313] width 21 height 21
checkbox input "true"
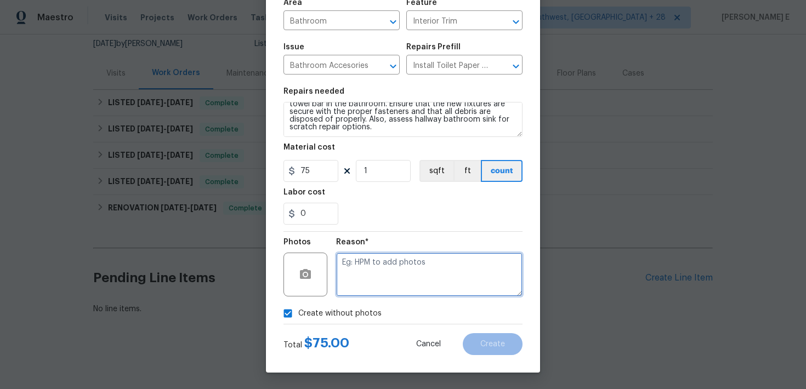
click at [389, 263] on textarea at bounding box center [429, 275] width 186 height 44
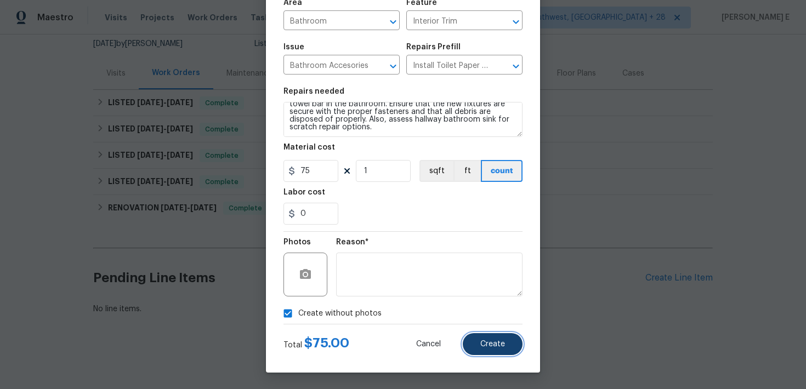
click at [476, 333] on button "Create" at bounding box center [493, 344] width 60 height 22
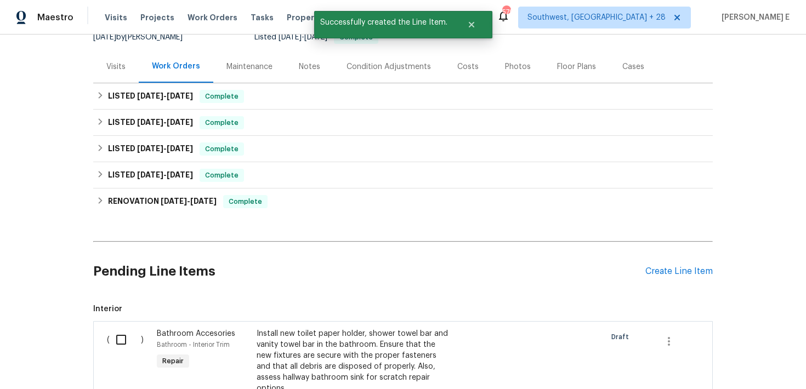
scroll to position [278, 0]
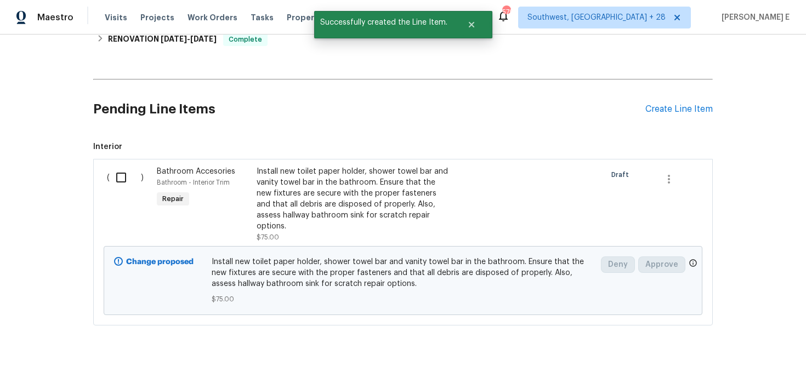
click at [122, 179] on input "checkbox" at bounding box center [125, 177] width 31 height 23
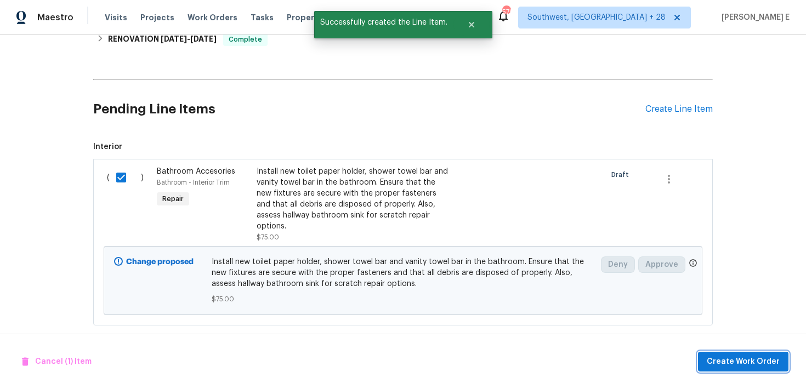
click at [714, 368] on span "Create Work Order" at bounding box center [743, 362] width 73 height 14
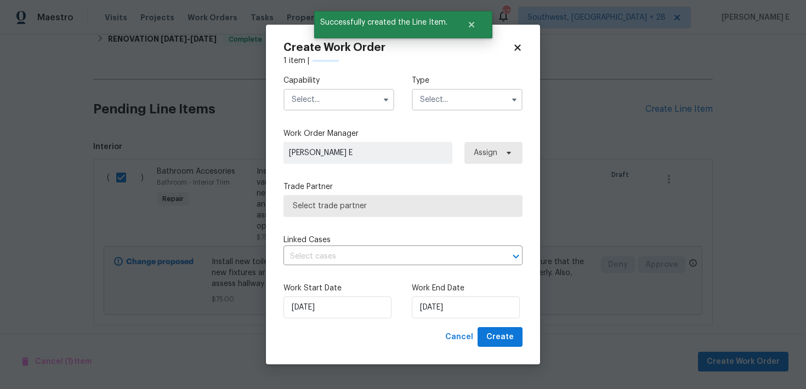
checkbox input "false"
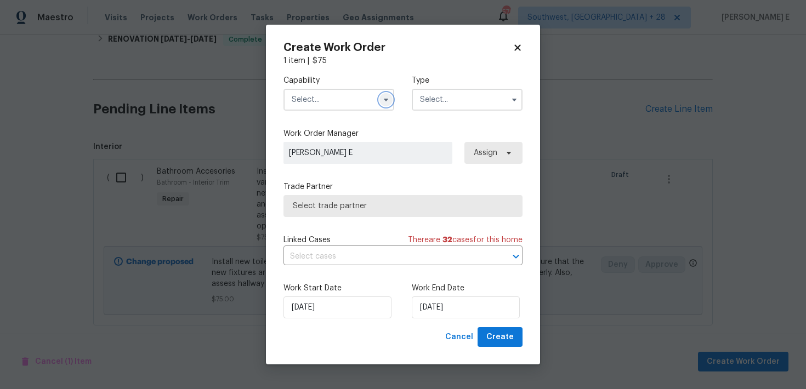
click at [390, 97] on button "button" at bounding box center [385, 99] width 13 height 13
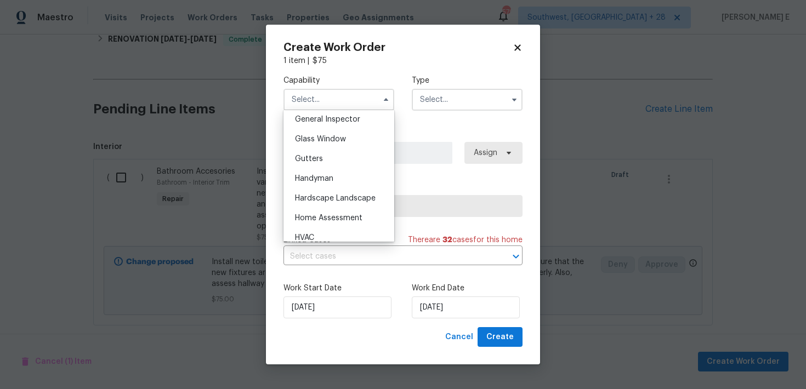
scroll to position [548, 0]
click at [318, 178] on span "Handyman" at bounding box center [314, 178] width 38 height 8
type input "Handyman"
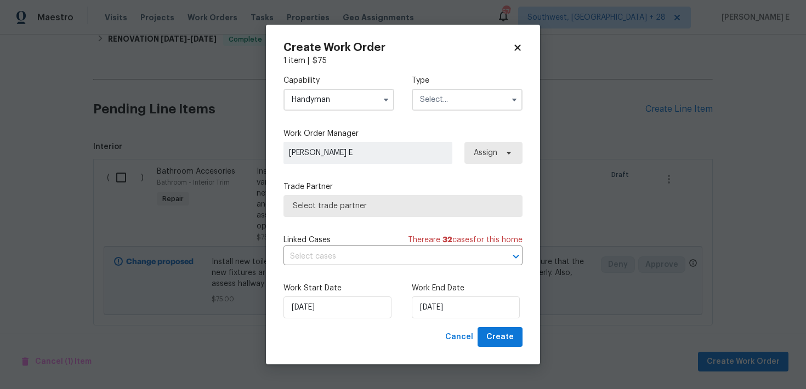
click at [423, 99] on input "text" at bounding box center [467, 100] width 111 height 22
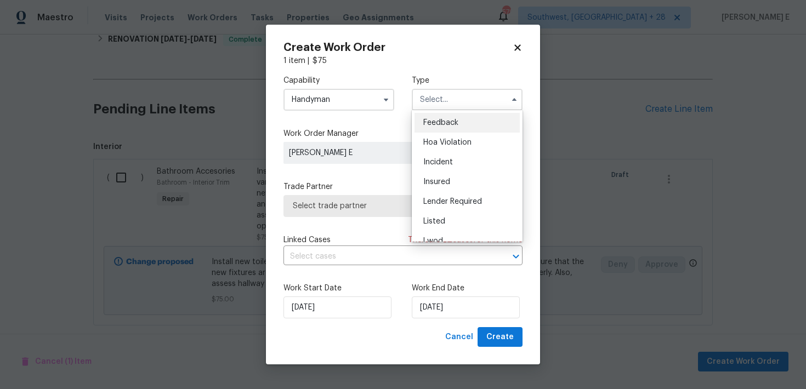
click at [427, 130] on div "Feedback" at bounding box center [466, 123] width 105 height 20
type input "Feedback"
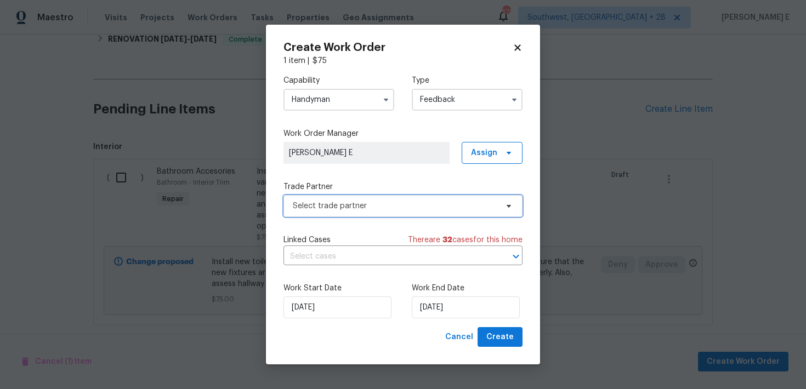
click at [333, 213] on span "Select trade partner" at bounding box center [402, 206] width 239 height 22
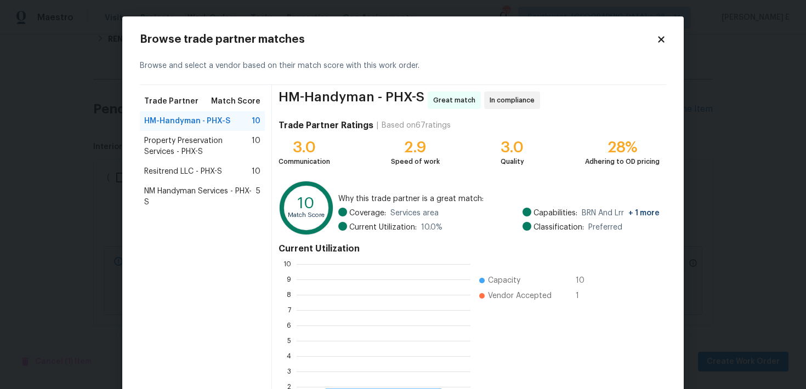
scroll to position [153, 174]
click at [241, 140] on span "Property Preservation Services - PHX-S" at bounding box center [197, 146] width 107 height 22
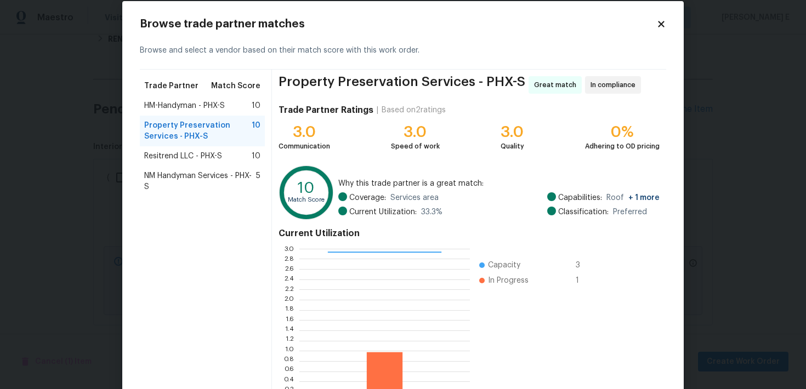
scroll to position [13, 0]
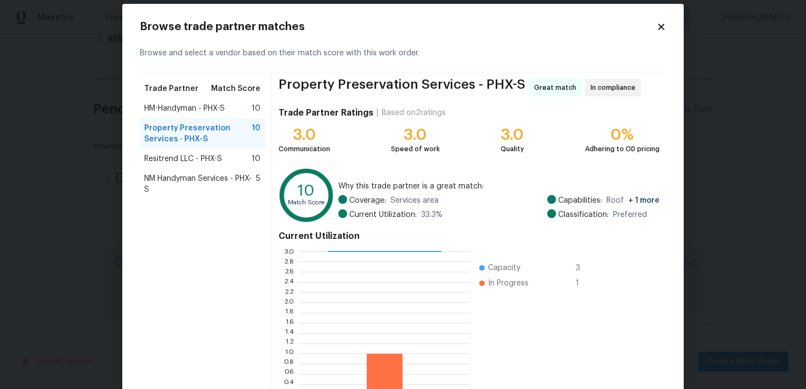
click at [215, 162] on span "Resitrend LLC - PHX-S" at bounding box center [183, 158] width 78 height 11
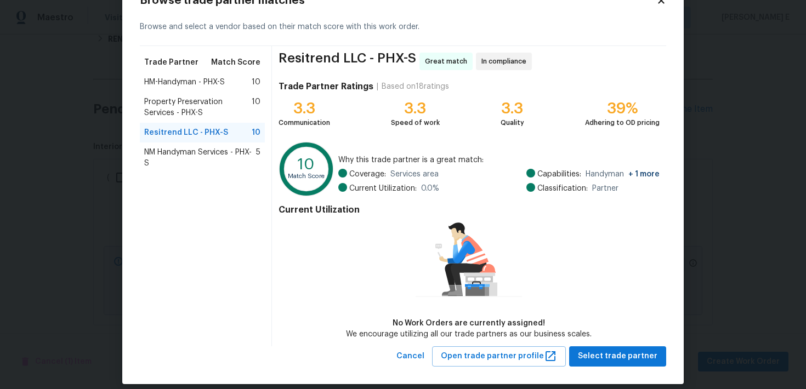
scroll to position [49, 0]
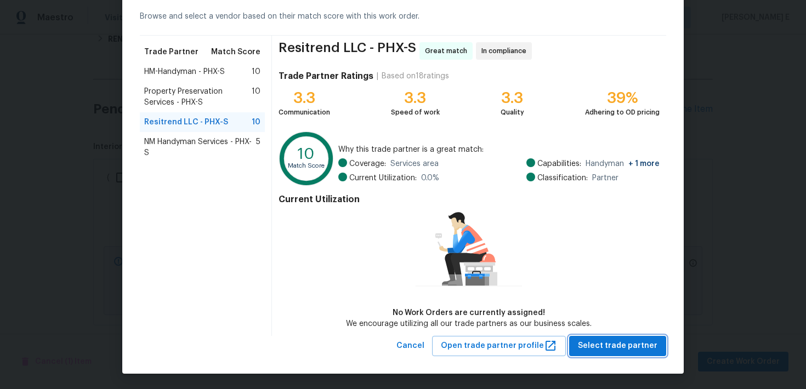
click at [587, 341] on span "Select trade partner" at bounding box center [617, 346] width 79 height 14
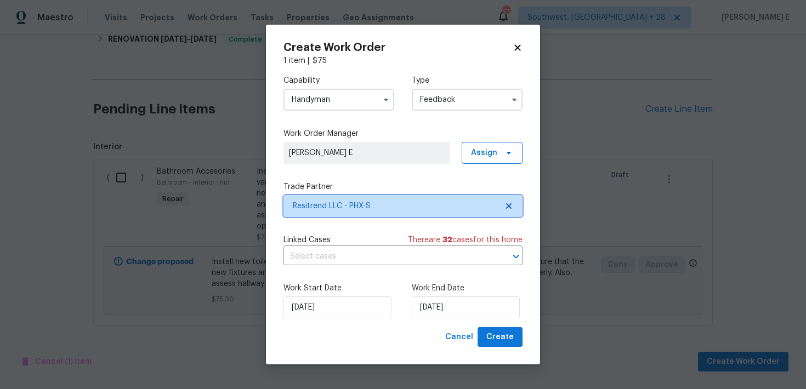
scroll to position [0, 0]
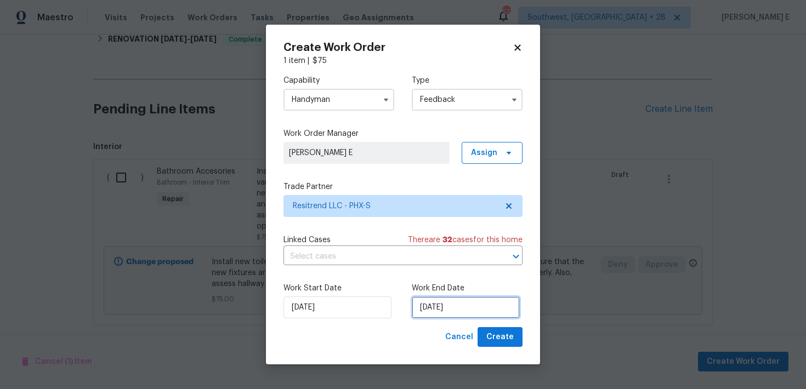
click at [469, 308] on input "30/09/2025" at bounding box center [466, 308] width 108 height 22
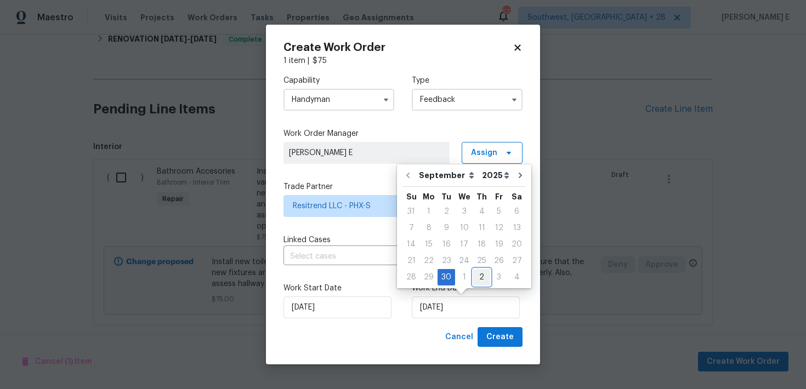
click at [480, 276] on div "2" at bounding box center [481, 277] width 17 height 15
type input "02/10/2025"
select select "9"
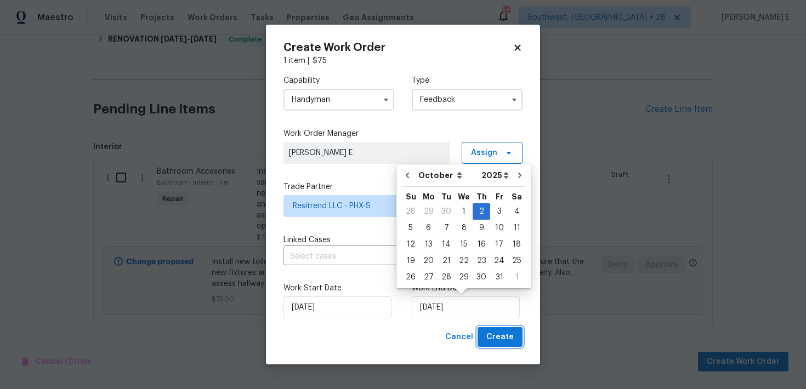
click at [517, 340] on button "Create" at bounding box center [499, 337] width 45 height 20
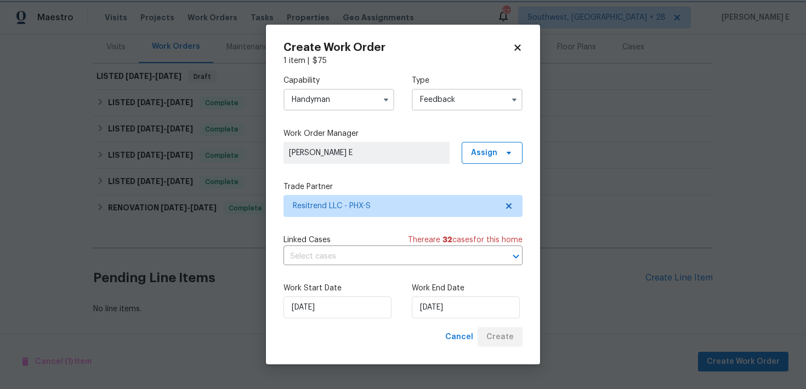
scroll to position [135, 0]
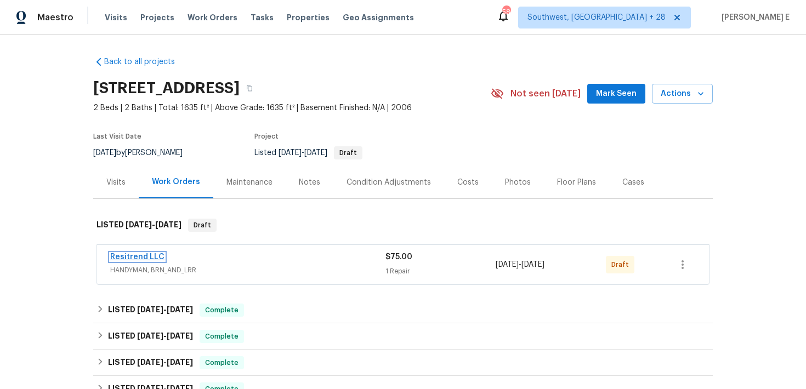
click at [151, 258] on link "Resitrend LLC" at bounding box center [137, 257] width 54 height 8
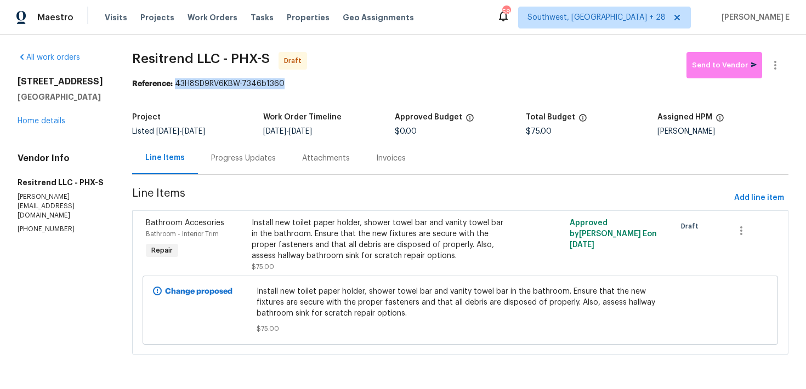
drag, startPoint x: 176, startPoint y: 84, endPoint x: 315, endPoint y: 85, distance: 138.7
click at [314, 85] on div "Reference: 43H8SD9RV6KBW-7346b1360" at bounding box center [460, 83] width 656 height 11
copy div "43H8SD9RV6KBW-7346b1360"
click at [255, 153] on div "Progress Updates" at bounding box center [243, 158] width 65 height 11
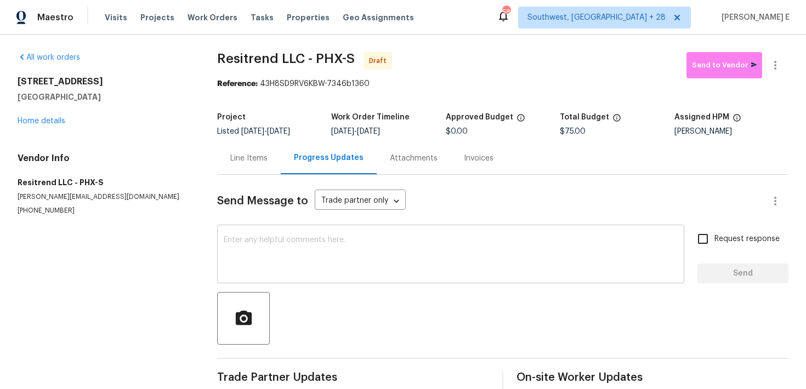
click at [270, 261] on textarea at bounding box center [451, 255] width 454 height 38
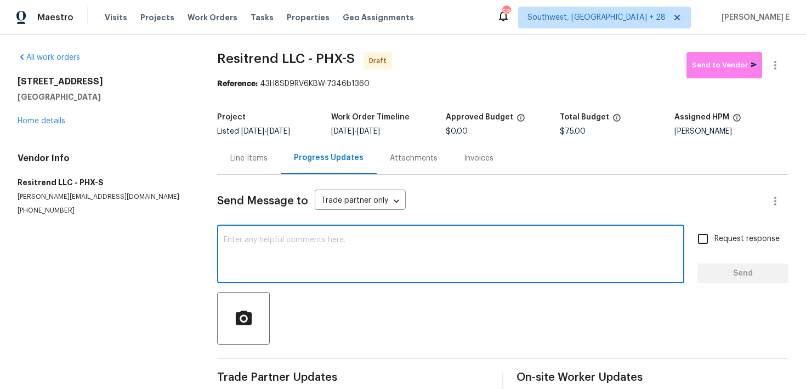
paste textarea "Hi this is [PERSON_NAME] with Opendoor. I’m confirming you received the WO for …"
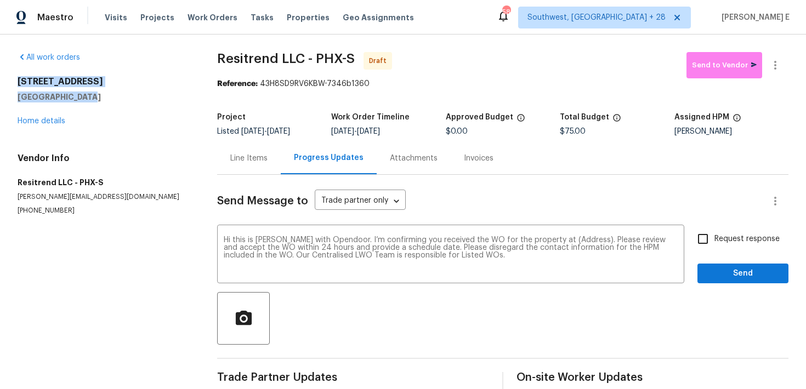
drag, startPoint x: 16, startPoint y: 82, endPoint x: 86, endPoint y: 95, distance: 71.3
click at [86, 95] on div "All work orders [STREET_ADDRESS] Home details Vendor Info Resitrend LLC - PHX-S…" at bounding box center [403, 221] width 806 height 373
copy div "[STREET_ADDRESS]"
click at [572, 239] on textarea "Hi this is [PERSON_NAME] with Opendoor. I’m confirming you received the WO for …" at bounding box center [451, 255] width 454 height 38
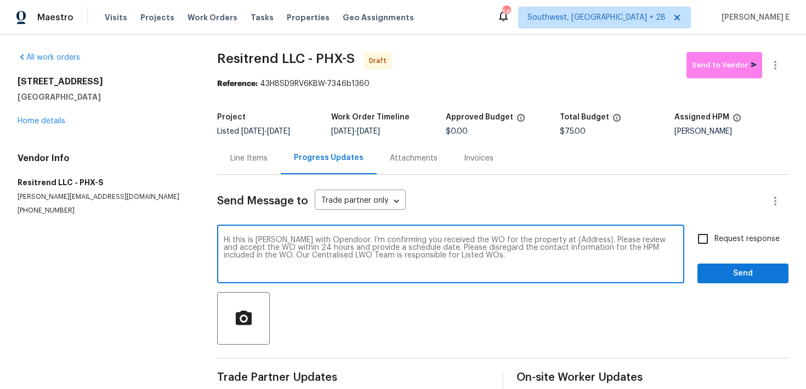
click at [572, 239] on textarea "Hi this is [PERSON_NAME] with Opendoor. I’m confirming you received the WO for …" at bounding box center [451, 255] width 454 height 38
paste textarea "[STREET_ADDRESS]"
type textarea "Hi this is [PERSON_NAME] with Opendoor. I’m confirming you received the WO for …"
click at [735, 236] on span "Request response" at bounding box center [746, 239] width 65 height 12
click at [714, 236] on input "Request response" at bounding box center [702, 238] width 23 height 23
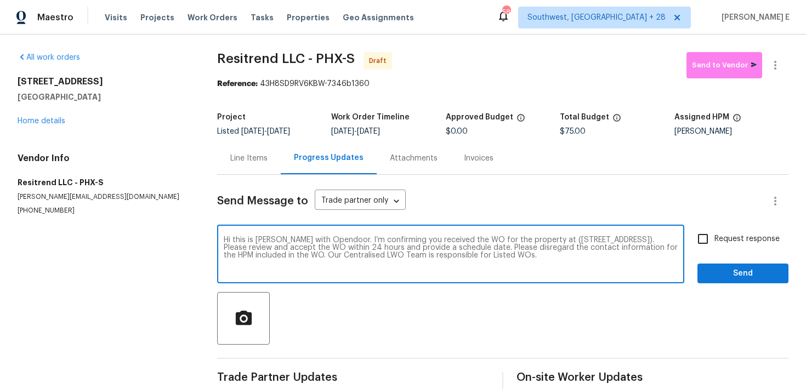
checkbox input "true"
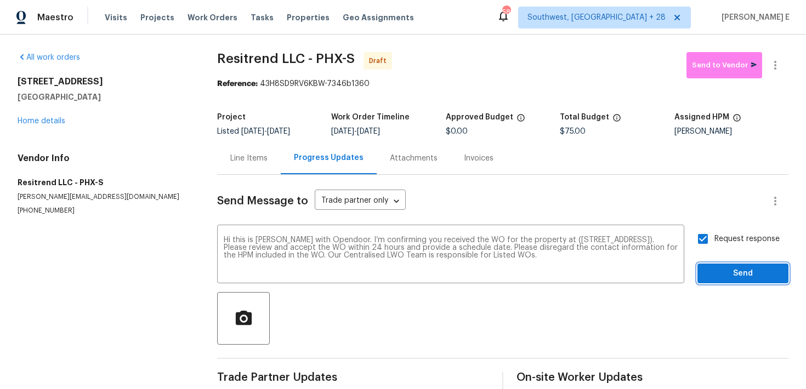
click at [720, 272] on span "Send" at bounding box center [742, 274] width 73 height 14
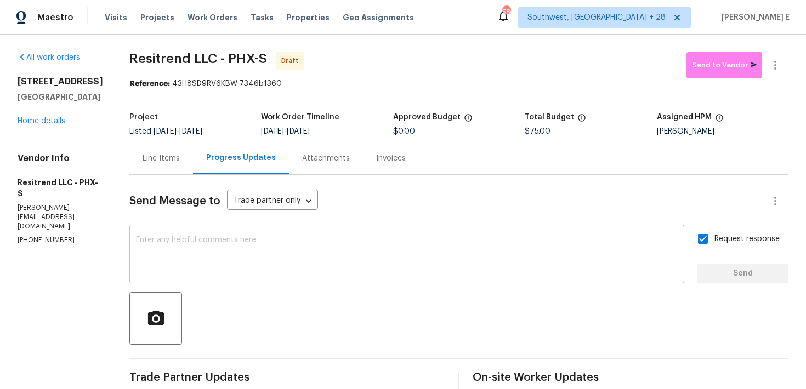
click at [299, 238] on textarea at bounding box center [407, 255] width 542 height 38
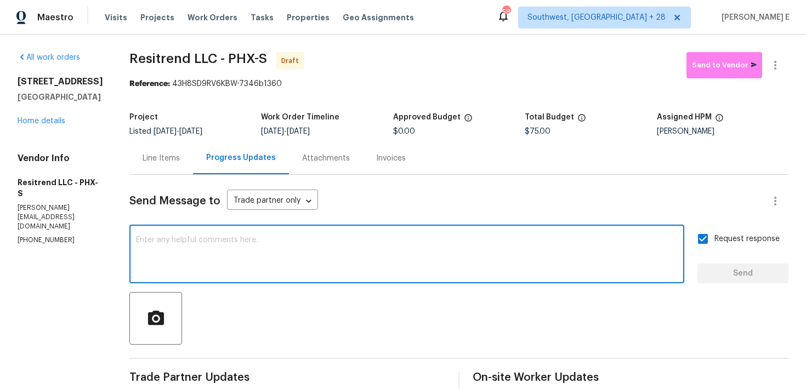
paste textarea "Attention All Work Orders must include before-photos (both close-up and wide-an…"
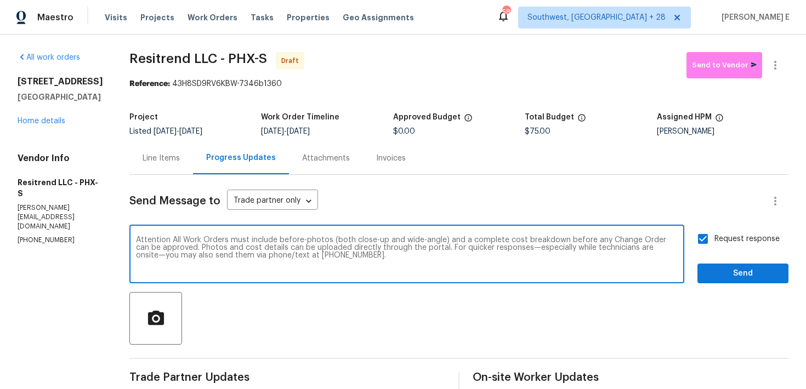
type textarea "Attention All Work Orders must include before-photos (both close-up and wide-an…"
click at [744, 280] on button "Send" at bounding box center [742, 274] width 91 height 20
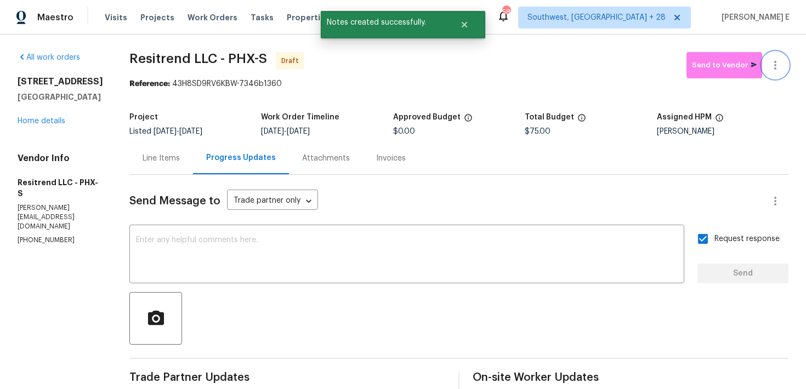
click at [776, 71] on icon "button" at bounding box center [774, 65] width 13 height 13
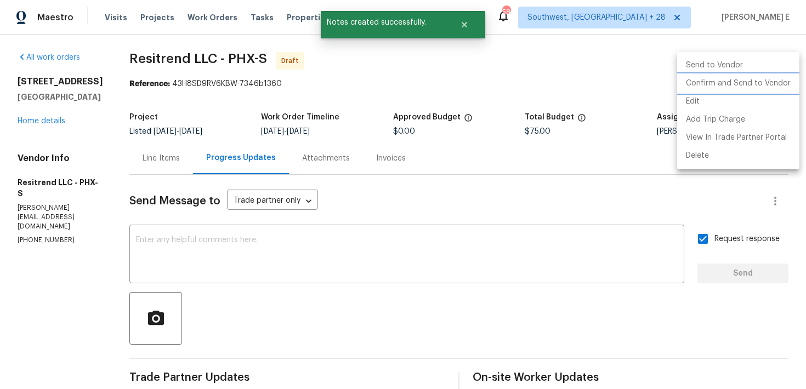
click at [738, 84] on li "Confirm and Send to Vendor" at bounding box center [738, 84] width 122 height 18
click at [447, 100] on div at bounding box center [403, 194] width 806 height 389
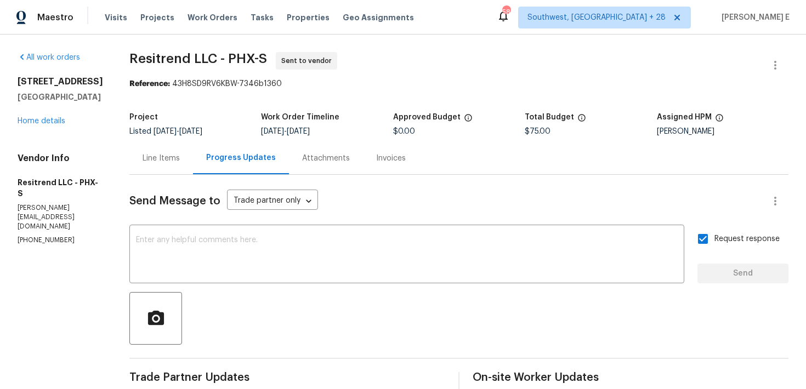
click at [89, 50] on div "All work orders [STREET_ADDRESS] Home details Vendor Info Resitrend LLC - PHX-S…" at bounding box center [403, 302] width 806 height 535
drag, startPoint x: 127, startPoint y: 52, endPoint x: 212, endPoint y: 56, distance: 85.0
click at [212, 56] on span "Resitrend LLC - PHX-S" at bounding box center [198, 58] width 138 height 13
copy span "Resitrend LLC"
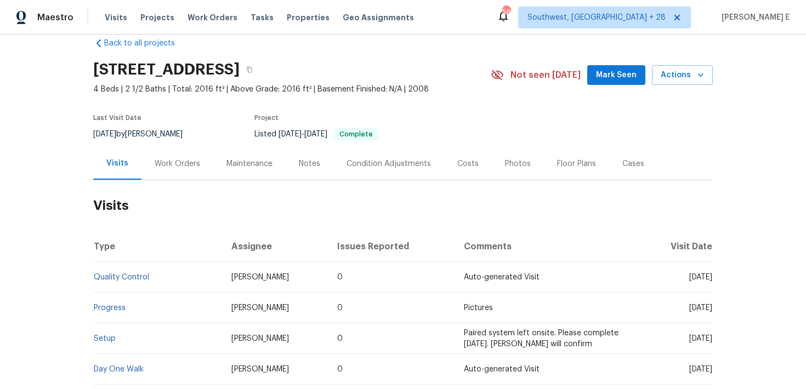
scroll to position [23, 0]
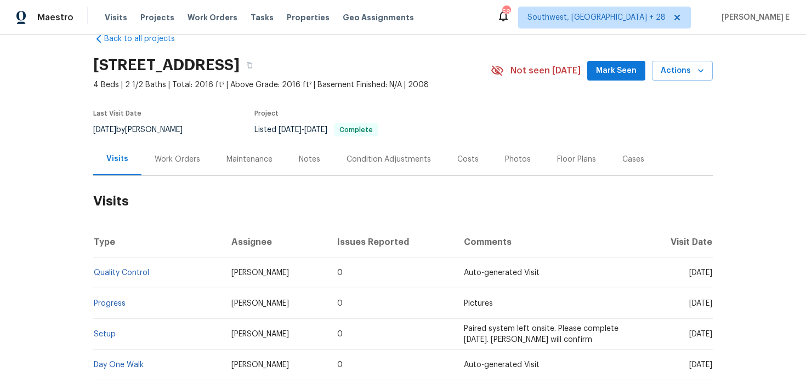
click at [166, 171] on div "Work Orders" at bounding box center [177, 159] width 72 height 32
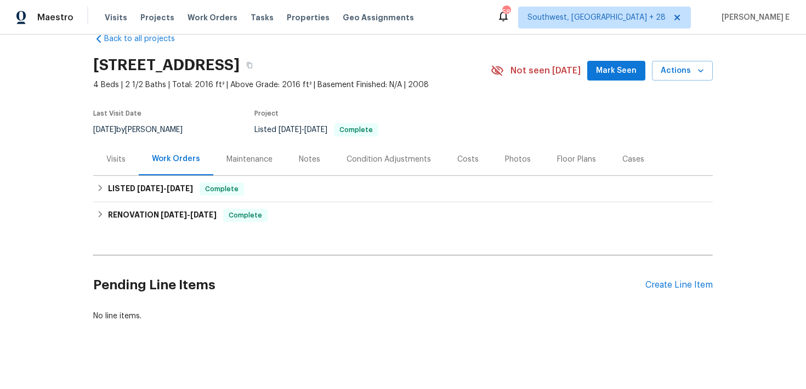
scroll to position [30, 0]
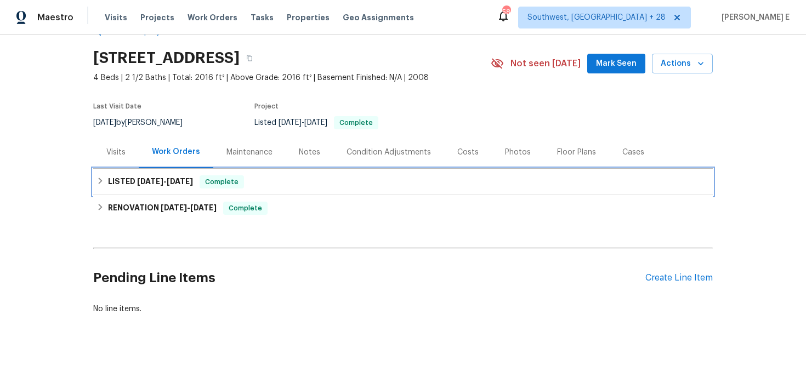
click at [186, 186] on h6 "LISTED 9/23/25 - 9/24/25" at bounding box center [150, 181] width 85 height 13
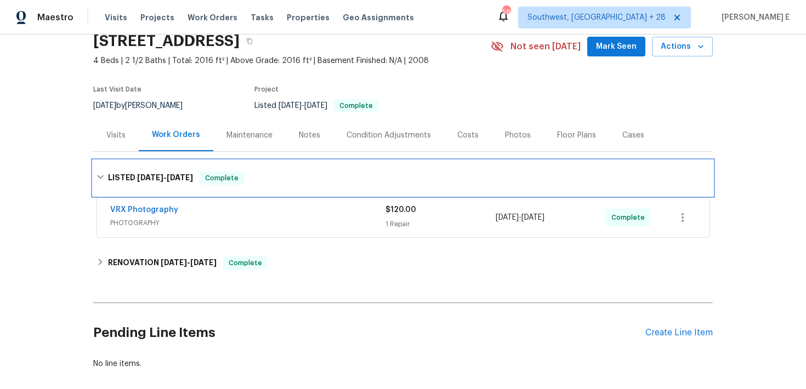
scroll to position [48, 0]
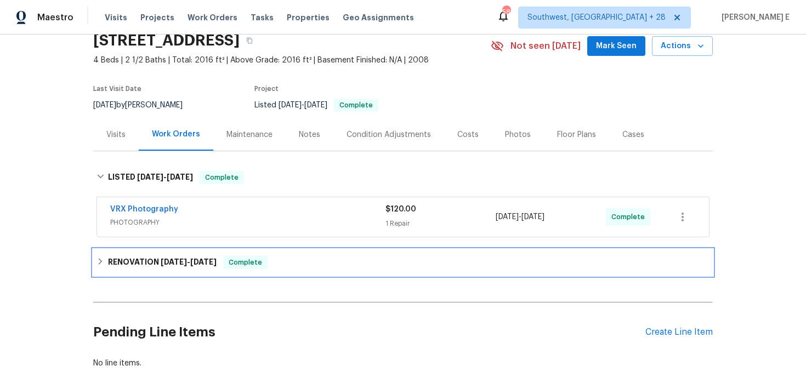
click at [202, 270] on div "RENOVATION 9/12/25 - 9/22/25 Complete" at bounding box center [402, 262] width 619 height 26
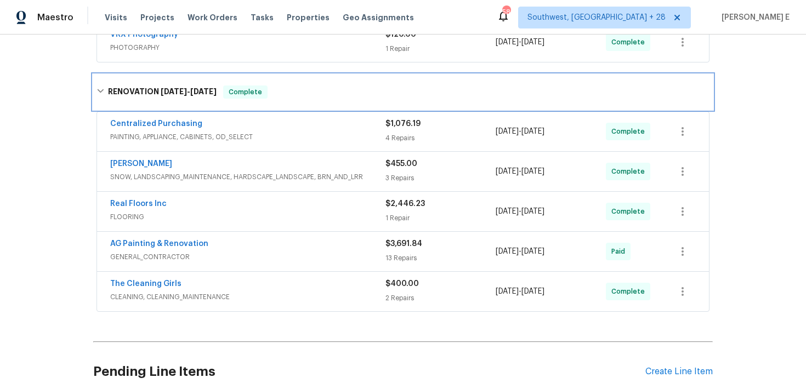
scroll to position [254, 0]
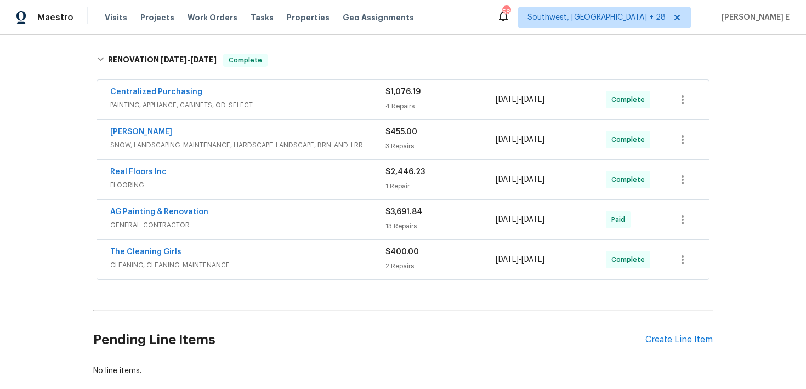
click at [228, 224] on span "GENERAL_CONTRACTOR" at bounding box center [247, 225] width 275 height 11
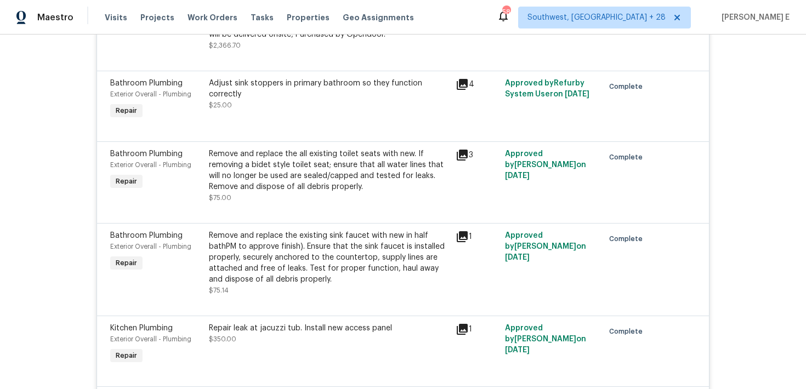
scroll to position [1101, 0]
click at [349, 163] on div "Remove and replace the all existing toilet seats with new. If removing a bidet …" at bounding box center [329, 170] width 240 height 44
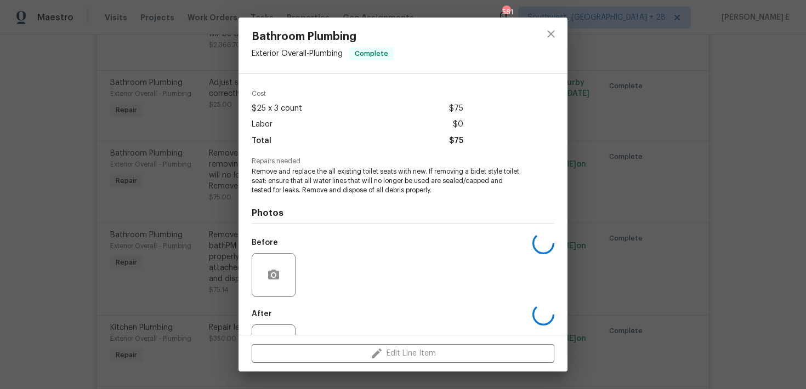
scroll to position [79, 0]
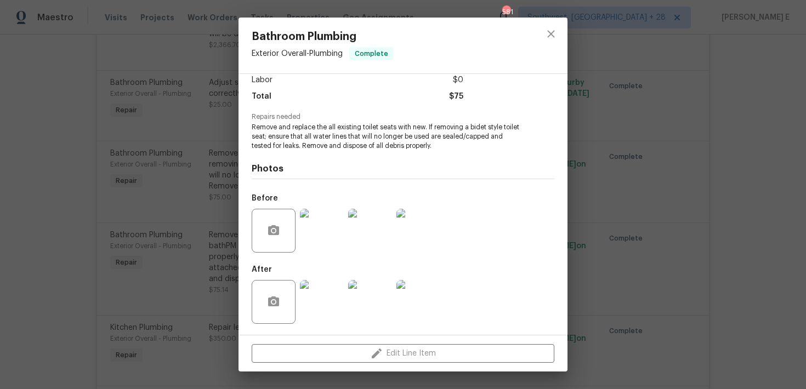
click at [317, 290] on img at bounding box center [322, 302] width 44 height 44
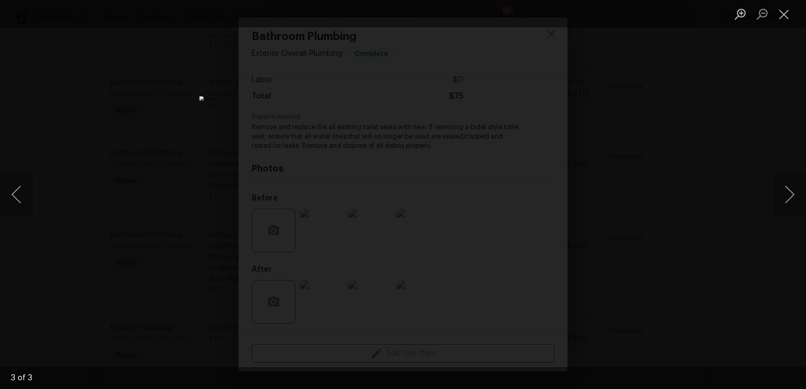
click at [689, 126] on div "Lightbox" at bounding box center [403, 194] width 806 height 389
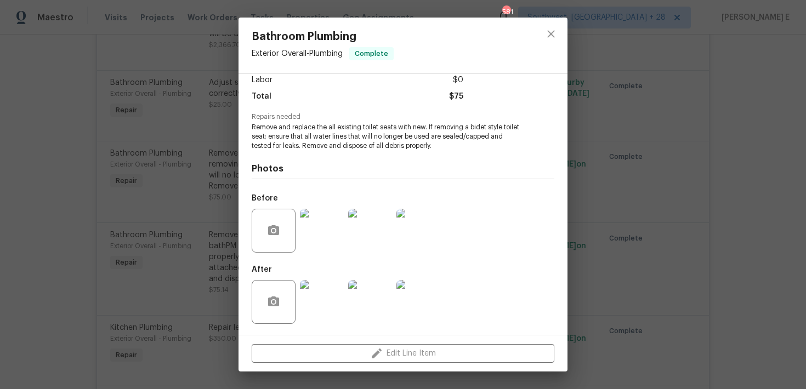
click at [689, 126] on div "Bathroom Plumbing Exterior Overall - Plumbing Complete Vendor AG Painting & Ren…" at bounding box center [403, 194] width 806 height 389
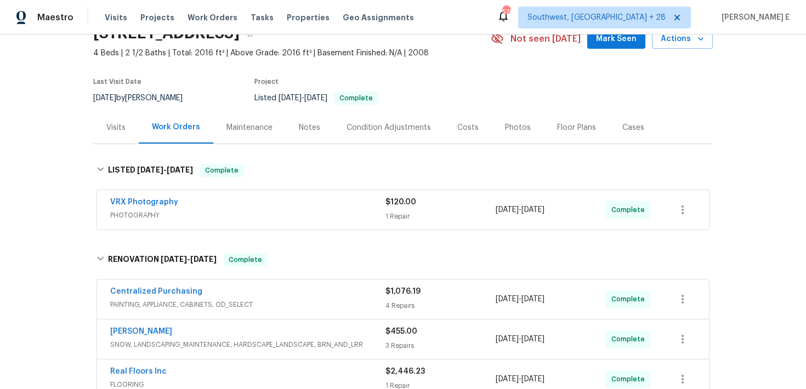
scroll to position [81, 0]
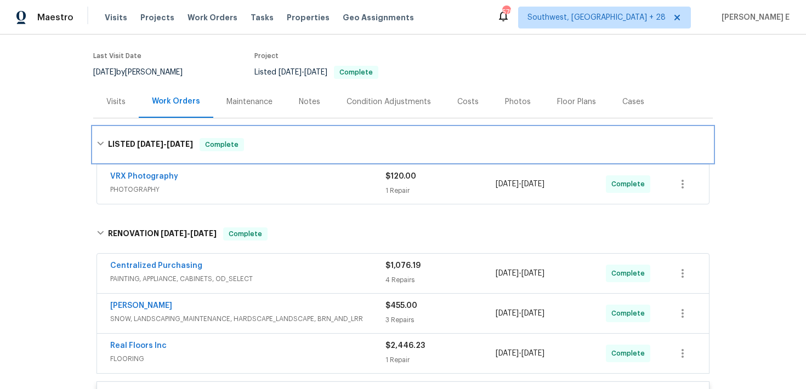
click at [165, 146] on span "9/23/25 - 9/24/25" at bounding box center [165, 144] width 56 height 8
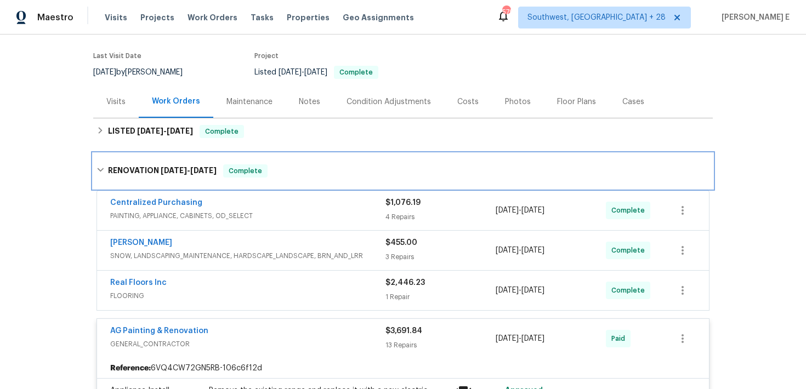
click at [166, 167] on span "[DATE]" at bounding box center [174, 171] width 26 height 8
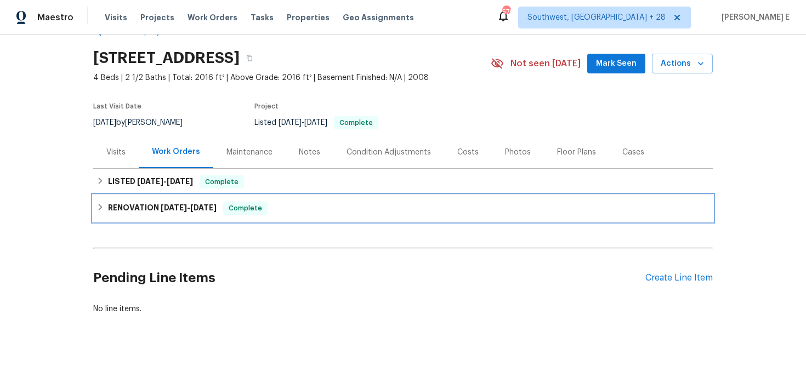
scroll to position [30, 0]
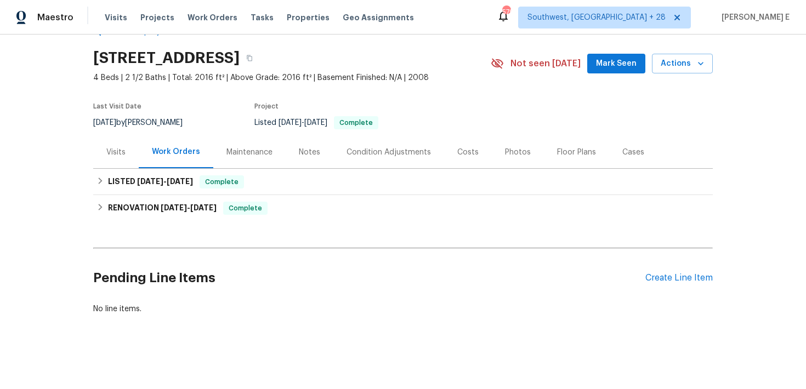
click at [570, 154] on div "Floor Plans" at bounding box center [576, 152] width 39 height 11
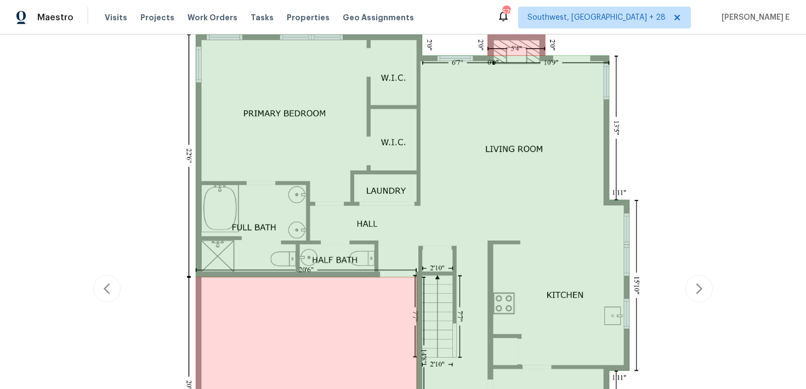
scroll to position [284, 0]
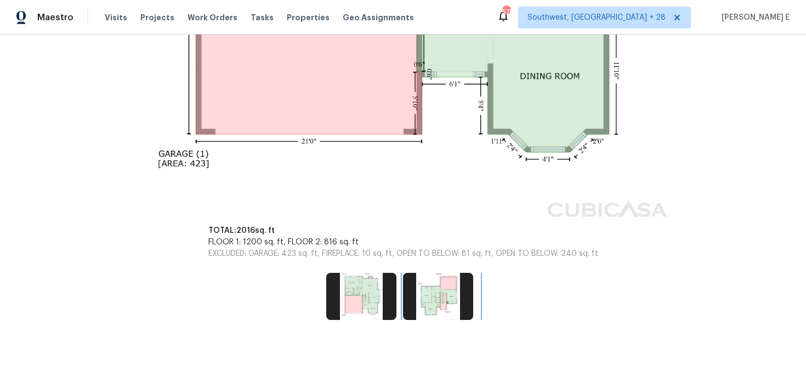
click at [423, 302] on img at bounding box center [438, 296] width 70 height 47
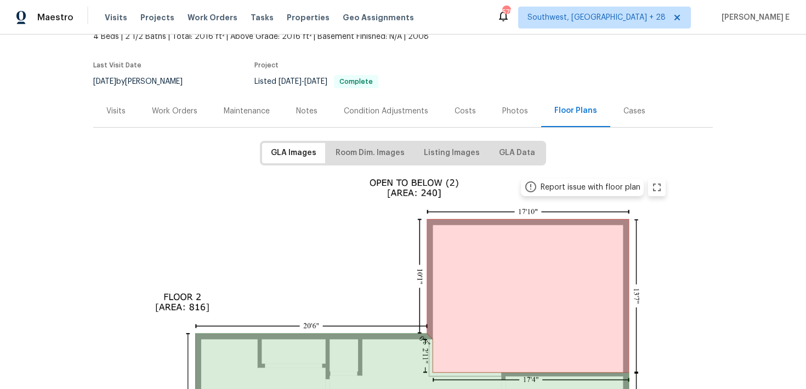
scroll to position [0, 0]
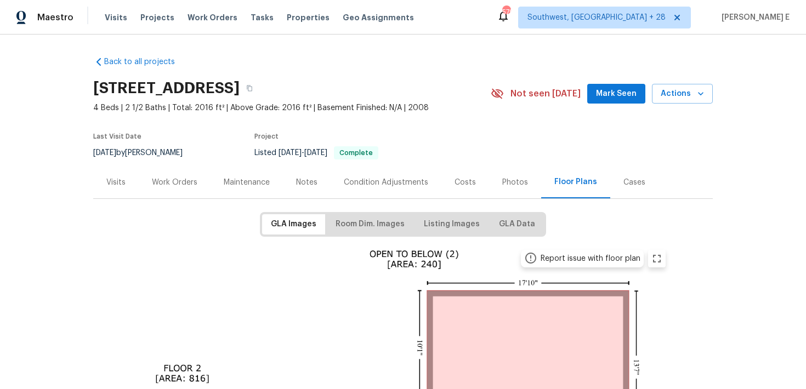
click at [181, 192] on div "Work Orders" at bounding box center [175, 182] width 72 height 32
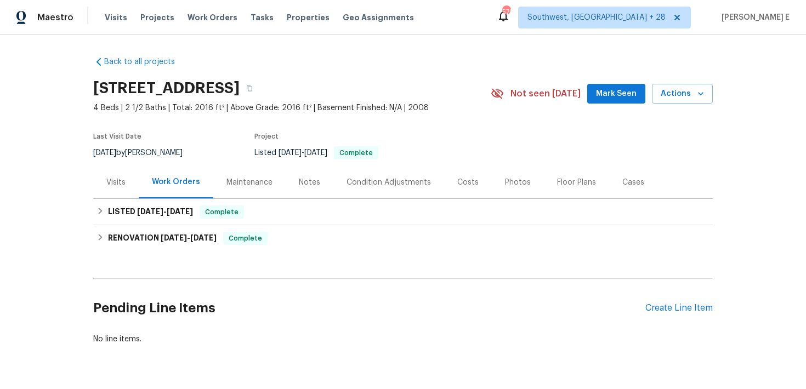
scroll to position [30, 0]
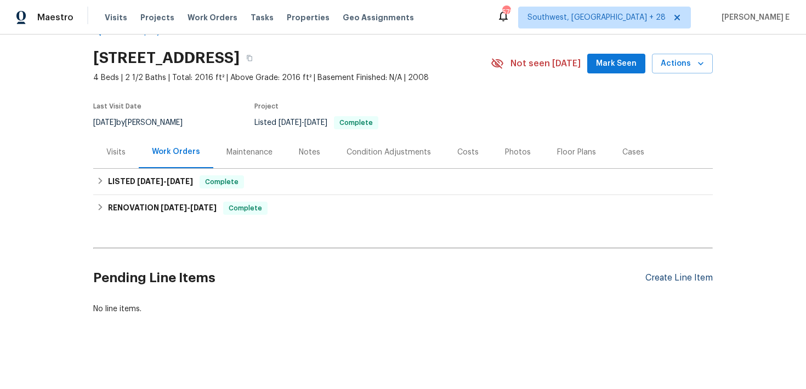
click at [689, 280] on div "Create Line Item" at bounding box center [678, 278] width 67 height 10
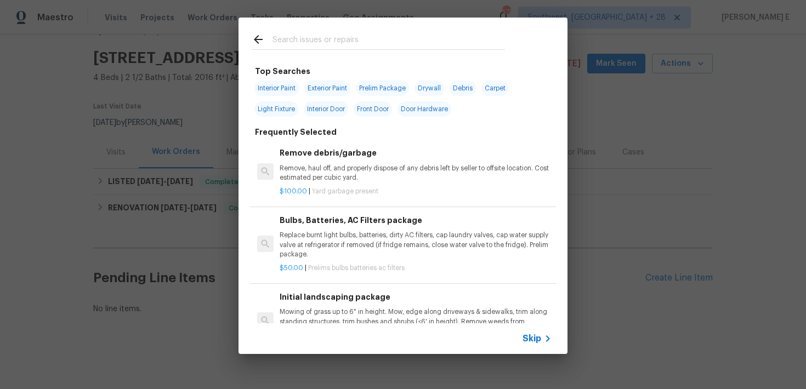
click at [537, 334] on span "Skip" at bounding box center [531, 338] width 19 height 11
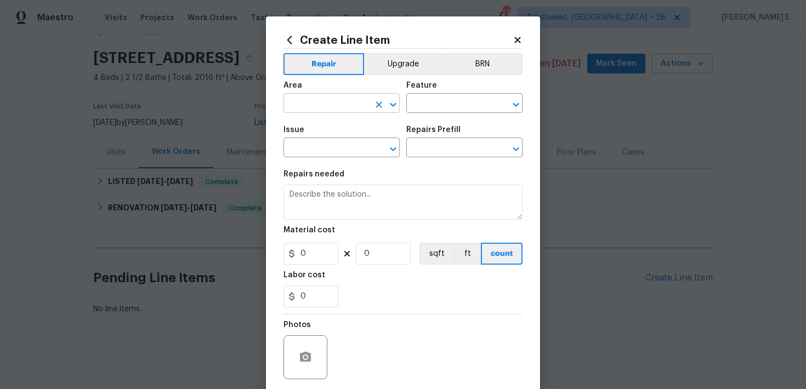
click at [298, 100] on input "text" at bounding box center [326, 104] width 86 height 17
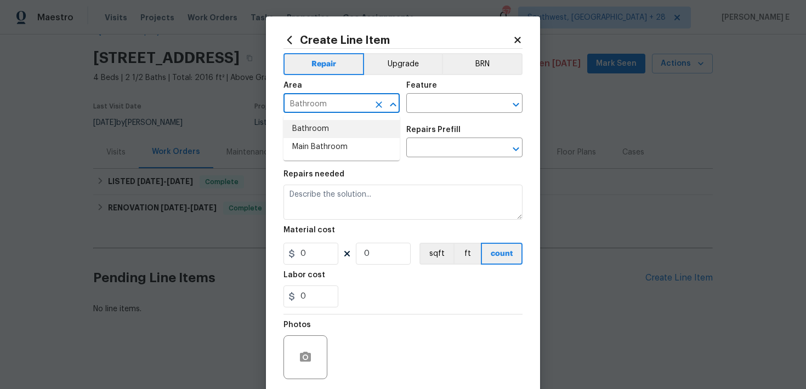
type input "Bathroom"
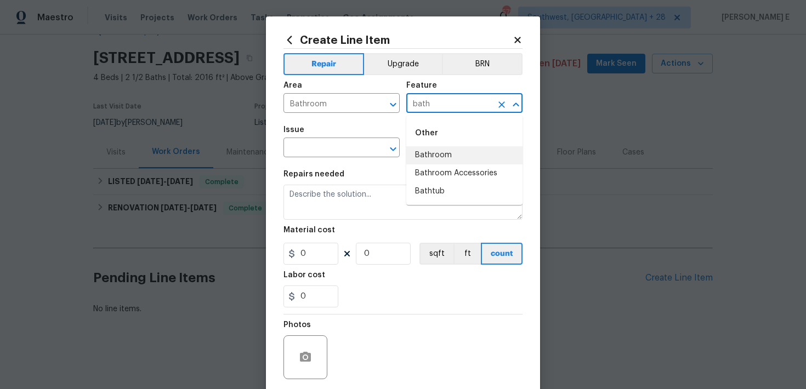
click at [422, 152] on li "Bathroom" at bounding box center [464, 155] width 116 height 18
type input "Bathroom"
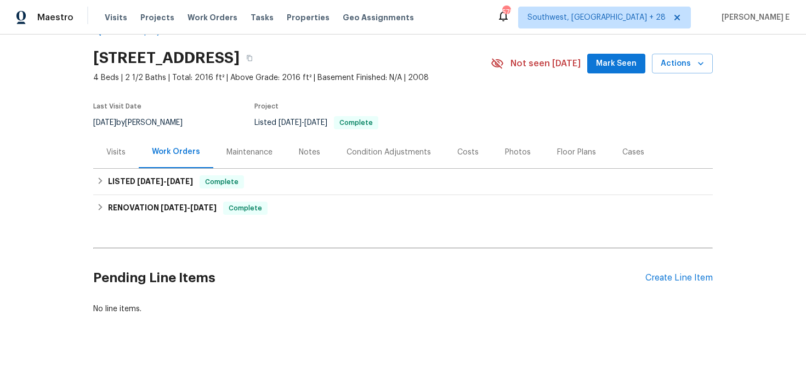
click at [675, 284] on div "Pending Line Items Create Line Item" at bounding box center [402, 278] width 619 height 51
click at [680, 275] on div "Create Line Item" at bounding box center [678, 278] width 67 height 10
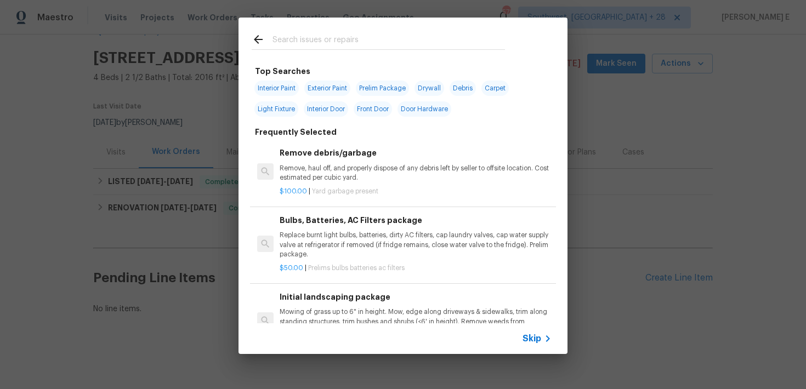
click at [531, 340] on span "Skip" at bounding box center [531, 338] width 19 height 11
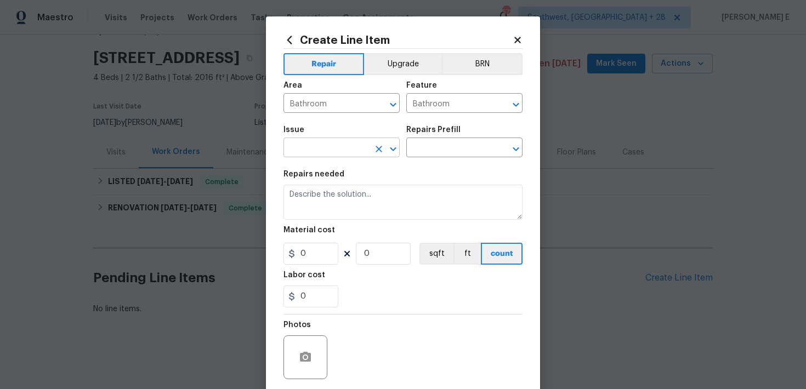
click at [333, 150] on input "text" at bounding box center [326, 148] width 86 height 17
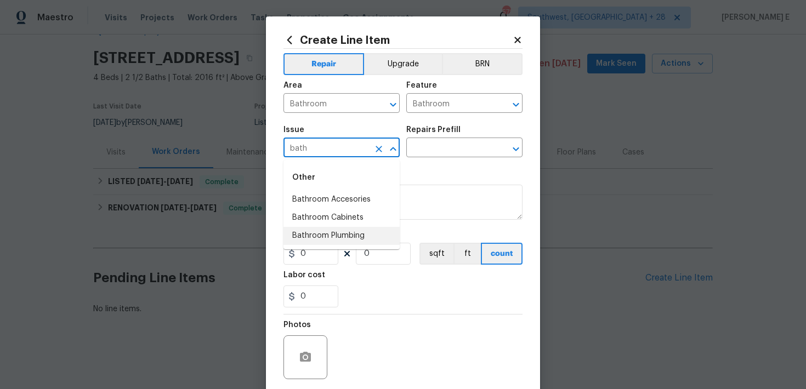
click at [314, 240] on li "Bathroom Plumbing" at bounding box center [341, 236] width 116 height 18
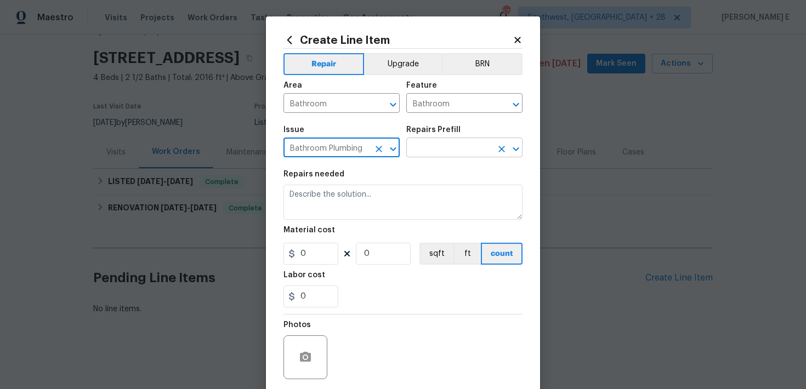
type input "Bathroom Plumbing"
click at [451, 155] on input "text" at bounding box center [449, 148] width 86 height 17
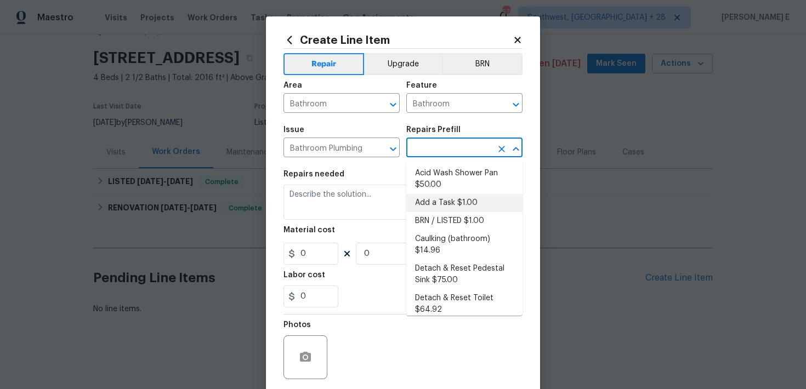
click at [428, 205] on li "Add a Task $1.00" at bounding box center [464, 203] width 116 height 18
type input "Plumbing"
type input "Add a Task $1.00"
type textarea "HPM to detail"
type input "1"
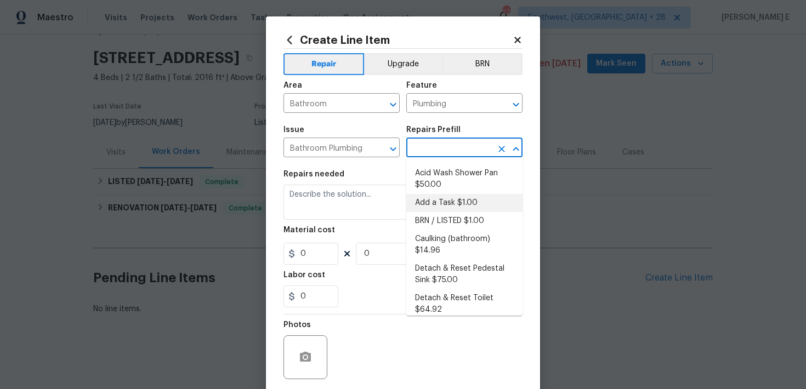
type input "1"
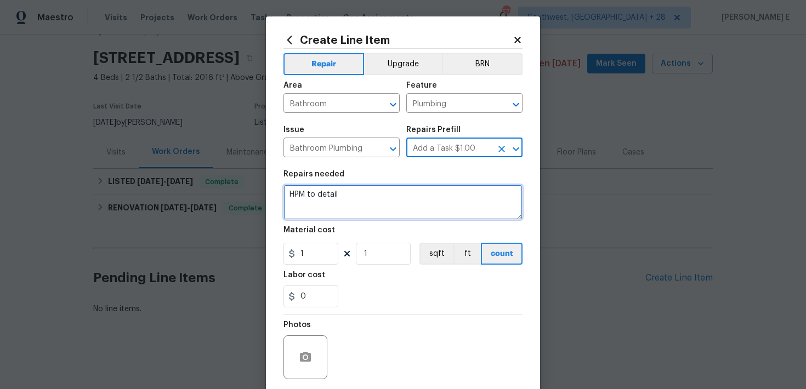
click at [364, 218] on textarea "HPM to detail" at bounding box center [402, 202] width 239 height 35
paste textarea "Received feedback: The half bath toilet was running"
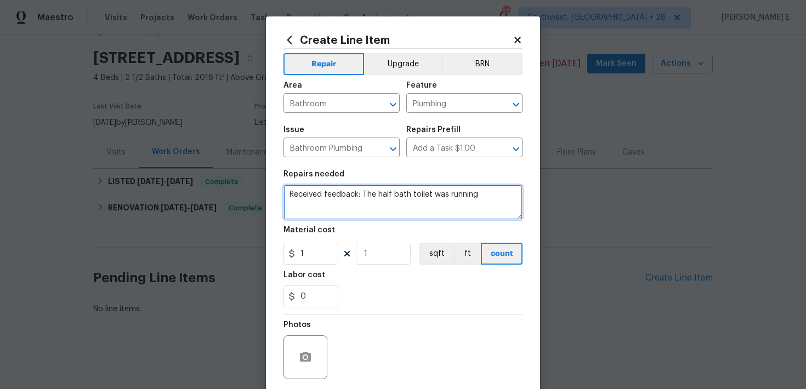
drag, startPoint x: 363, startPoint y: 194, endPoint x: 345, endPoint y: 253, distance: 61.7
click at [363, 194] on textarea "Received feedback: The half bath toilet was running" at bounding box center [402, 202] width 239 height 35
click at [490, 198] on textarea "Received feedback that the half bath toilet was running" at bounding box center [402, 202] width 239 height 35
paste textarea "The upstairs hall bathroom was locked so we could not access it. - Identify the…"
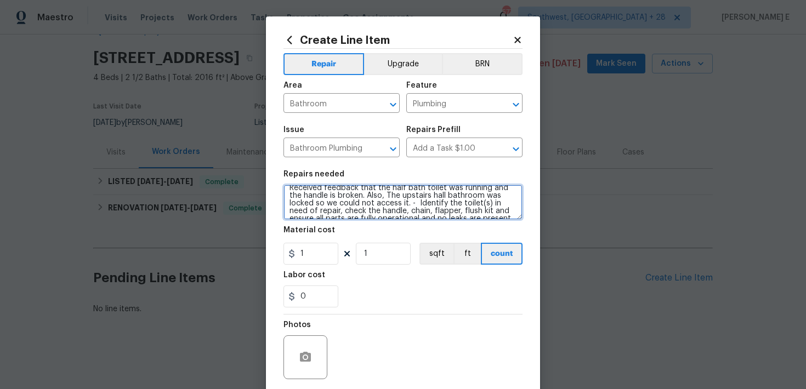
scroll to position [0, 0]
click at [390, 201] on textarea "Received feedback that the half bath toilet was running and the handle is broke…" at bounding box center [402, 202] width 239 height 35
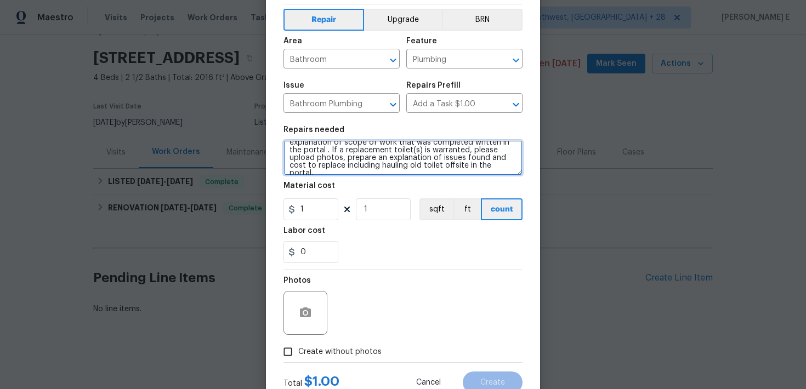
scroll to position [83, 0]
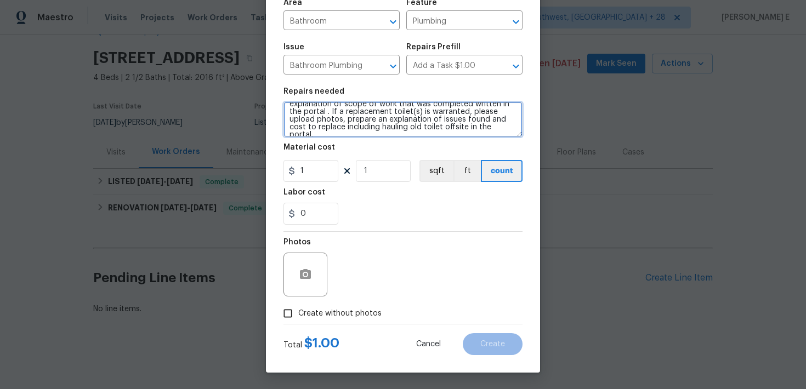
type textarea "Received feedback that the half bath toilet was running and the handle is broke…"
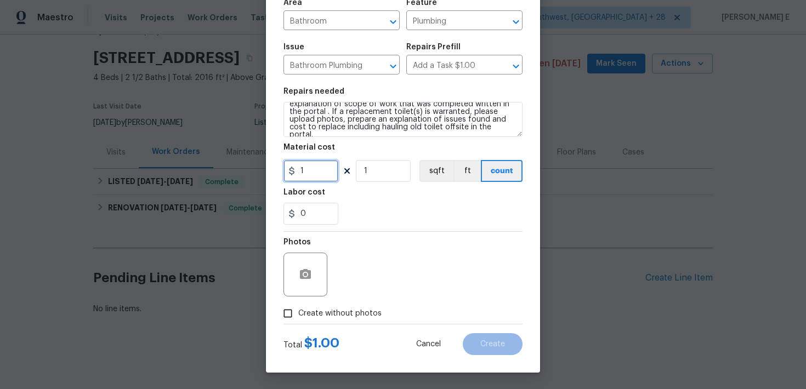
drag, startPoint x: 306, startPoint y: 173, endPoint x: 277, endPoint y: 183, distance: 30.2
click at [277, 183] on div "Create Line Item Repair Upgrade BRN Area Bathroom ​ Feature Plumbing ​ Issue Ba…" at bounding box center [403, 153] width 274 height 439
type input "75"
click at [316, 306] on label "Create without photos" at bounding box center [329, 313] width 104 height 21
click at [298, 306] on input "Create without photos" at bounding box center [287, 313] width 21 height 21
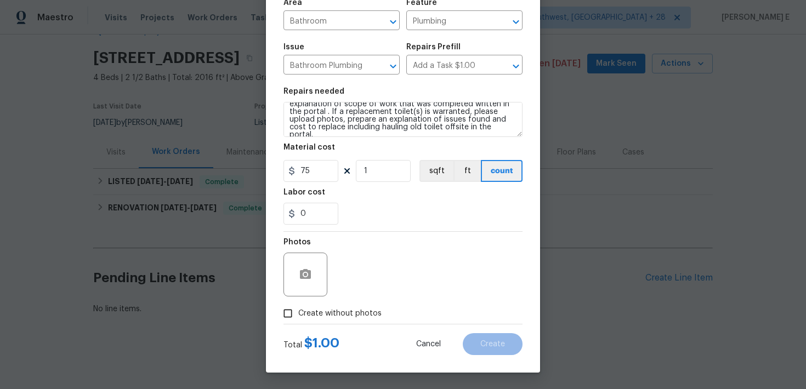
checkbox input "true"
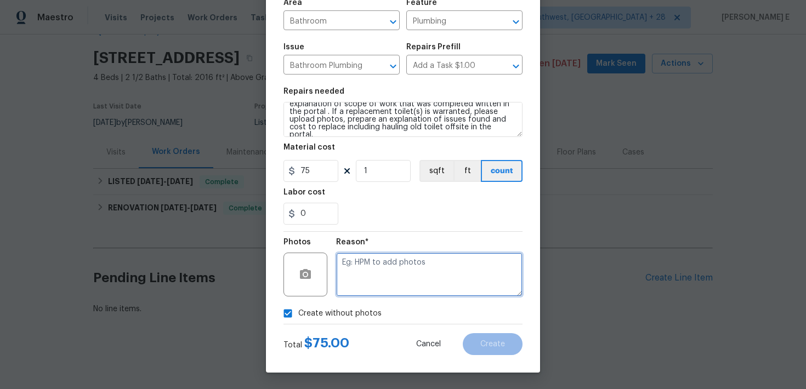
click at [364, 272] on textarea at bounding box center [429, 275] width 186 height 44
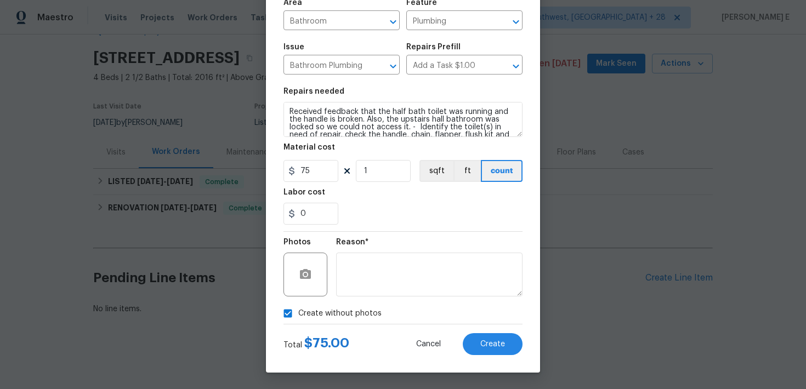
click at [465, 336] on div "Cancel Create" at bounding box center [460, 344] width 124 height 22
click at [476, 343] on button "Create" at bounding box center [493, 344] width 60 height 22
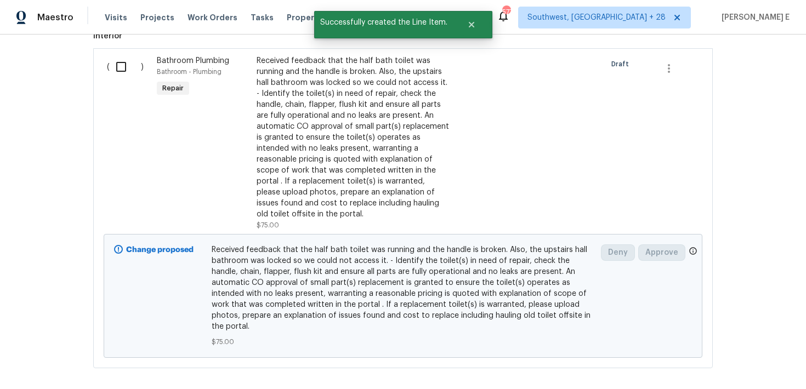
scroll to position [286, 0]
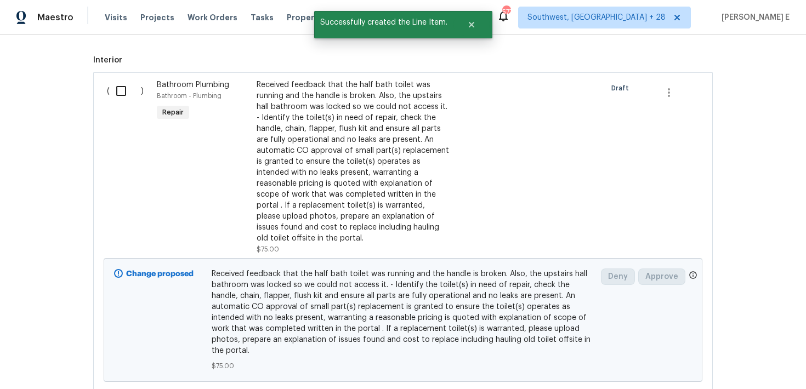
click at [127, 90] on input "checkbox" at bounding box center [125, 90] width 31 height 23
checkbox input "true"
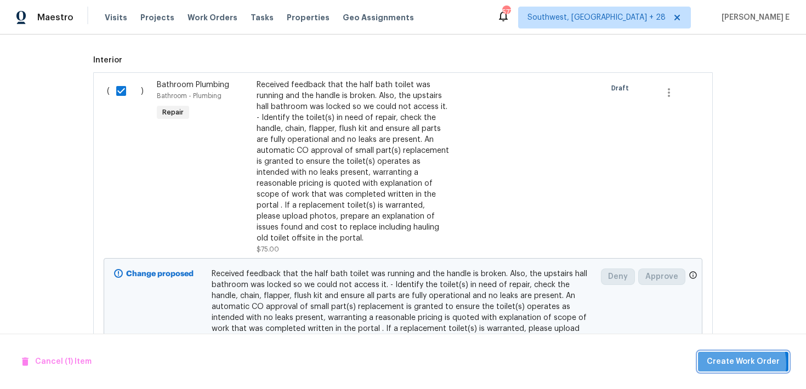
click at [730, 364] on span "Create Work Order" at bounding box center [743, 362] width 73 height 14
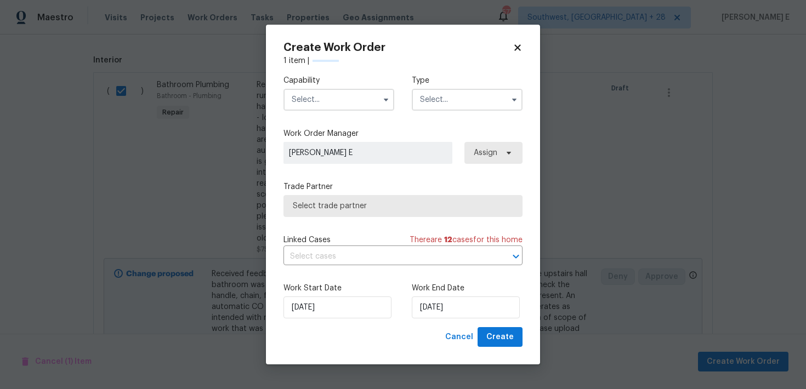
click at [378, 99] on span at bounding box center [386, 100] width 16 height 16
click at [386, 99] on icon "button" at bounding box center [386, 100] width 4 height 3
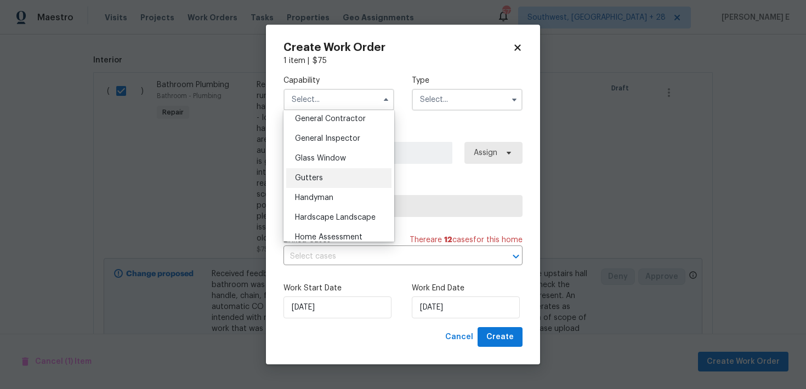
scroll to position [528, 0]
click at [333, 198] on span "Handyman" at bounding box center [314, 197] width 38 height 8
type input "Handyman"
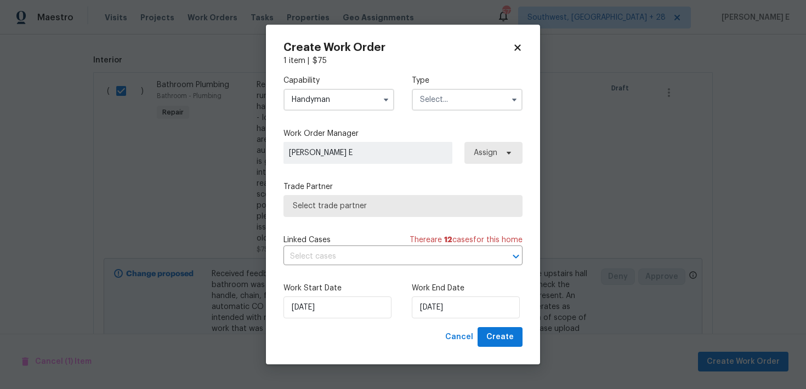
click at [465, 70] on div "Capability Handyman Agent Appliance Bathtub Resurfacing BRN And Lrr Broker Cabi…" at bounding box center [402, 92] width 239 height 53
click at [438, 95] on input "text" at bounding box center [467, 100] width 111 height 22
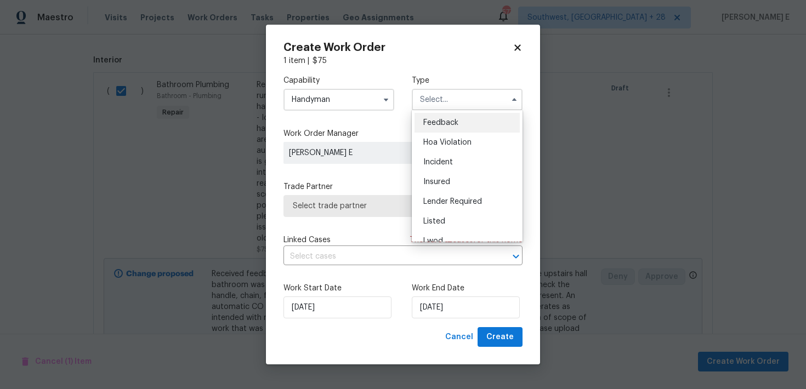
click at [433, 117] on div "Feedback" at bounding box center [466, 123] width 105 height 20
type input "Feedback"
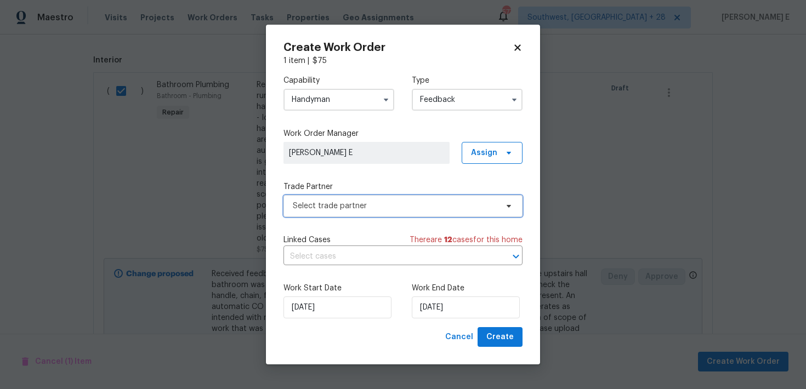
click at [354, 210] on span "Select trade partner" at bounding box center [395, 206] width 204 height 11
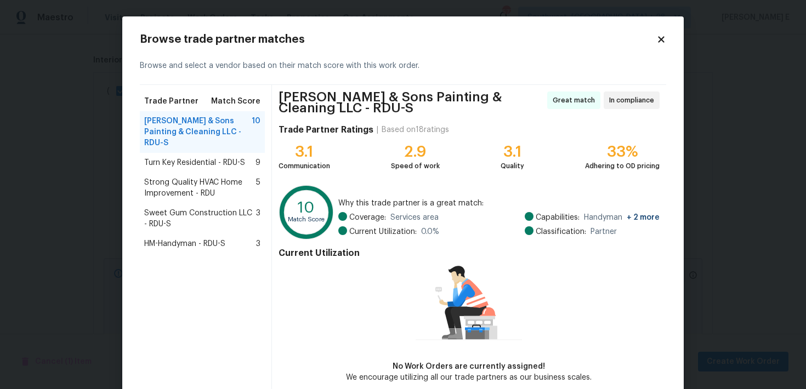
click at [190, 177] on span "Strong Quality HVAC Home Improvement - RDU" at bounding box center [200, 188] width 112 height 22
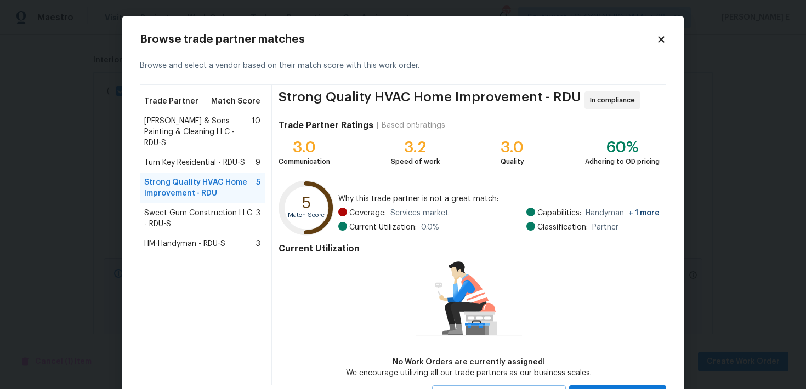
scroll to position [49, 0]
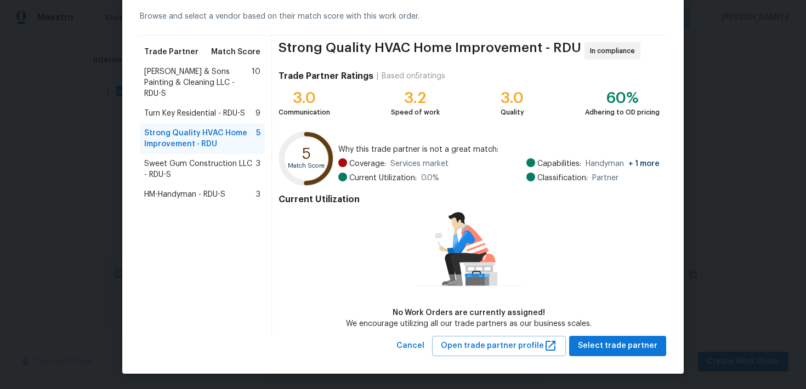
click at [187, 76] on span "Hodge & Sons Painting & Cleaning LLC - RDU-S" at bounding box center [197, 82] width 107 height 33
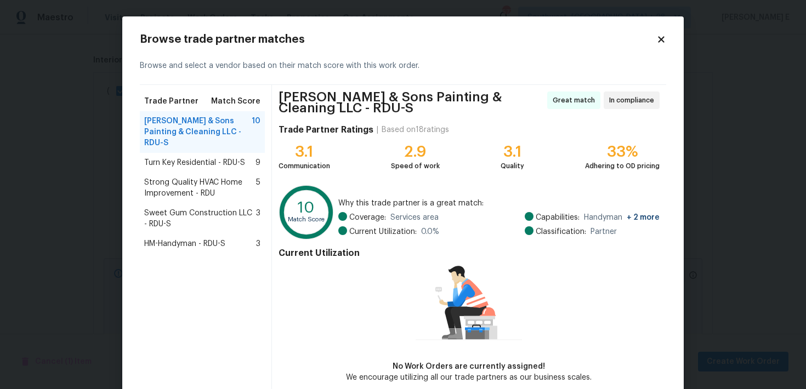
scroll to position [54, 0]
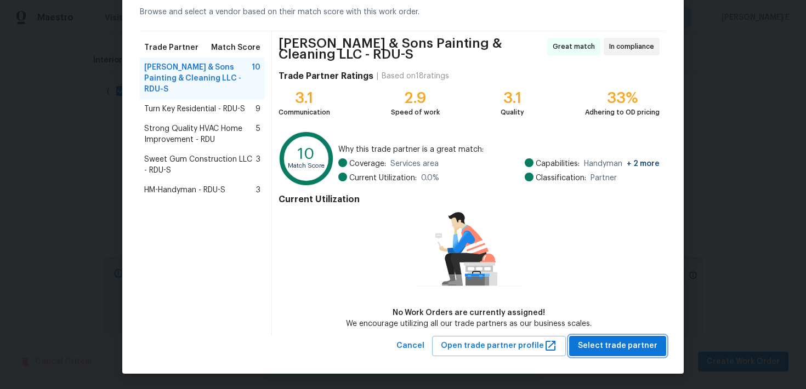
click at [606, 354] on button "Select trade partner" at bounding box center [617, 346] width 97 height 20
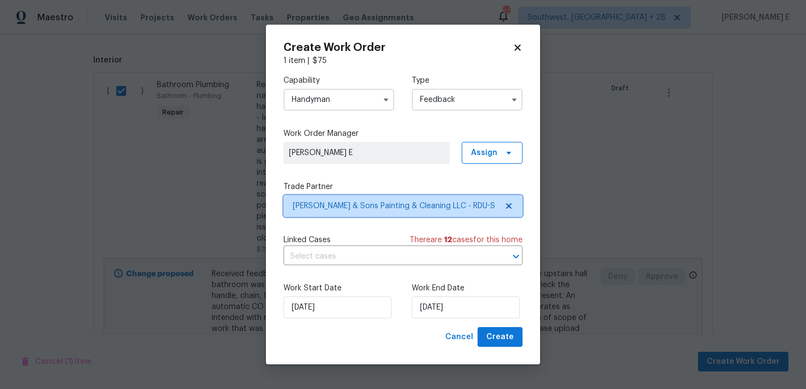
scroll to position [0, 0]
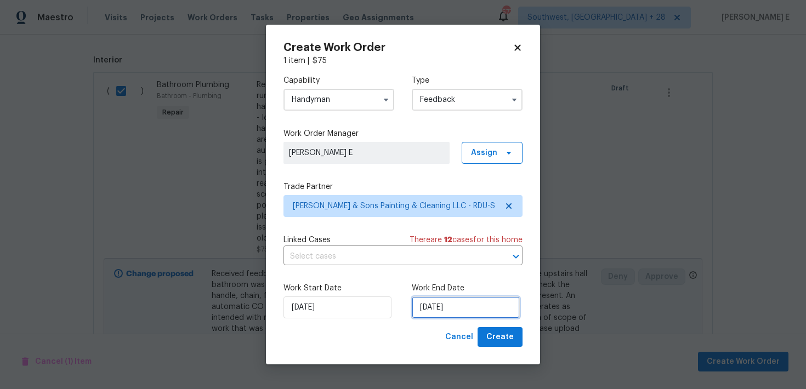
click at [456, 304] on input "30/09/2025" at bounding box center [466, 308] width 108 height 22
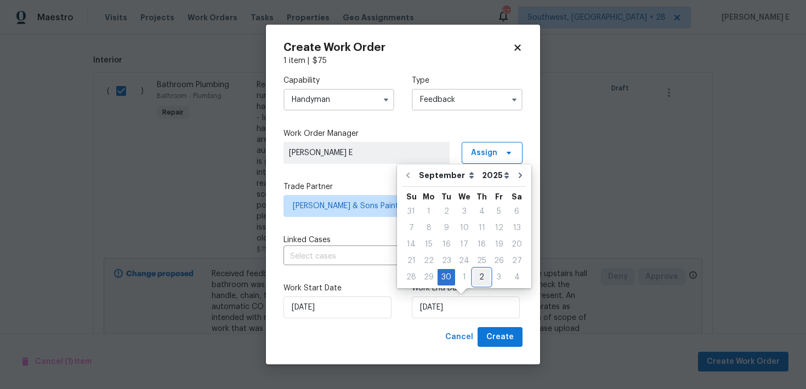
click at [473, 276] on div "2" at bounding box center [481, 277] width 17 height 15
type input "02/10/2025"
select select "9"
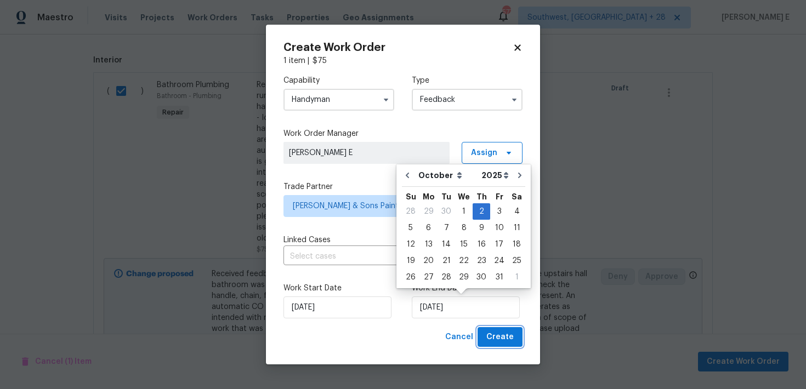
click at [513, 332] on span "Create" at bounding box center [499, 338] width 27 height 14
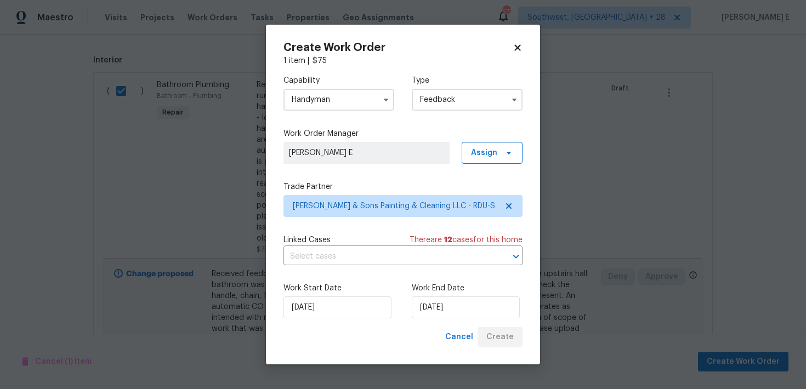
checkbox input "false"
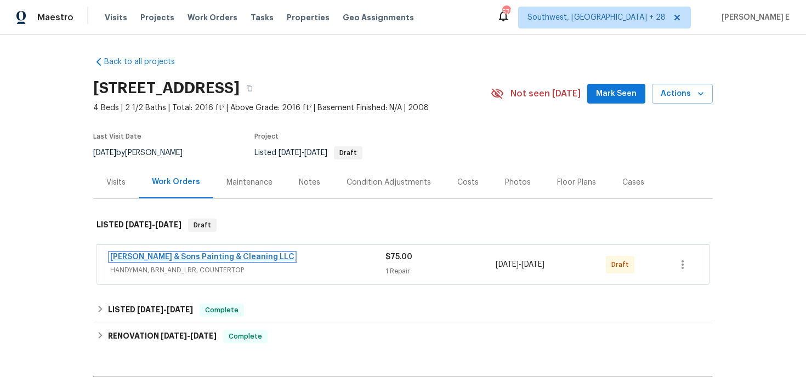
click at [168, 258] on link "[PERSON_NAME] & Sons Painting & Cleaning LLC" at bounding box center [202, 257] width 184 height 8
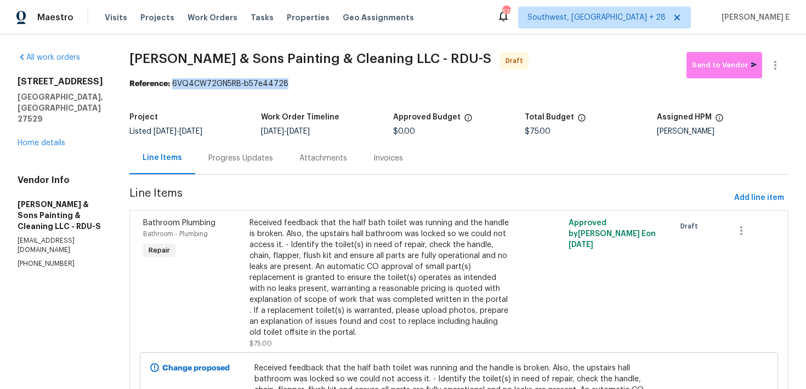
drag, startPoint x: 159, startPoint y: 85, endPoint x: 271, endPoint y: 84, distance: 111.8
click at [270, 85] on div "Reference: 6VQ4CW72GN5RB-b57e44728" at bounding box center [458, 83] width 659 height 11
copy div "6VQ4CW72GN5RB-b57e44728"
click at [234, 162] on div "Progress Updates" at bounding box center [240, 158] width 65 height 11
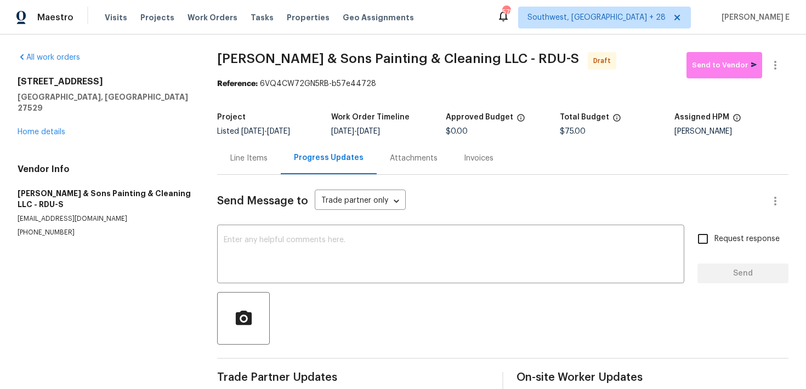
click at [358, 219] on div "Send Message to Trade partner only Trade partner only ​ x ​ Request response Se…" at bounding box center [502, 282] width 571 height 215
click at [345, 232] on div "x ​" at bounding box center [450, 255] width 467 height 56
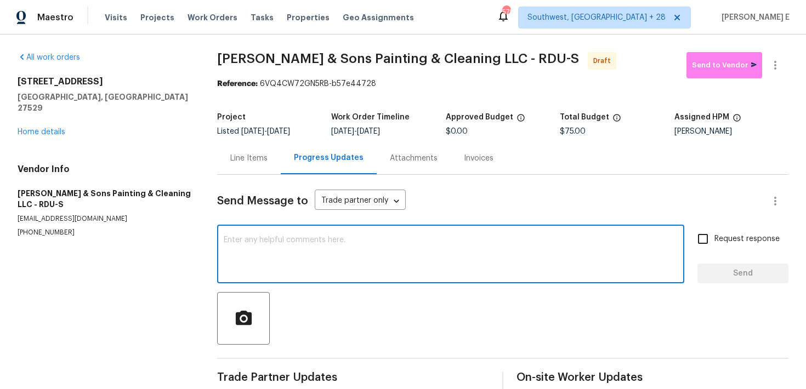
paste textarea "Hi this is [PERSON_NAME] with Opendoor. I’m confirming you received the WO for …"
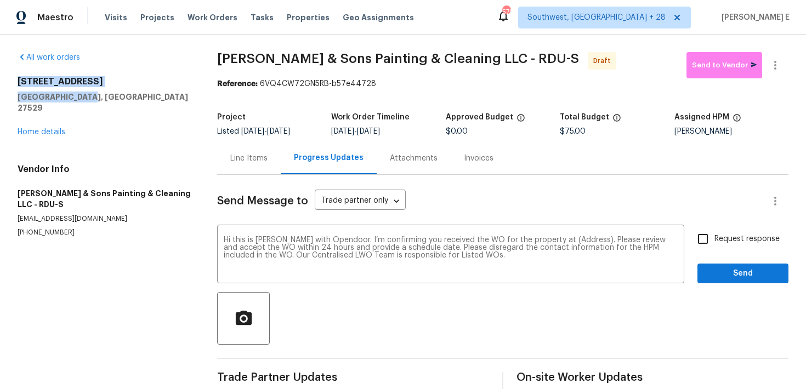
drag, startPoint x: 16, startPoint y: 82, endPoint x: 90, endPoint y: 96, distance: 74.8
click at [90, 96] on div "All work orders [STREET_ADDRESS] Home details Vendor Info [PERSON_NAME] & Sons …" at bounding box center [403, 221] width 806 height 373
copy div "[STREET_ADDRESS]"
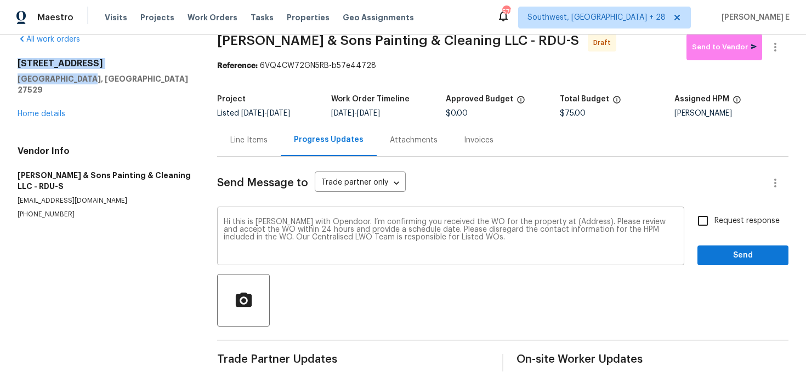
click at [565, 223] on textarea "Hi this is [PERSON_NAME] with Opendoor. I’m confirming you received the WO for …" at bounding box center [451, 237] width 454 height 38
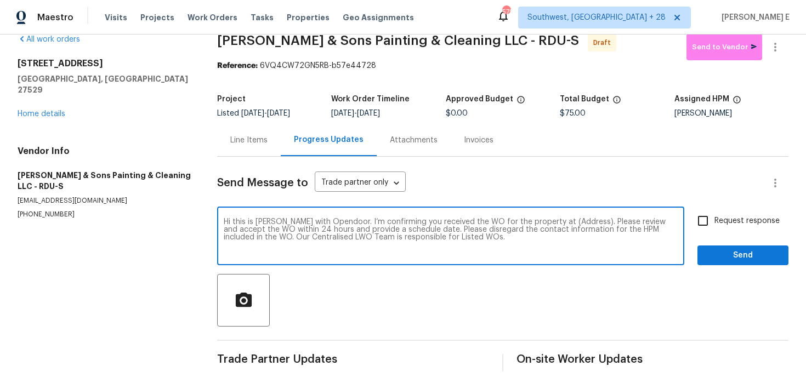
click at [565, 223] on textarea "Hi this is [PERSON_NAME] with Opendoor. I’m confirming you received the WO for …" at bounding box center [451, 237] width 454 height 38
paste textarea "[STREET_ADDRESS]"
type textarea "Hi this is [PERSON_NAME] with Opendoor. I’m confirming you received the WO for …"
click at [692, 228] on input "Request response" at bounding box center [702, 220] width 23 height 23
checkbox input "true"
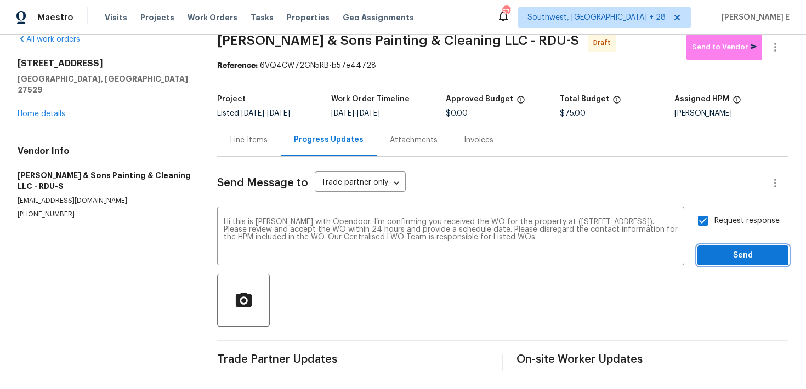
click at [739, 257] on span "Send" at bounding box center [742, 256] width 73 height 14
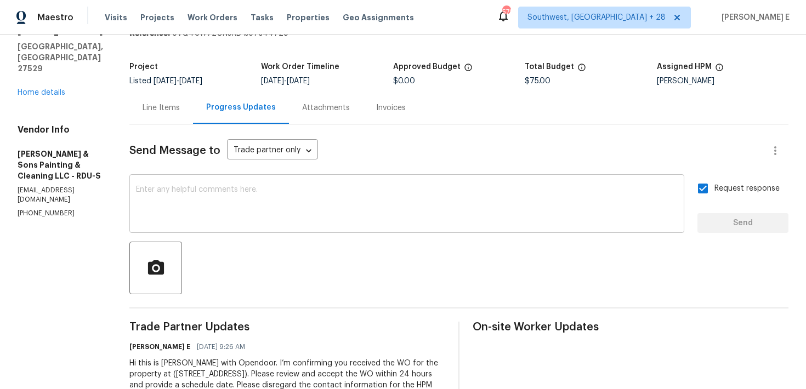
scroll to position [56, 0]
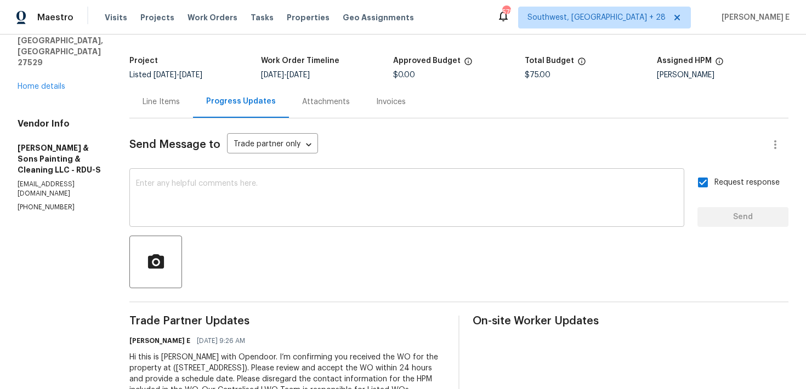
click at [434, 208] on textarea at bounding box center [407, 199] width 542 height 38
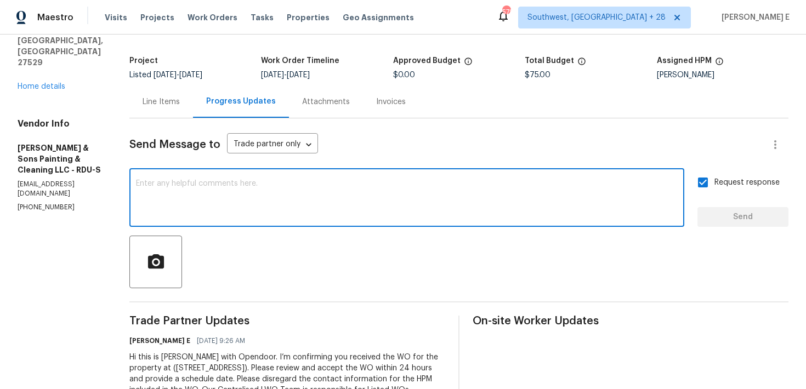
paste textarea "Attention All Work Orders must include before-photos (both close-up and wide-an…"
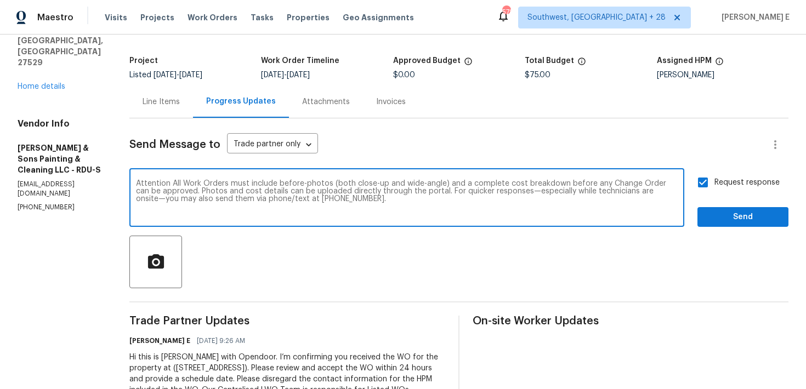
type textarea "Attention All Work Orders must include before-photos (both close-up and wide-an…"
click at [720, 218] on span "Send" at bounding box center [742, 217] width 73 height 14
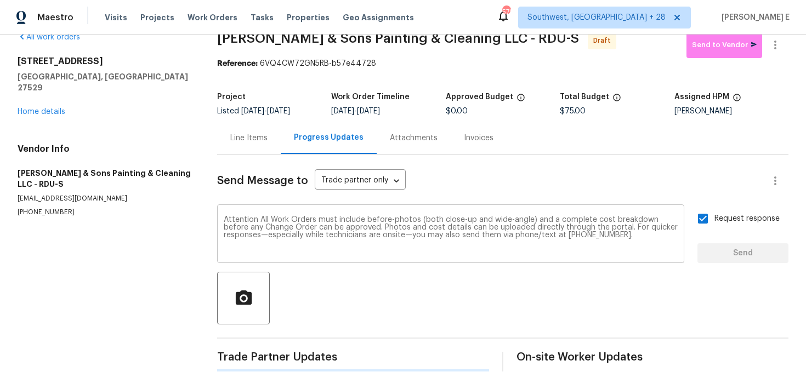
scroll to position [0, 0]
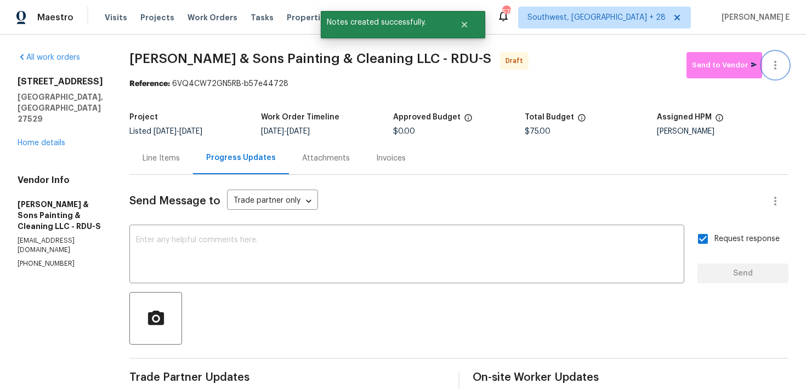
click at [781, 56] on button "button" at bounding box center [775, 65] width 26 height 26
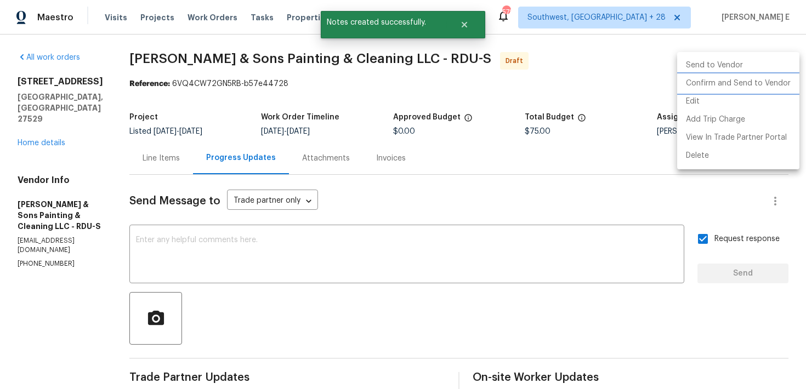
click at [745, 82] on li "Confirm and Send to Vendor" at bounding box center [738, 84] width 122 height 18
click at [500, 109] on div at bounding box center [403, 194] width 806 height 389
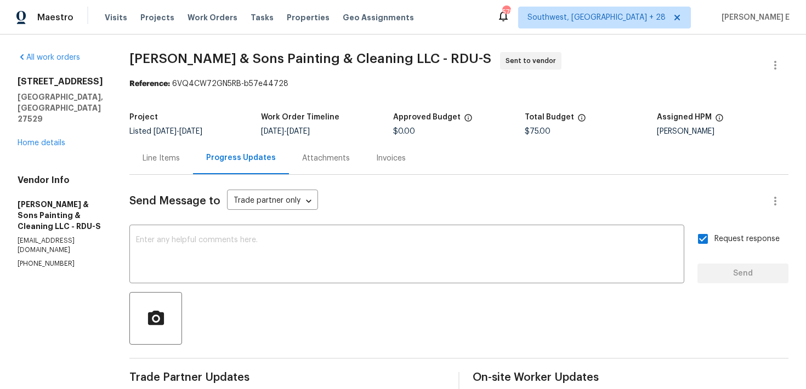
click at [198, 105] on section "Hodge & Sons Painting & Cleaning LLC - RDU-S Sent to vendor Reference: 6VQ4CW72…" at bounding box center [458, 302] width 659 height 500
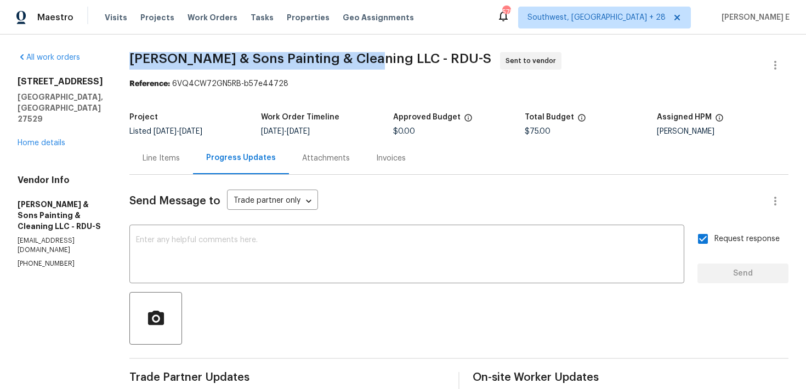
drag, startPoint x: 123, startPoint y: 59, endPoint x: 364, endPoint y: 58, distance: 241.2
click at [364, 58] on div "All work orders 177 Longbay St Garner, NC 27529 Home details Vendor Info Hodge …" at bounding box center [403, 302] width 806 height 535
copy span "Hodge & Sons Painting & Cleaning LLC"
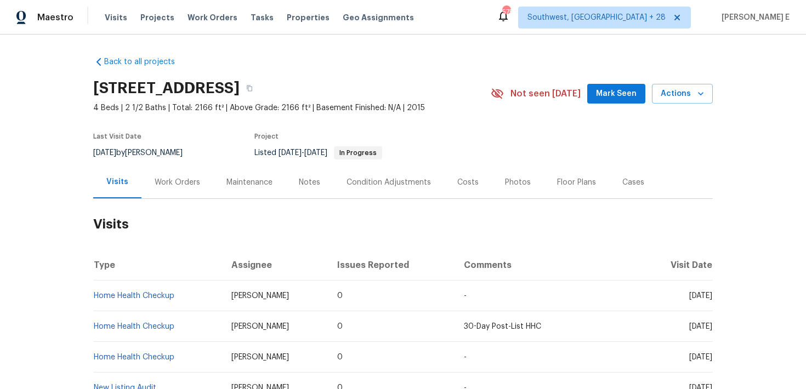
click at [178, 202] on h2 "Visits" at bounding box center [402, 224] width 619 height 51
click at [183, 187] on div "Work Orders" at bounding box center [177, 182] width 72 height 32
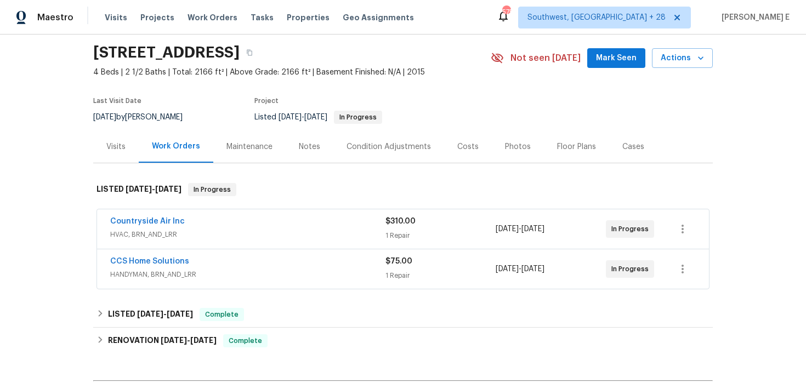
scroll to position [50, 0]
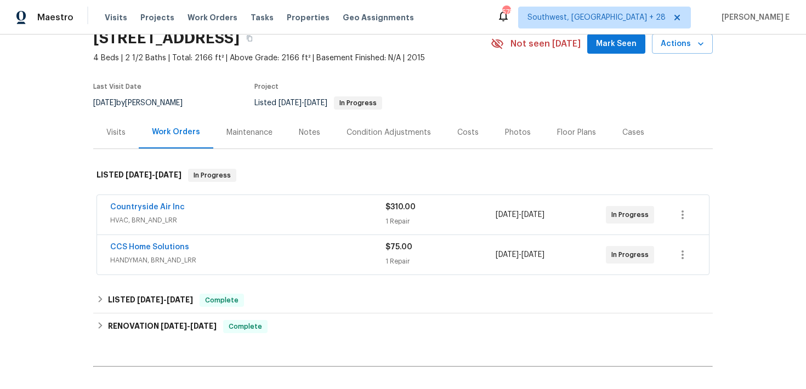
click at [237, 255] on span "HANDYMAN, BRN_AND_LRR" at bounding box center [247, 260] width 275 height 11
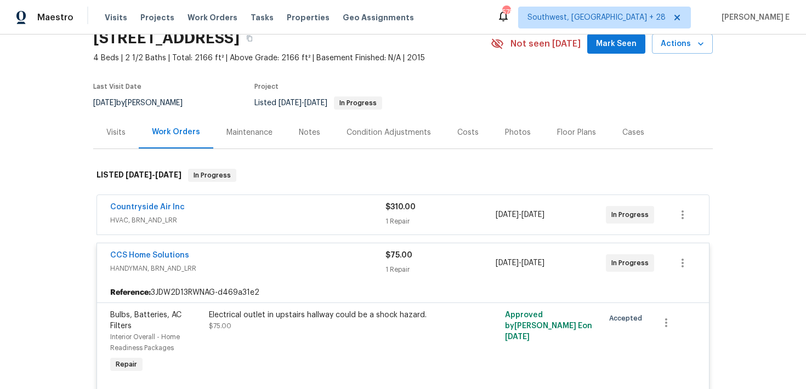
scroll to position [78, 0]
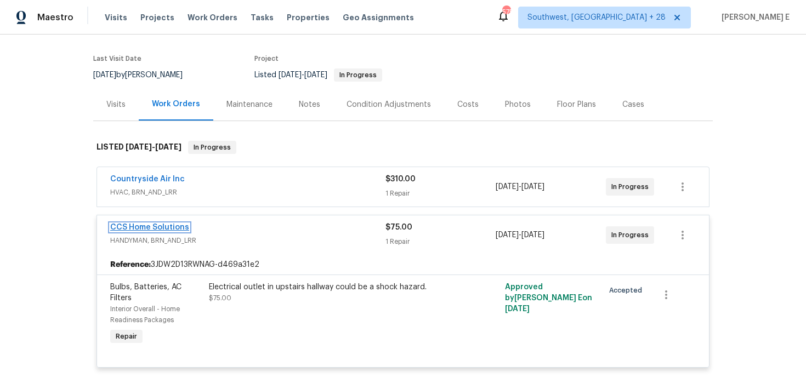
click at [153, 225] on link "CCS Home Solutions" at bounding box center [149, 228] width 79 height 8
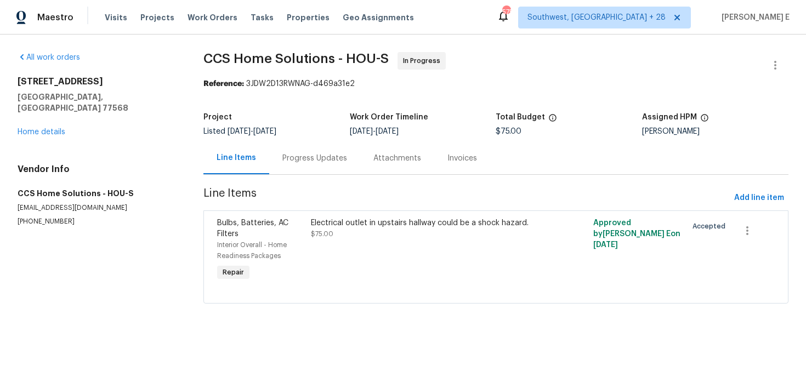
click at [324, 168] on div "Progress Updates" at bounding box center [314, 158] width 91 height 32
